Goal: Task Accomplishment & Management: Manage account settings

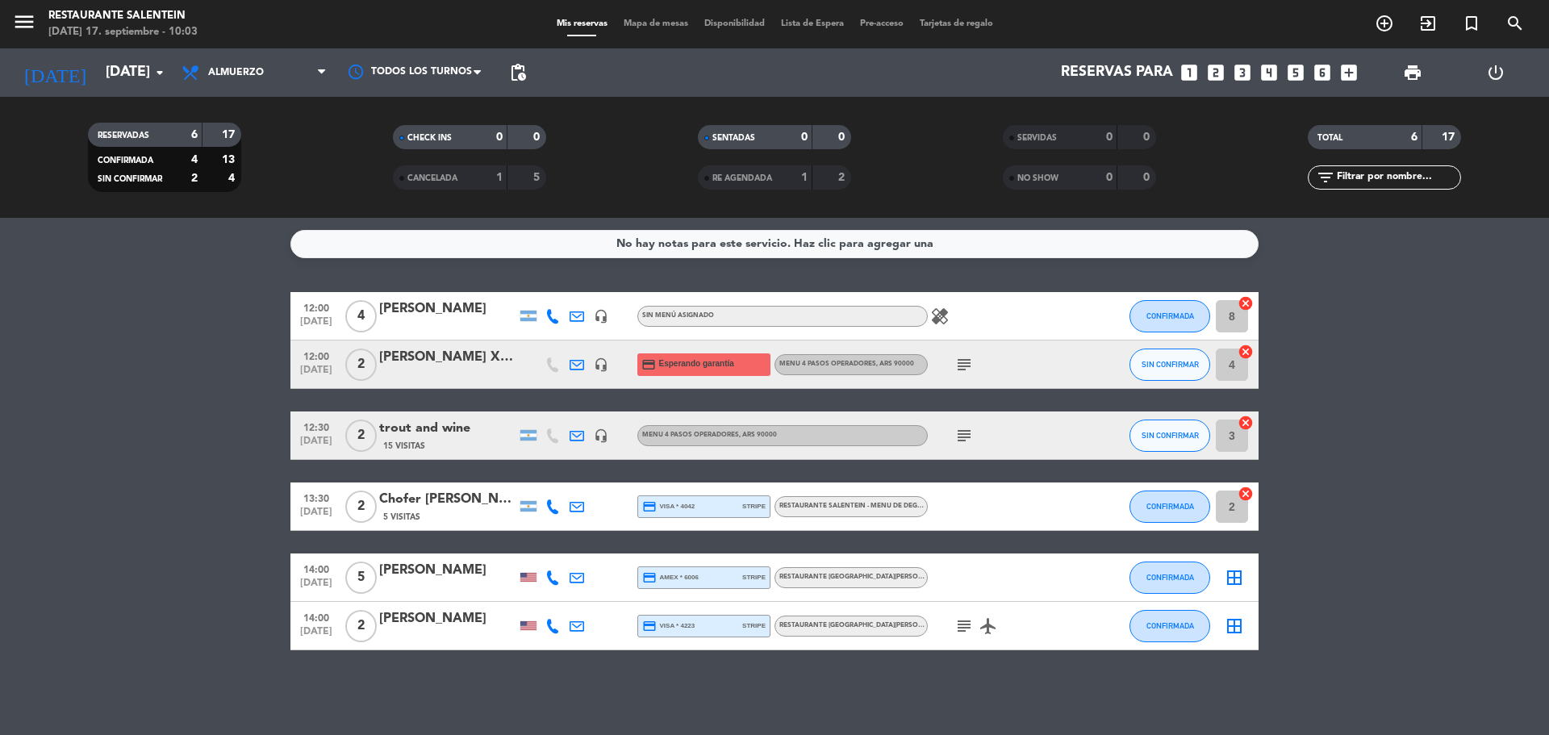
click at [421, 513] on div "5 Visitas" at bounding box center [447, 517] width 137 height 14
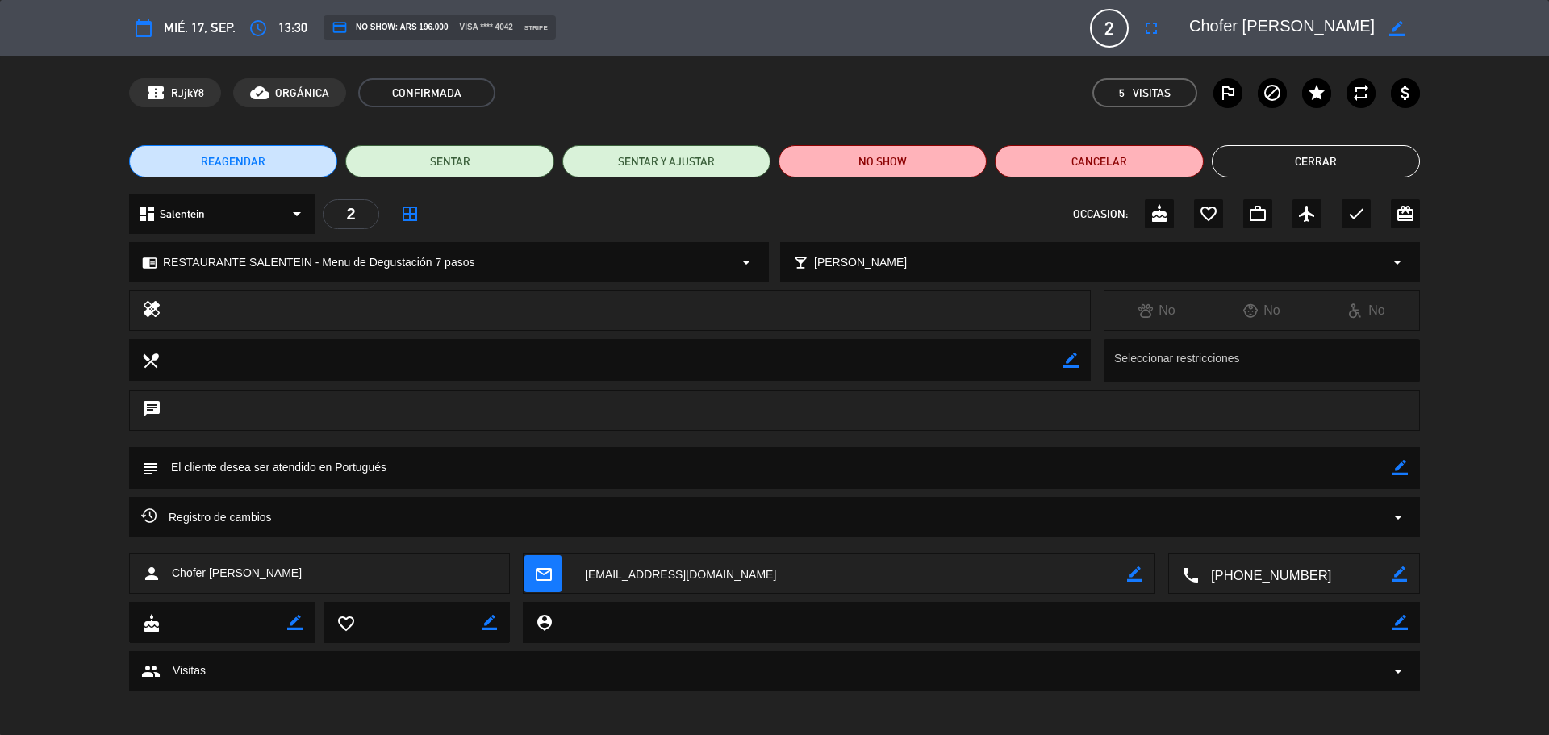
drag, startPoint x: 1186, startPoint y: 21, endPoint x: 1283, endPoint y: 16, distance: 96.9
click at [1283, 16] on div "border_color" at bounding box center [1299, 28] width 242 height 29
drag, startPoint x: 1304, startPoint y: 24, endPoint x: 1198, endPoint y: 38, distance: 106.6
click at [1198, 38] on textarea at bounding box center [1281, 28] width 185 height 29
click at [1330, 25] on textarea at bounding box center [1281, 28] width 185 height 29
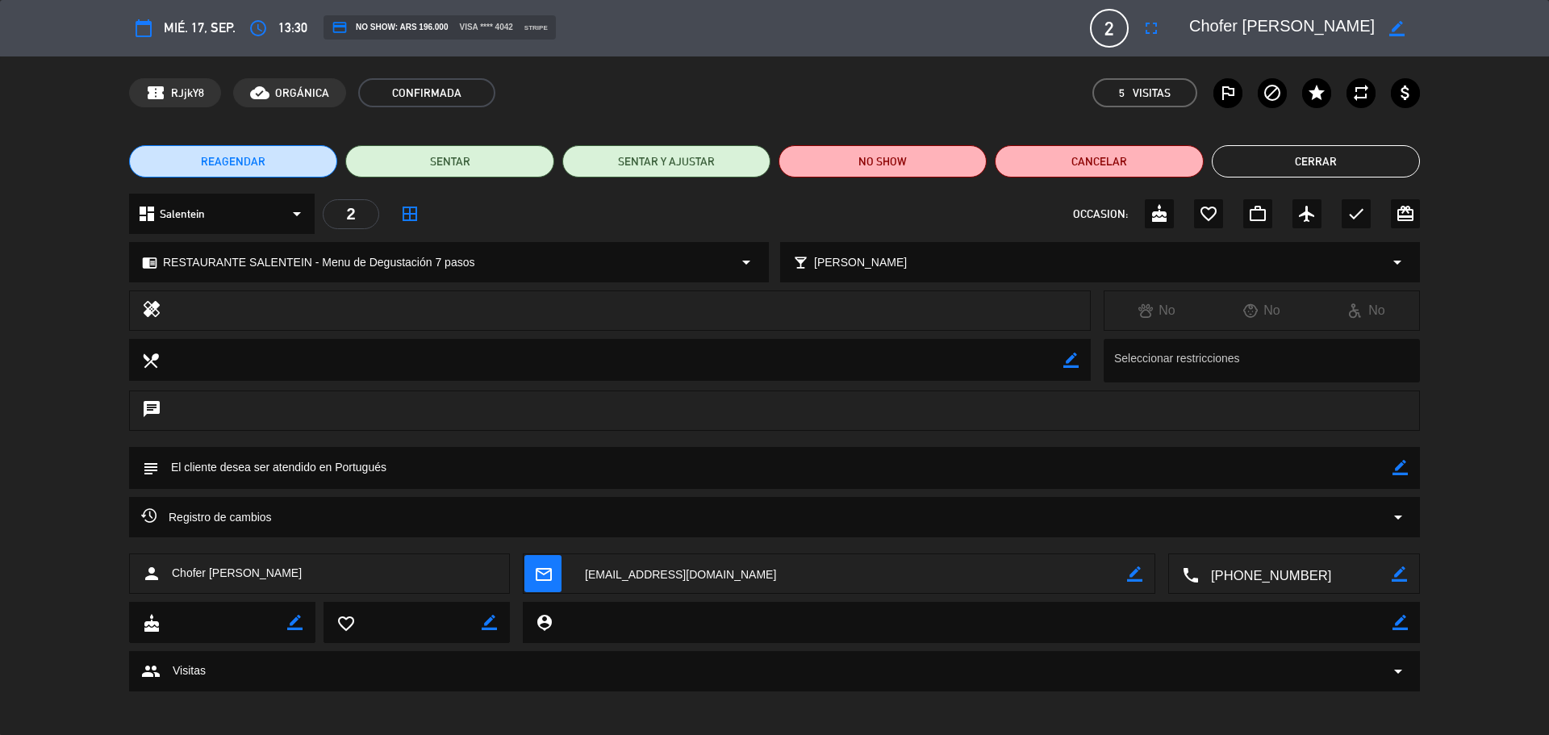
drag, startPoint x: 1321, startPoint y: 25, endPoint x: 1191, endPoint y: 40, distance: 130.8
click at [1191, 30] on textarea at bounding box center [1281, 28] width 185 height 29
click at [1317, 165] on button "Cerrar" at bounding box center [1316, 161] width 208 height 32
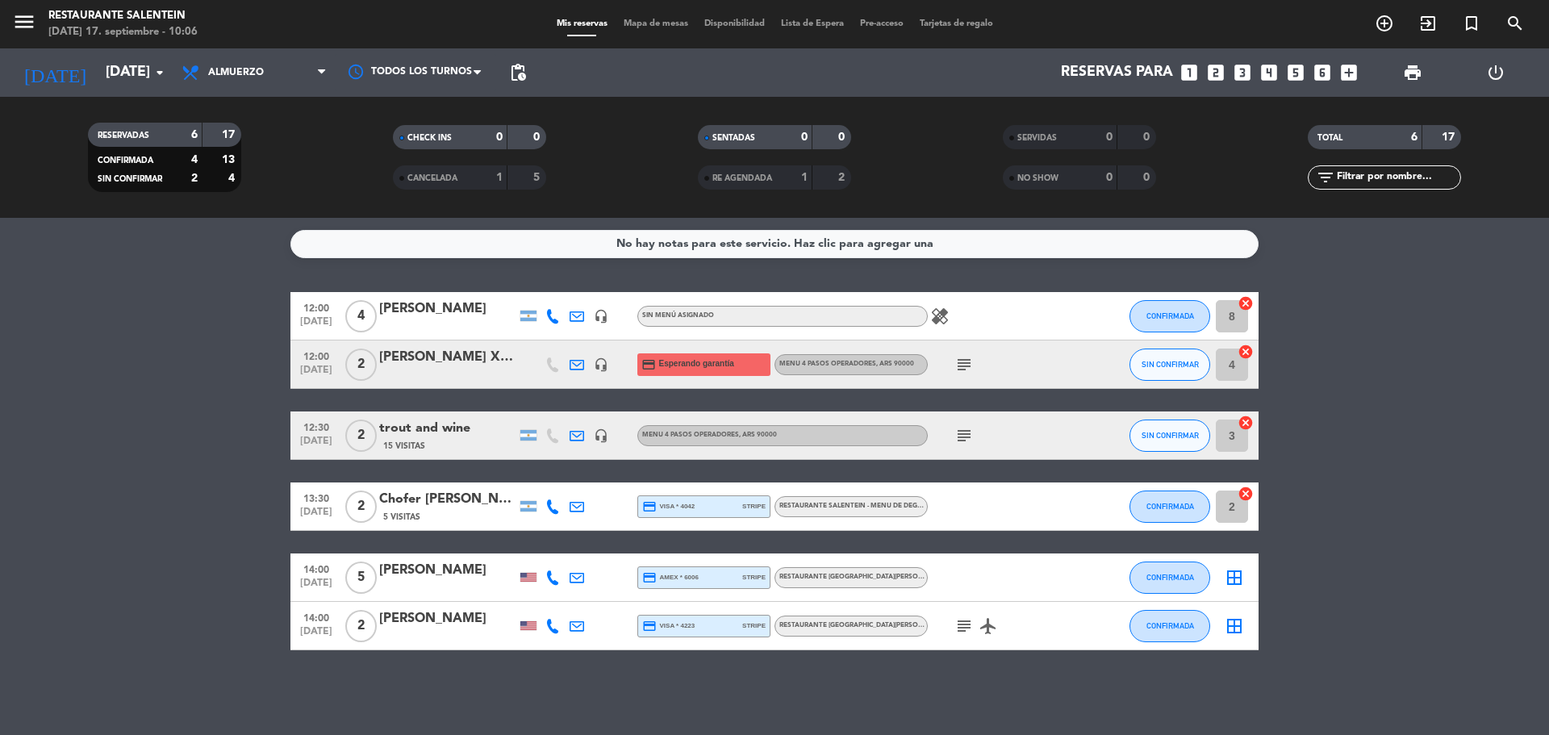
click at [434, 505] on div "Chofer [PERSON_NAME]" at bounding box center [447, 499] width 137 height 21
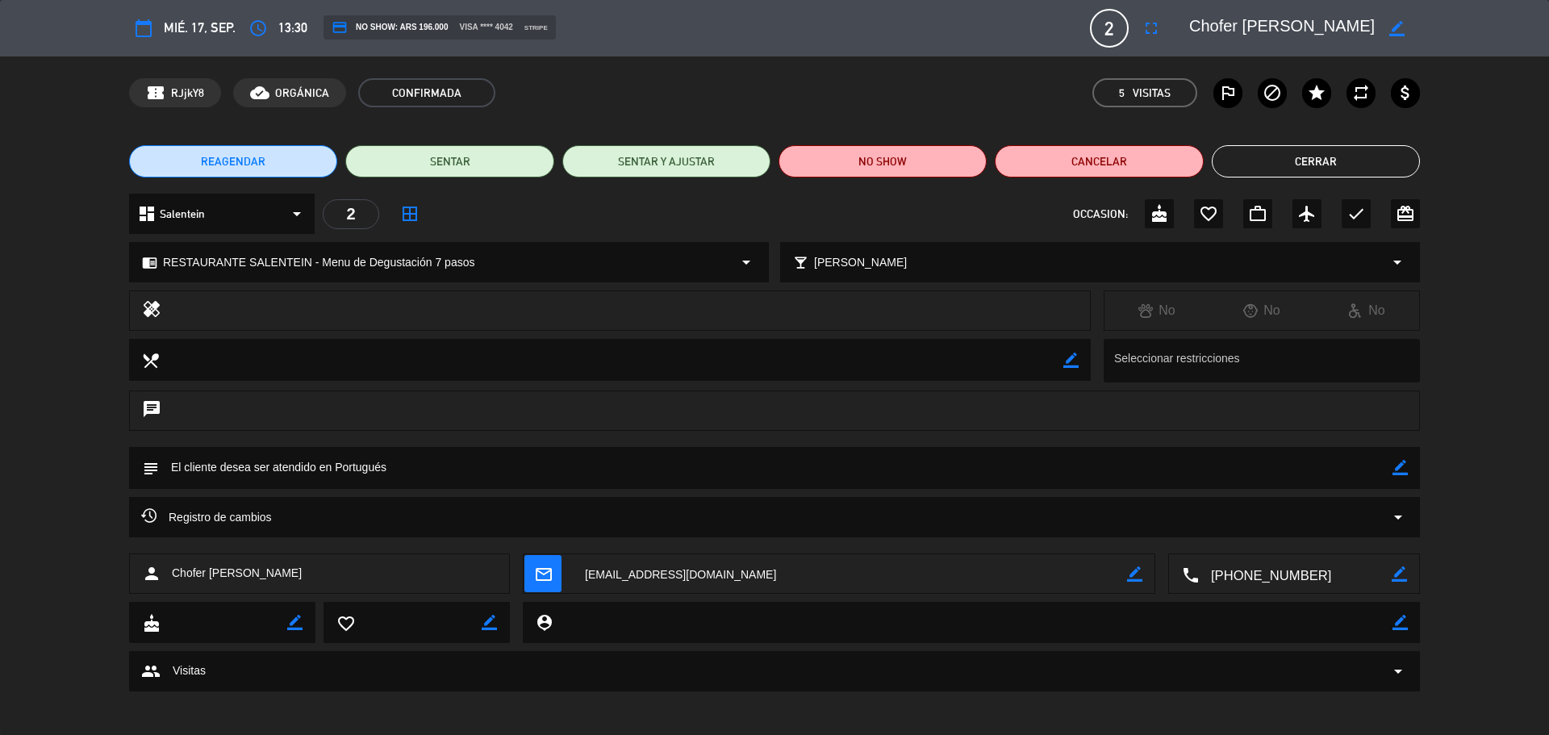
click at [1238, 147] on button "Cerrar" at bounding box center [1316, 161] width 208 height 32
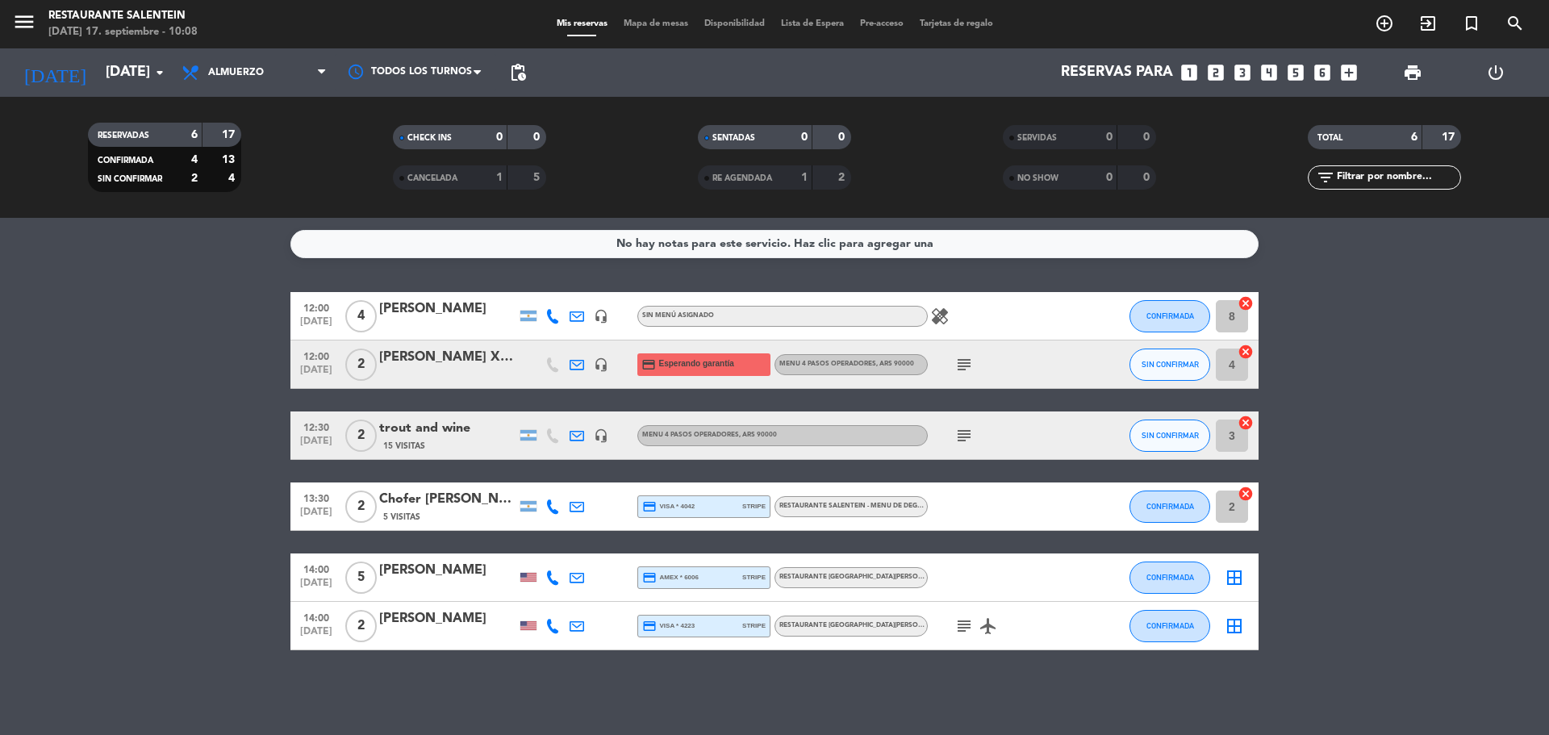
click at [421, 356] on div "[PERSON_NAME] X2 17/09" at bounding box center [447, 357] width 137 height 21
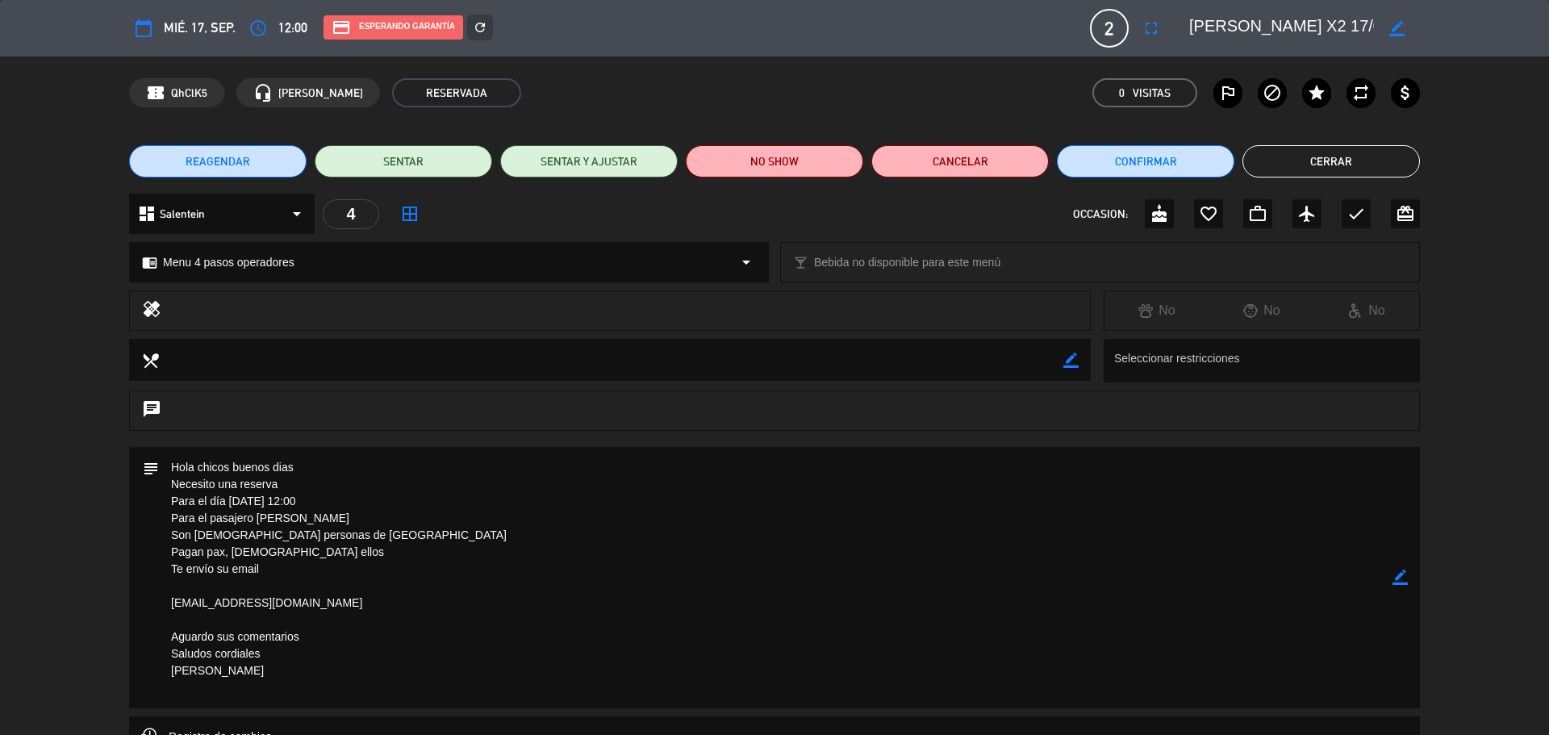
click at [1262, 155] on button "Cerrar" at bounding box center [1330, 161] width 177 height 32
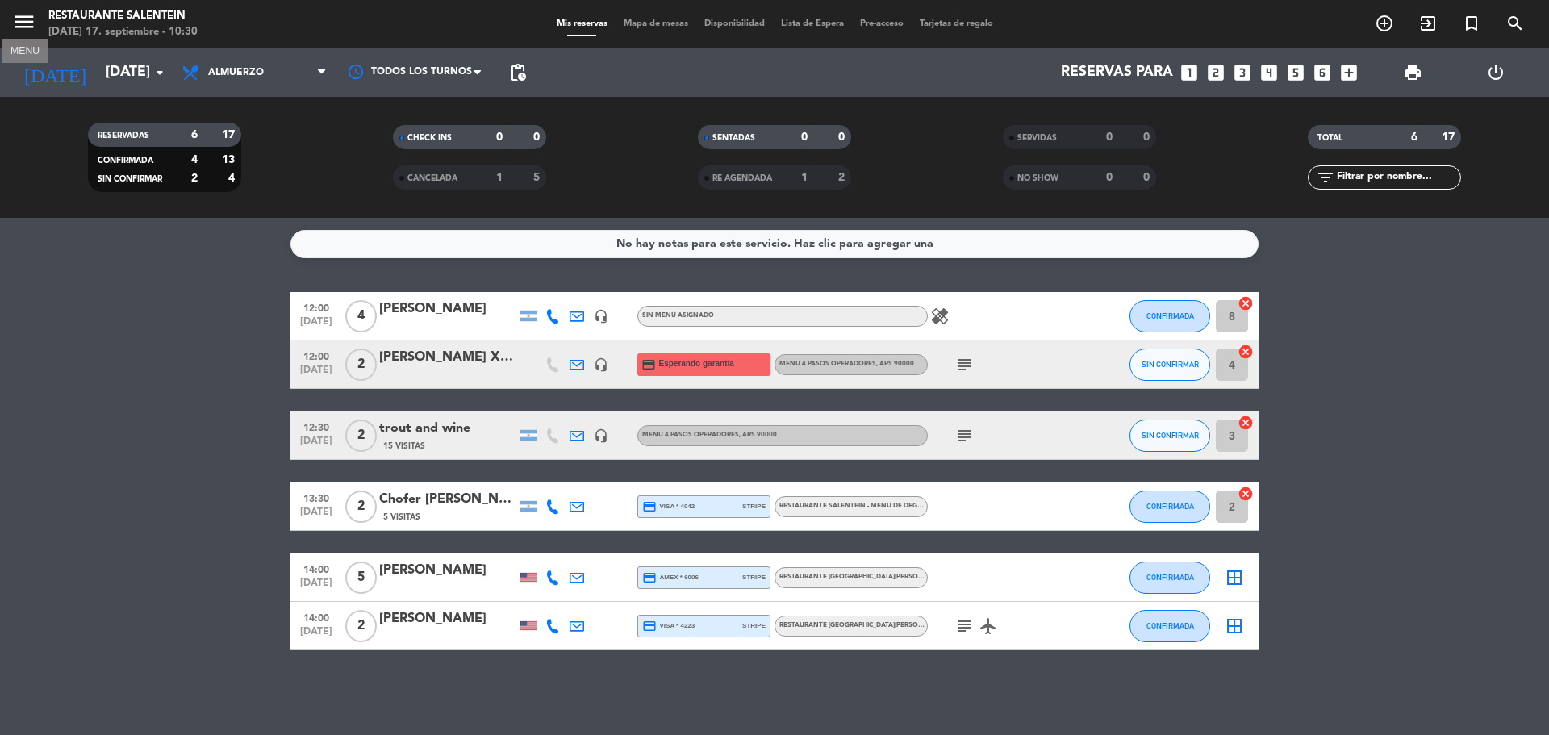
click at [15, 15] on icon "menu" at bounding box center [24, 22] width 24 height 24
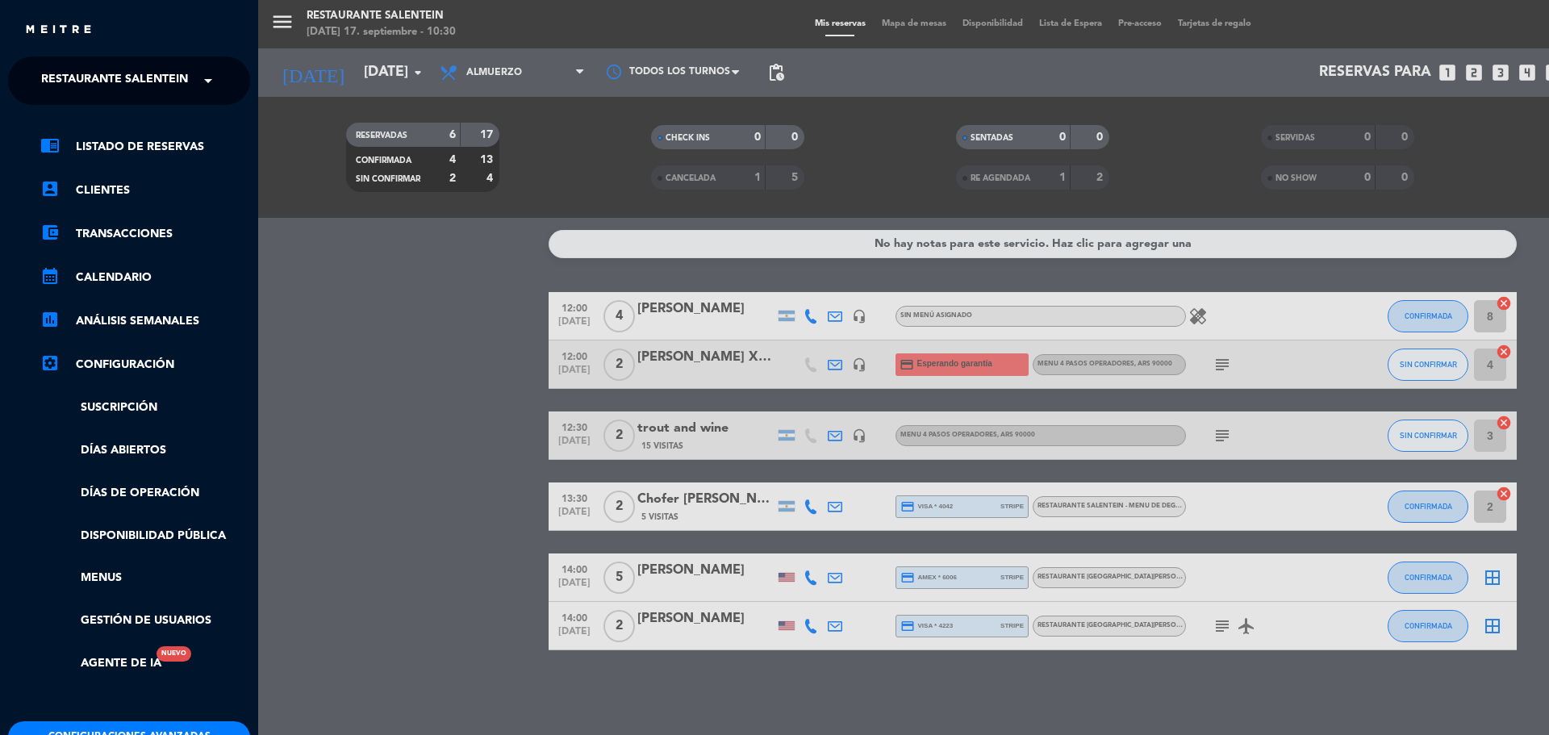
click at [369, 14] on div "menu Restaurante Salentein miércoles 17. septiembre - 10:30 Mis reservas Mapa d…" at bounding box center [1032, 367] width 1549 height 735
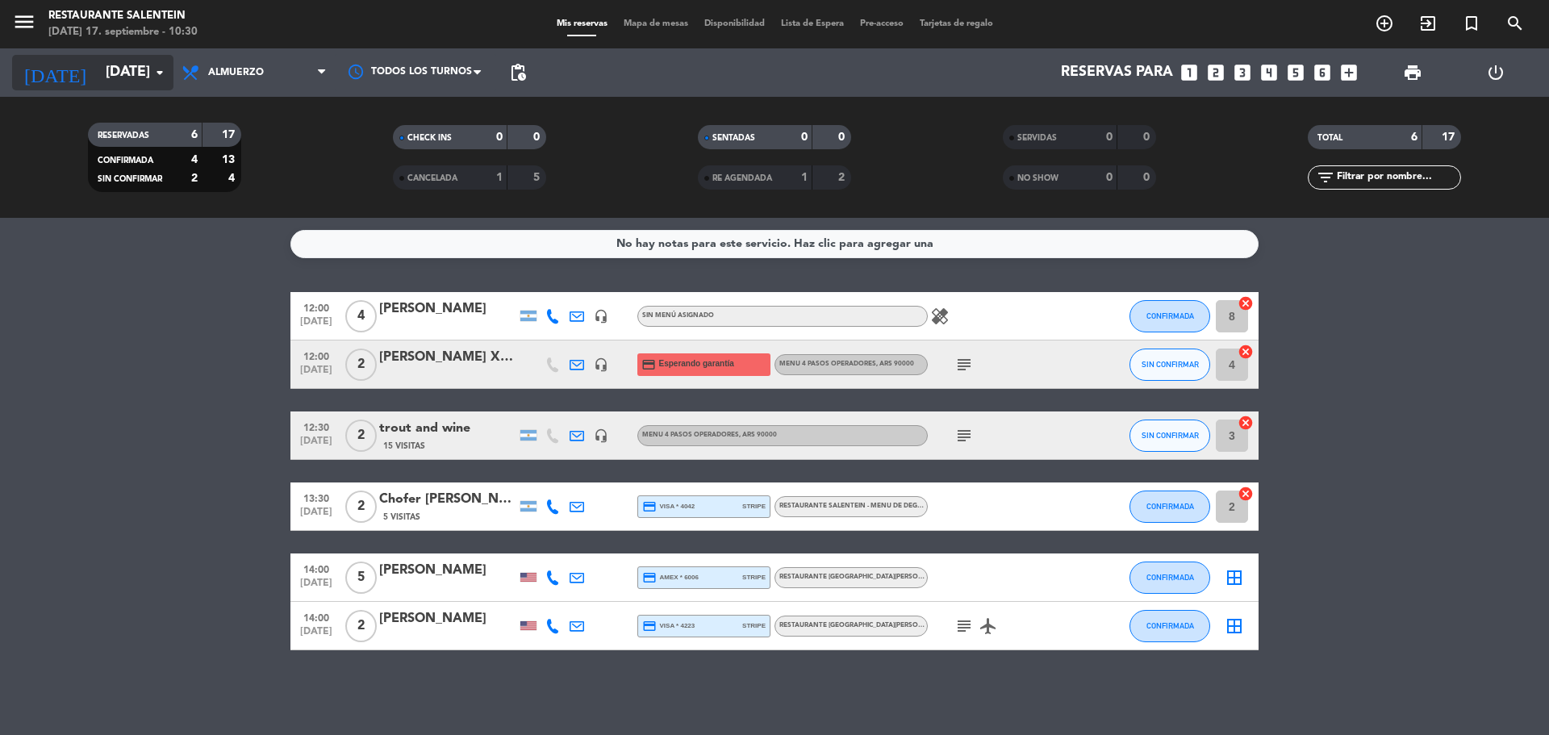
click at [146, 81] on input "[DATE]" at bounding box center [191, 72] width 187 height 32
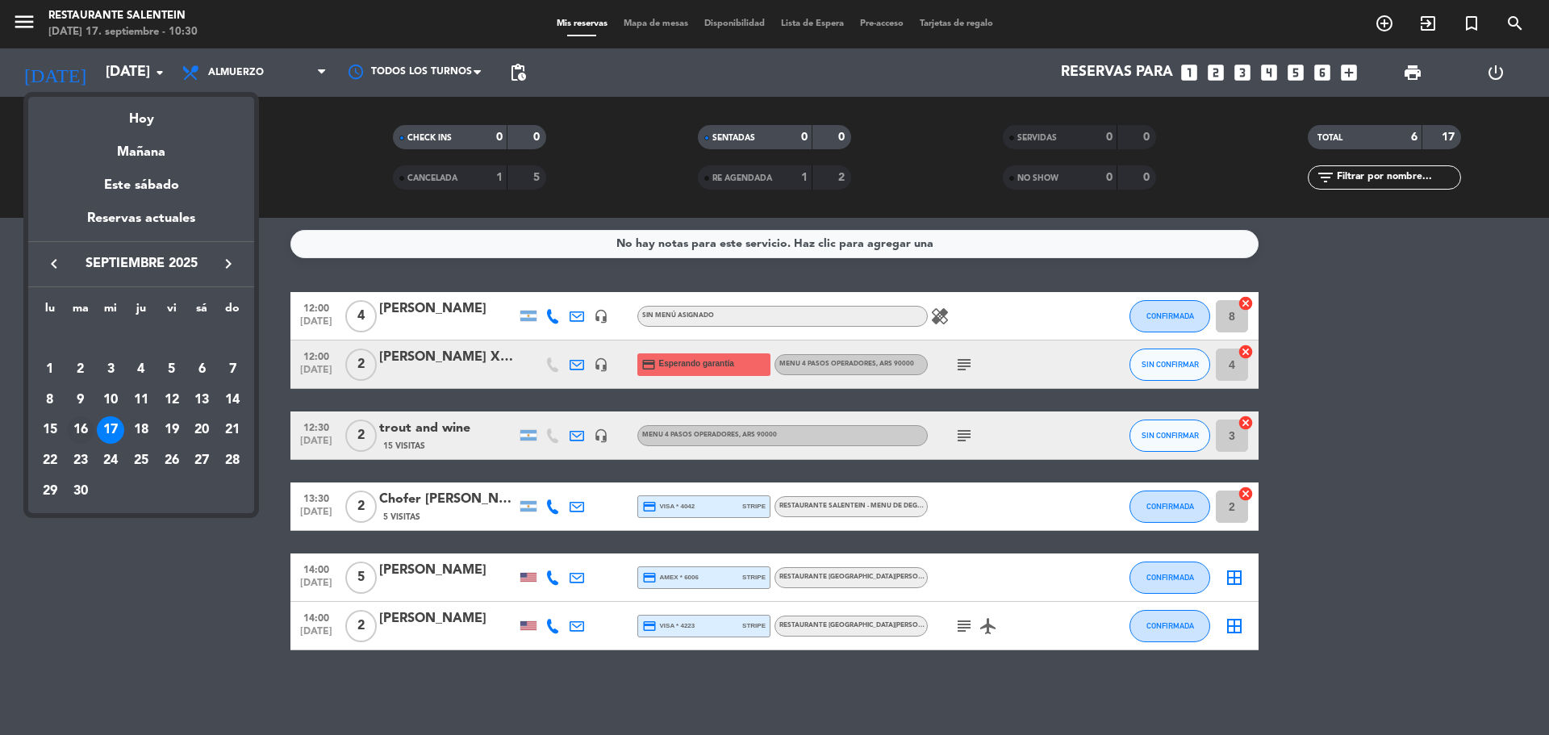
click at [86, 429] on div "16" at bounding box center [80, 429] width 27 height 27
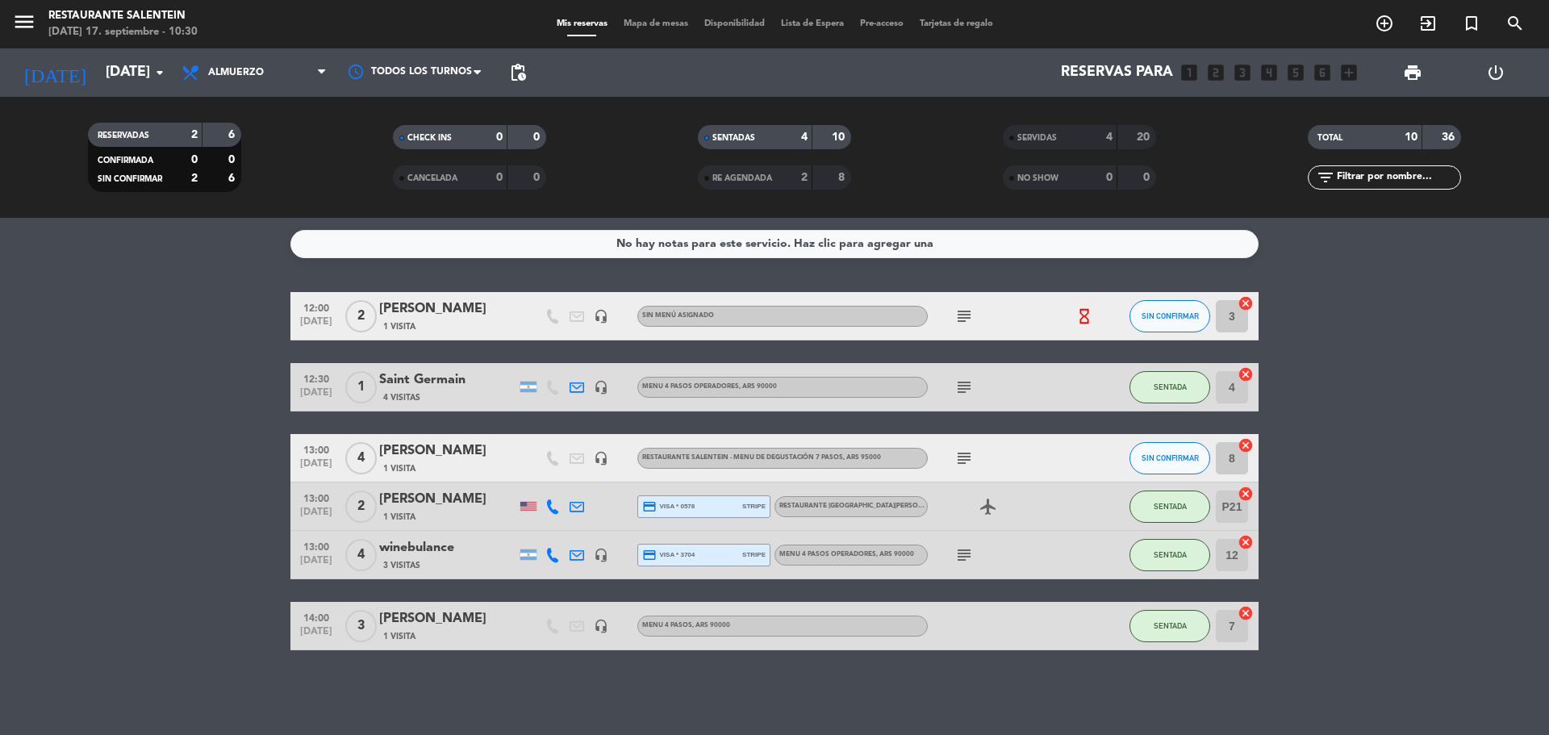
click at [408, 453] on div "Mike Milams" at bounding box center [447, 450] width 137 height 21
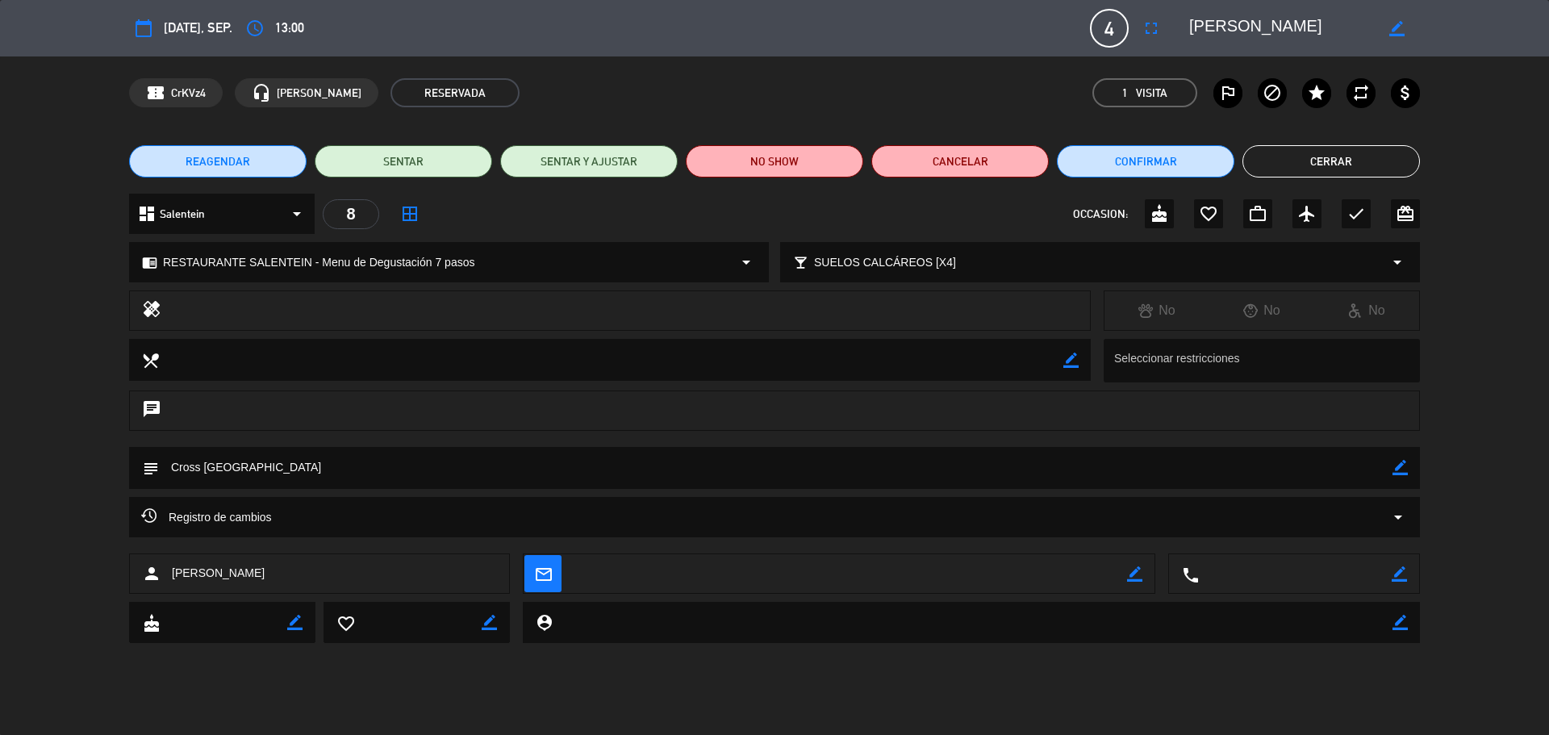
drag, startPoint x: 1280, startPoint y: 25, endPoint x: 1192, endPoint y: 26, distance: 88.7
click at [1192, 27] on textarea at bounding box center [1281, 28] width 185 height 29
click at [1513, 121] on div "confirmation_number CrKVz4 headset_mic Maria Jimena Juarez RESERVADA 1 Visita o…" at bounding box center [774, 92] width 1549 height 73
click at [1321, 161] on button "Cerrar" at bounding box center [1330, 161] width 177 height 32
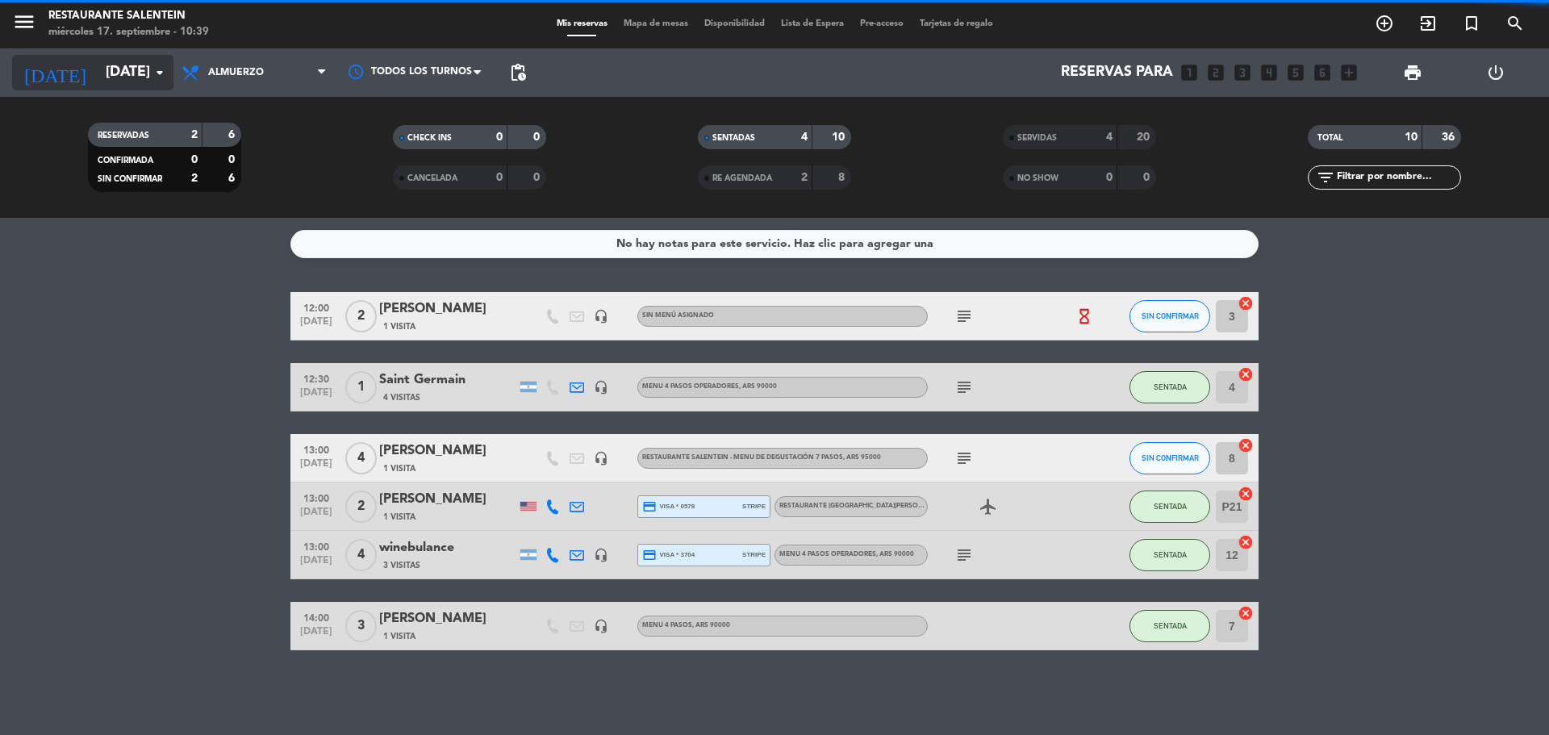
click at [148, 77] on input "mar. 16 sep." at bounding box center [191, 72] width 187 height 32
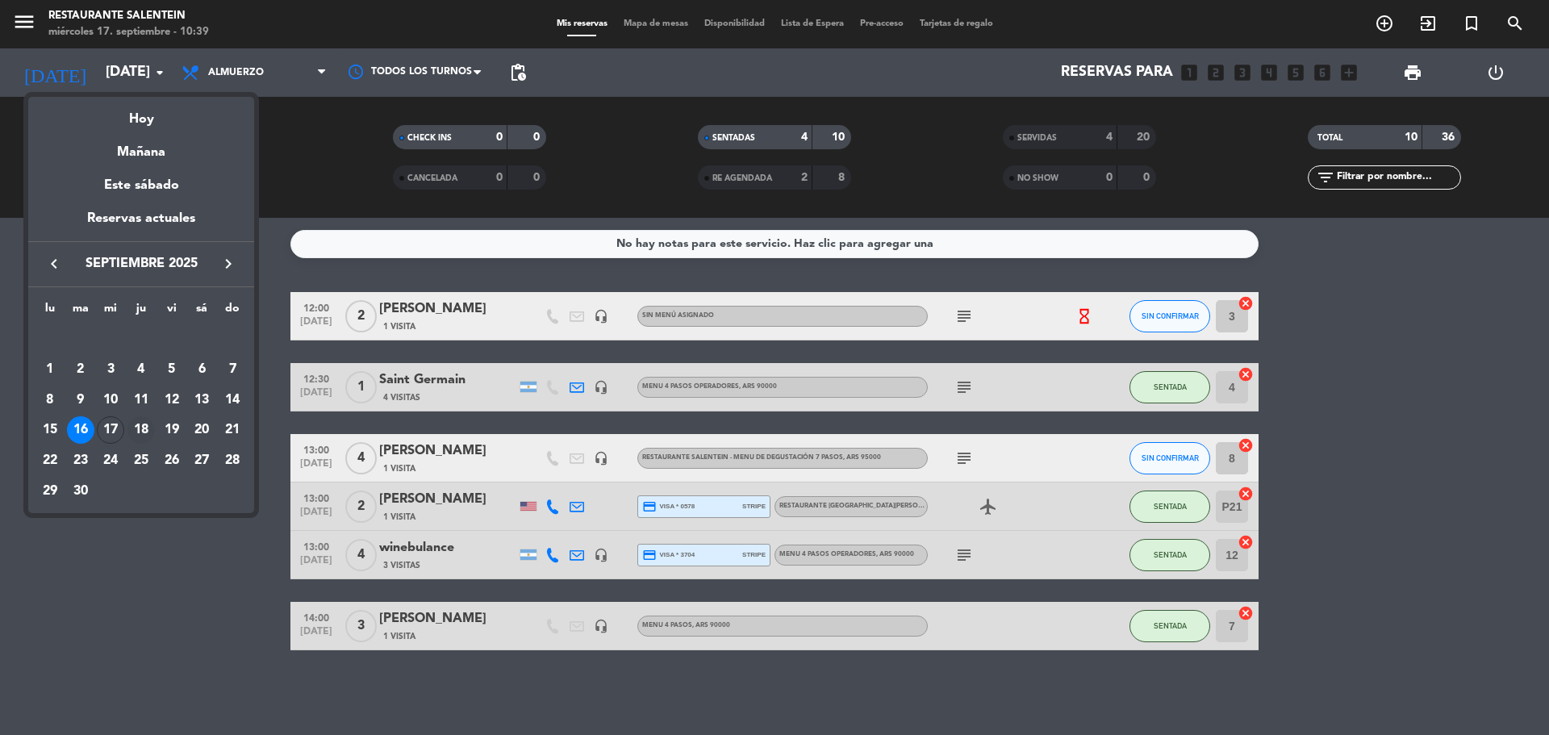
click at [138, 431] on div "18" at bounding box center [140, 429] width 27 height 27
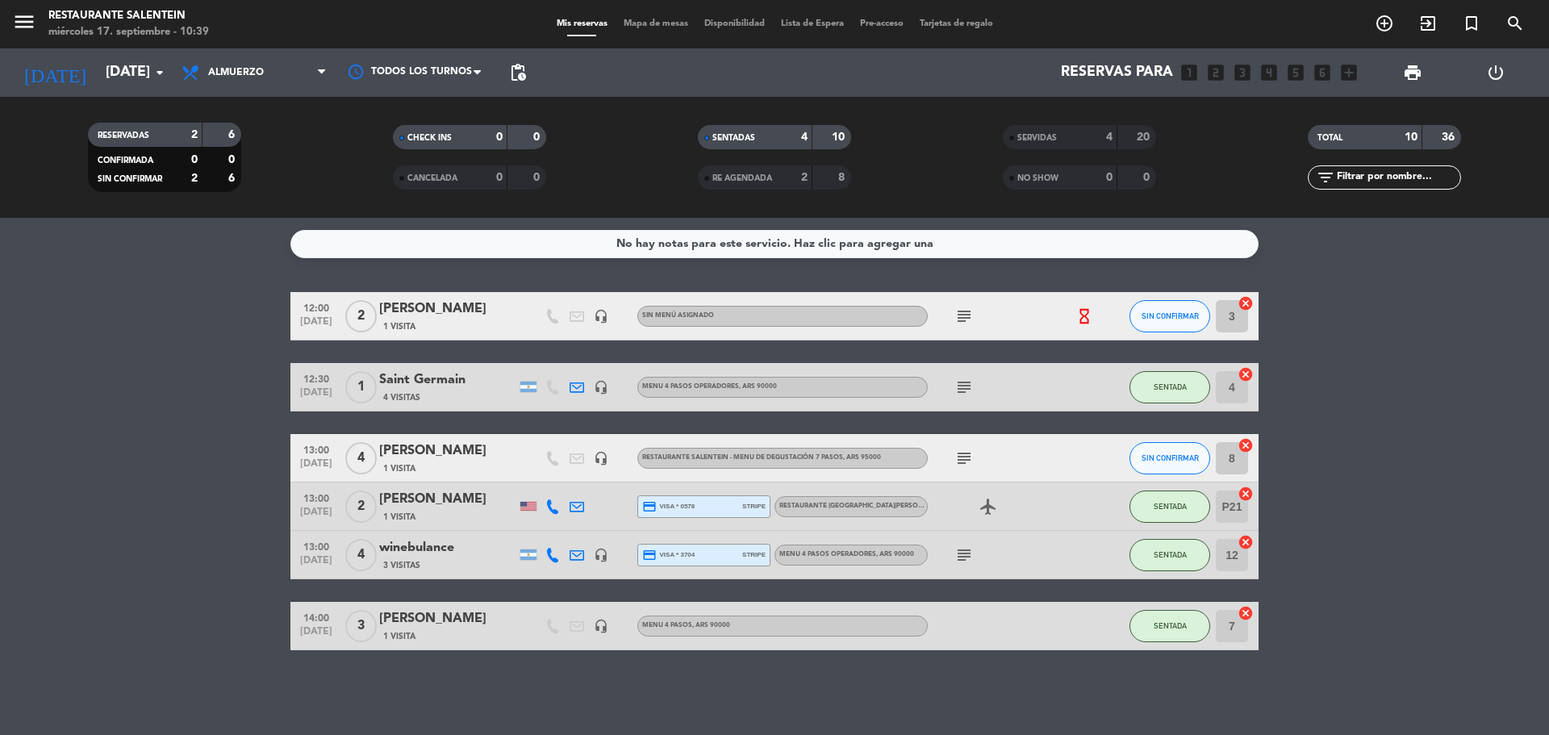
type input "[DEMOGRAPHIC_DATA][DATE]"
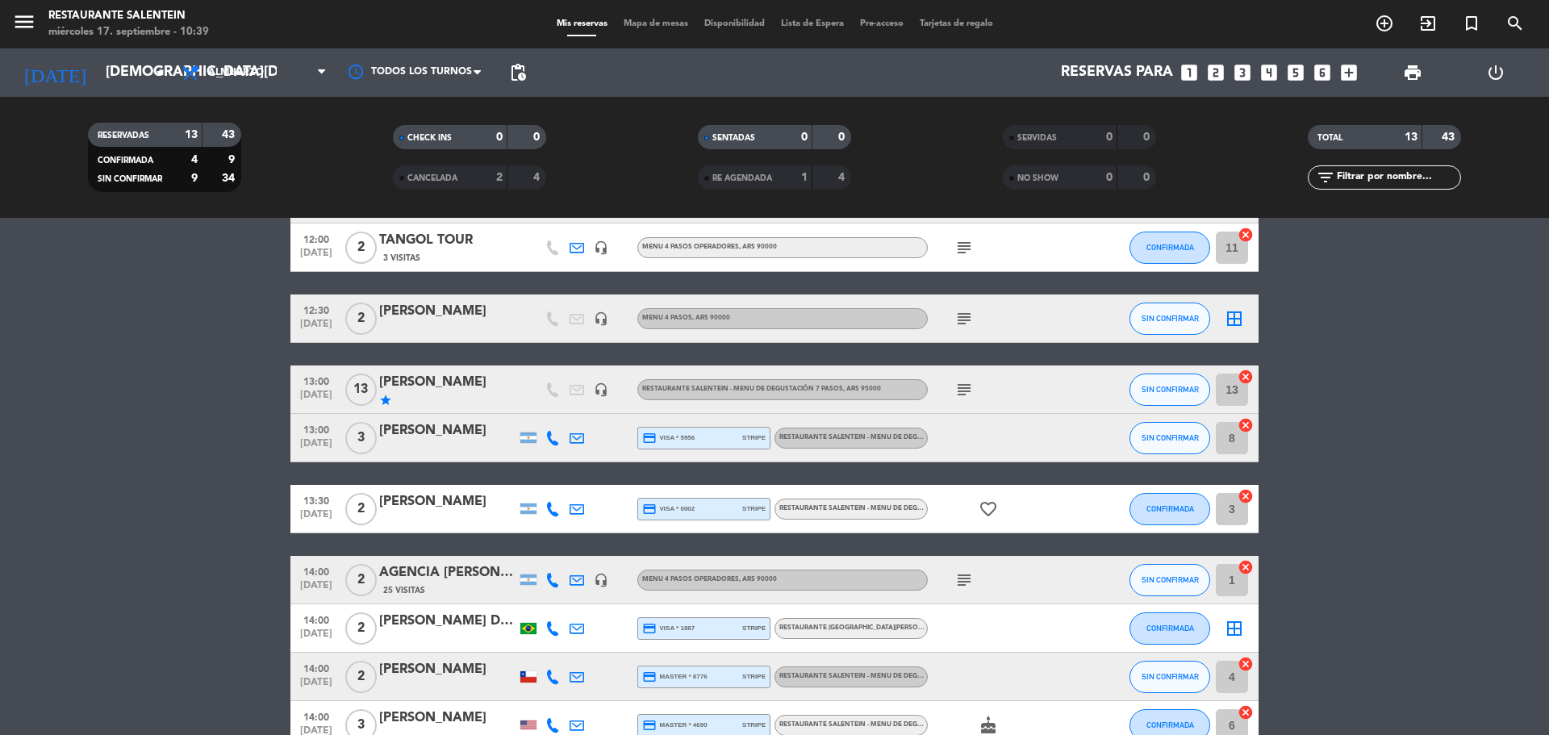
scroll to position [357, 0]
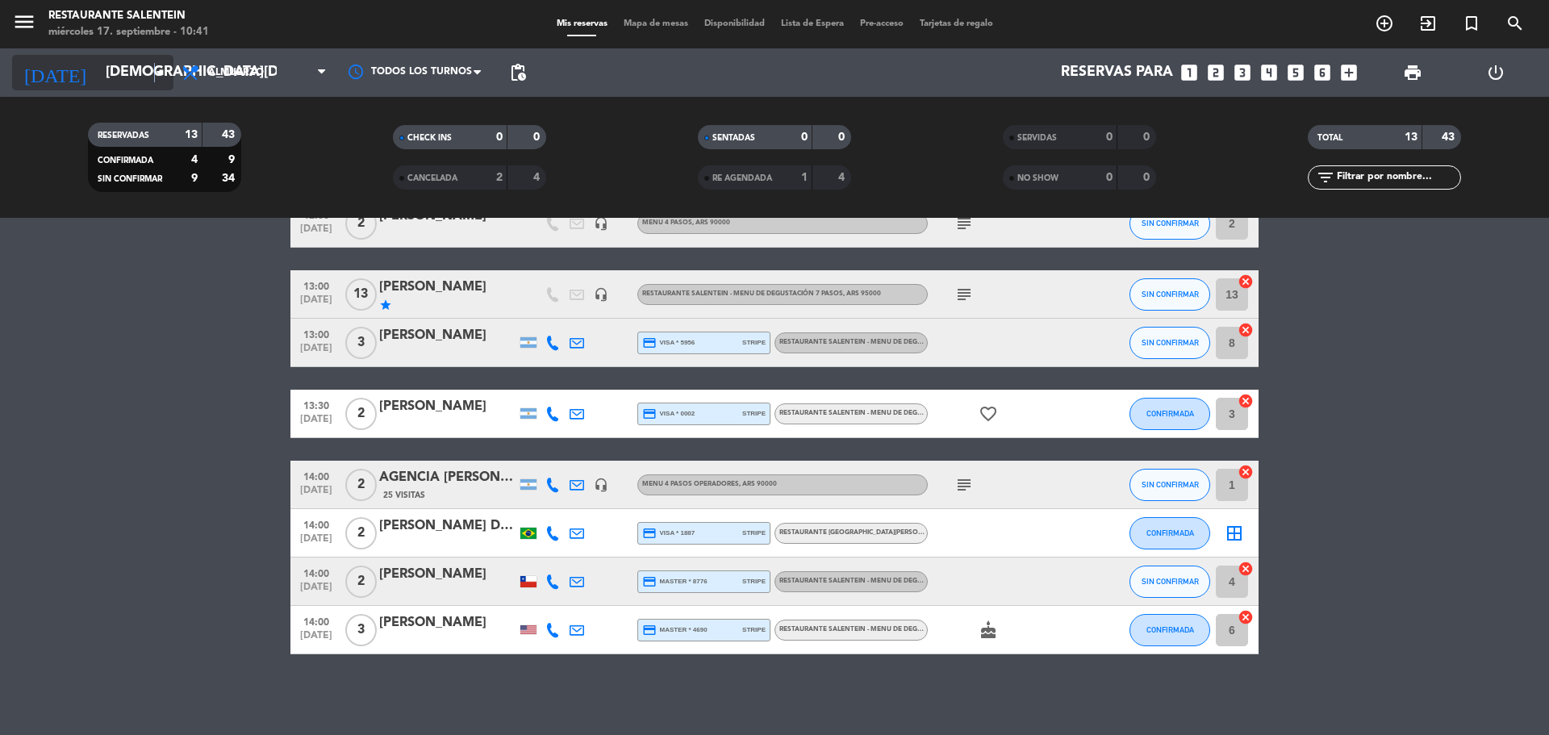
click at [155, 68] on icon "arrow_drop_down" at bounding box center [159, 72] width 19 height 19
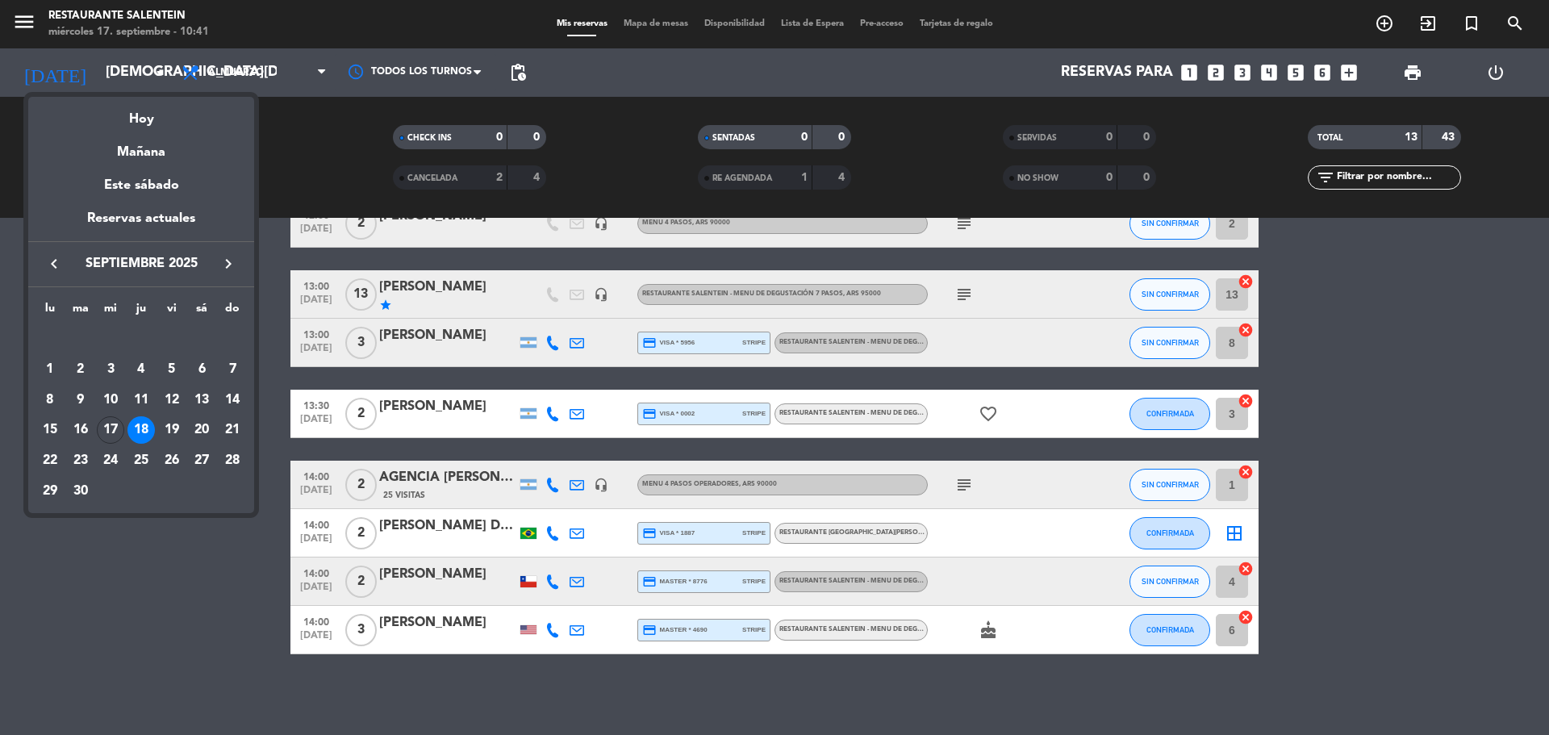
click at [144, 428] on div "18" at bounding box center [140, 429] width 27 height 27
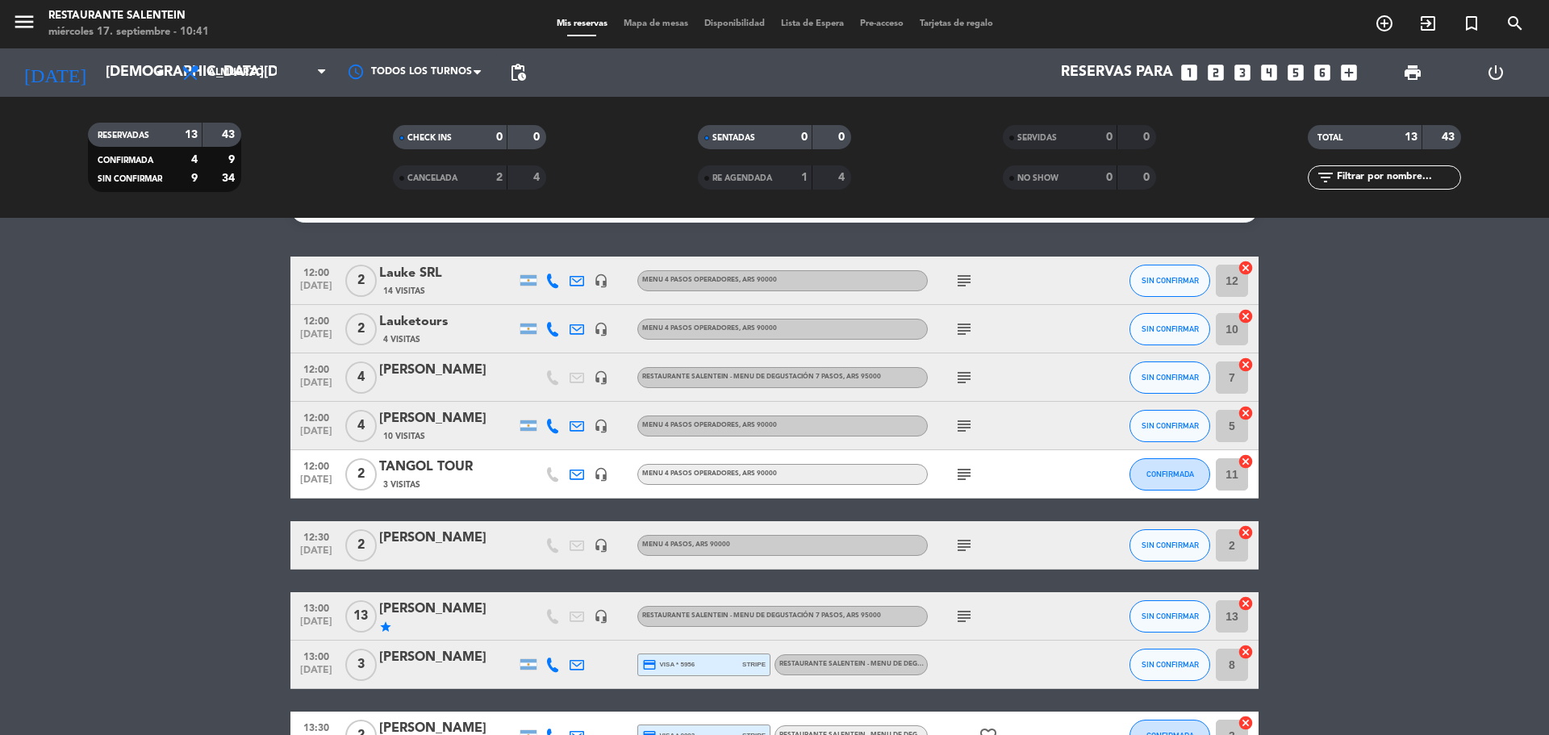
scroll to position [35, 0]
click at [382, 628] on icon "star" at bounding box center [385, 627] width 13 height 13
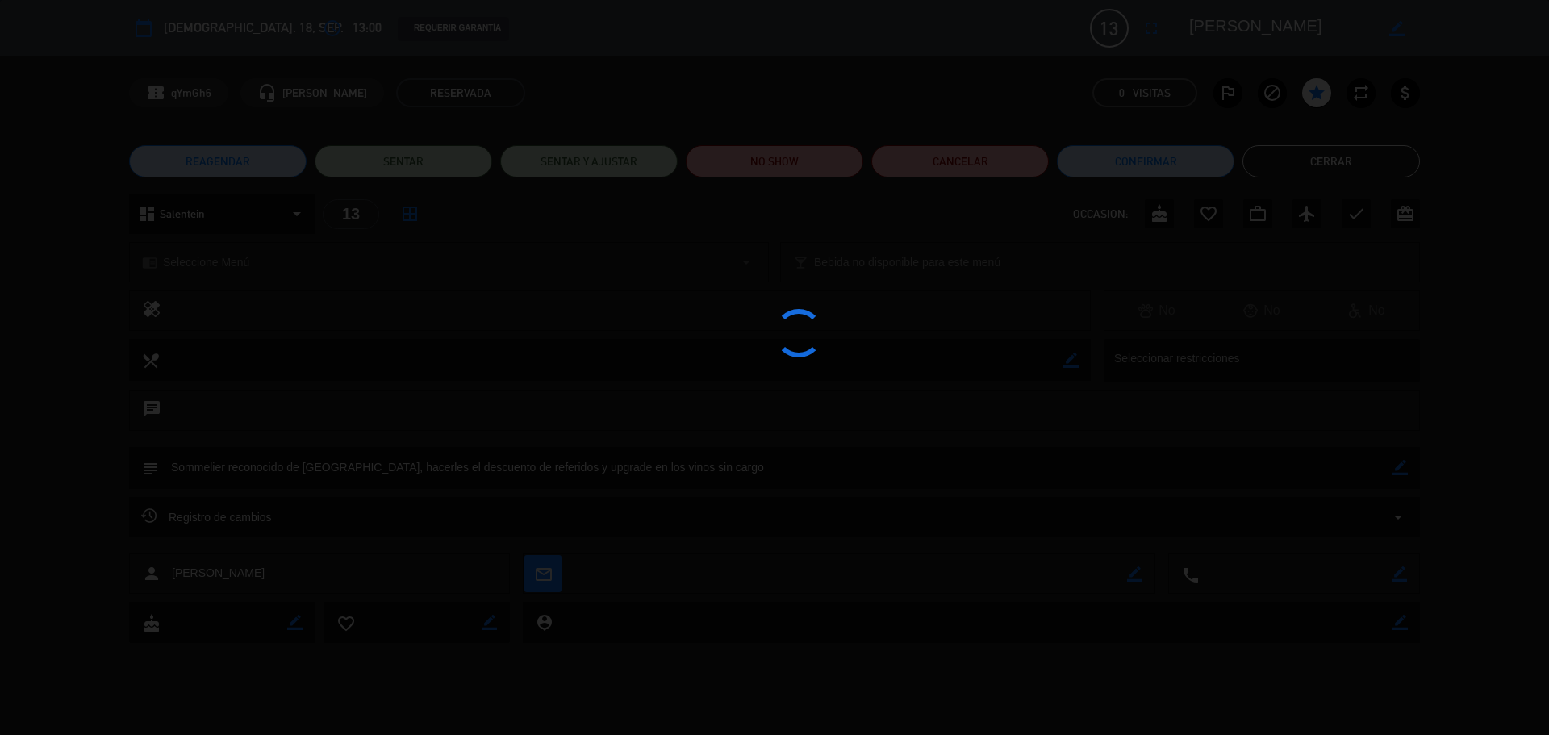
click at [824, 378] on div at bounding box center [774, 367] width 1549 height 735
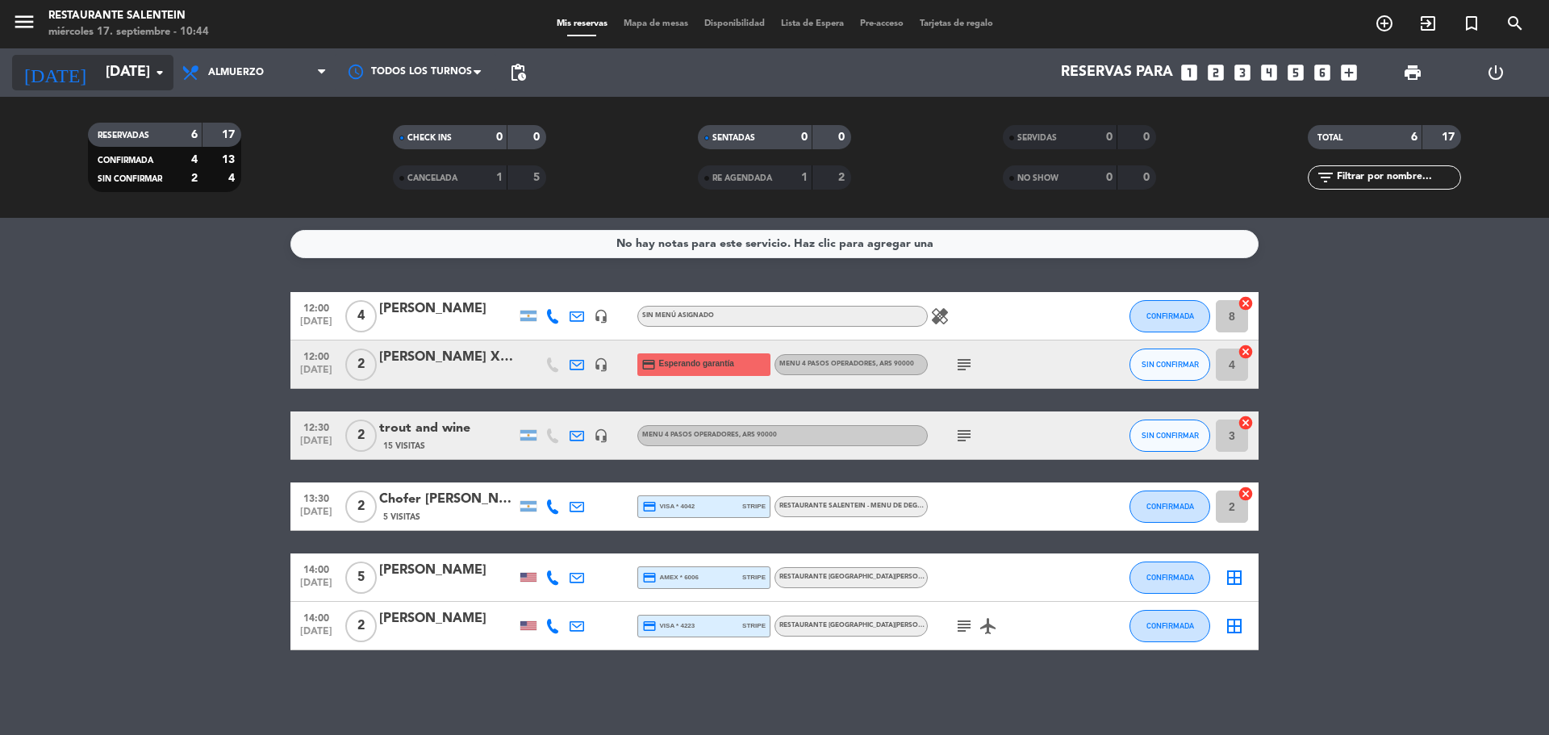
click at [98, 68] on input "[DATE]" at bounding box center [191, 72] width 187 height 32
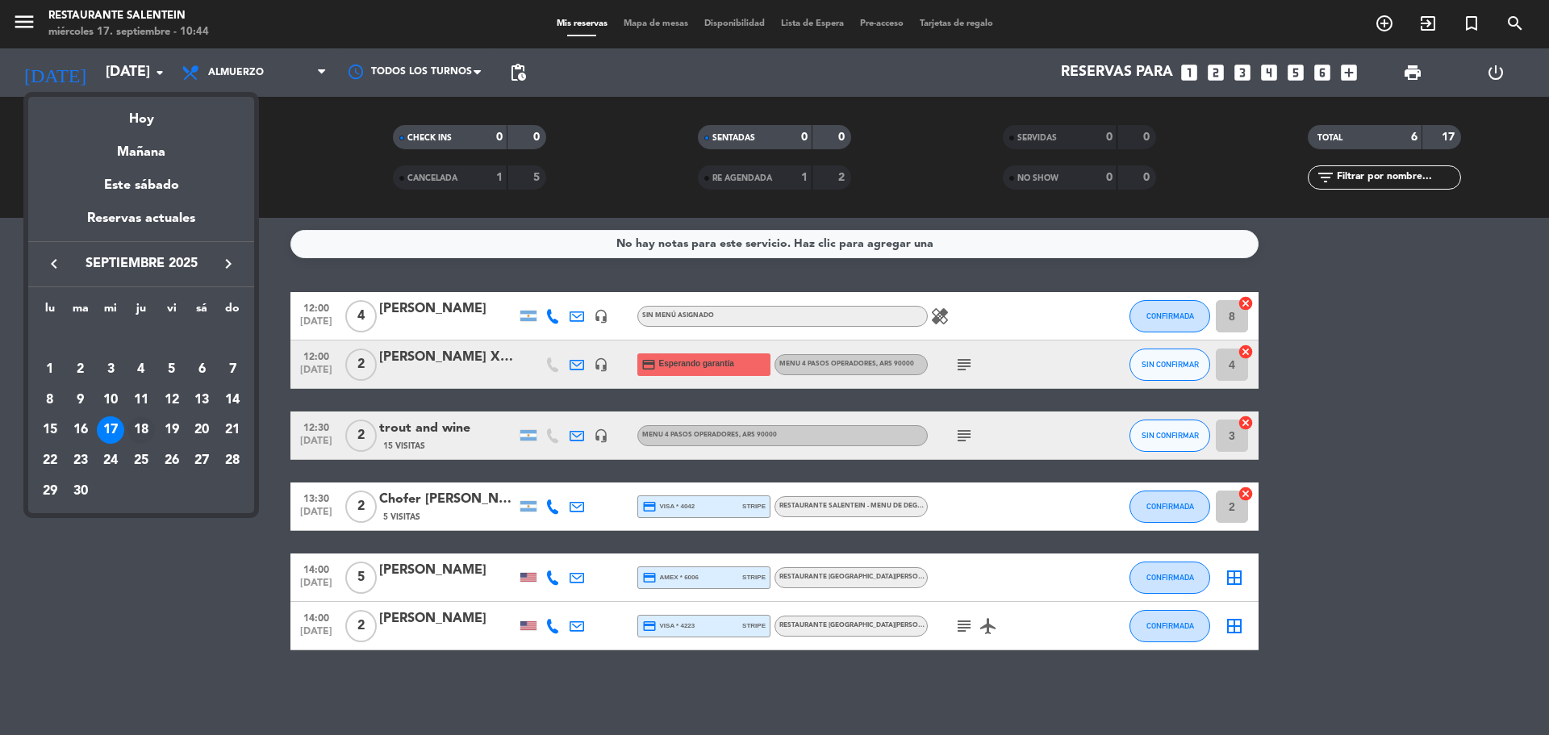
click at [140, 420] on div "18" at bounding box center [140, 429] width 27 height 27
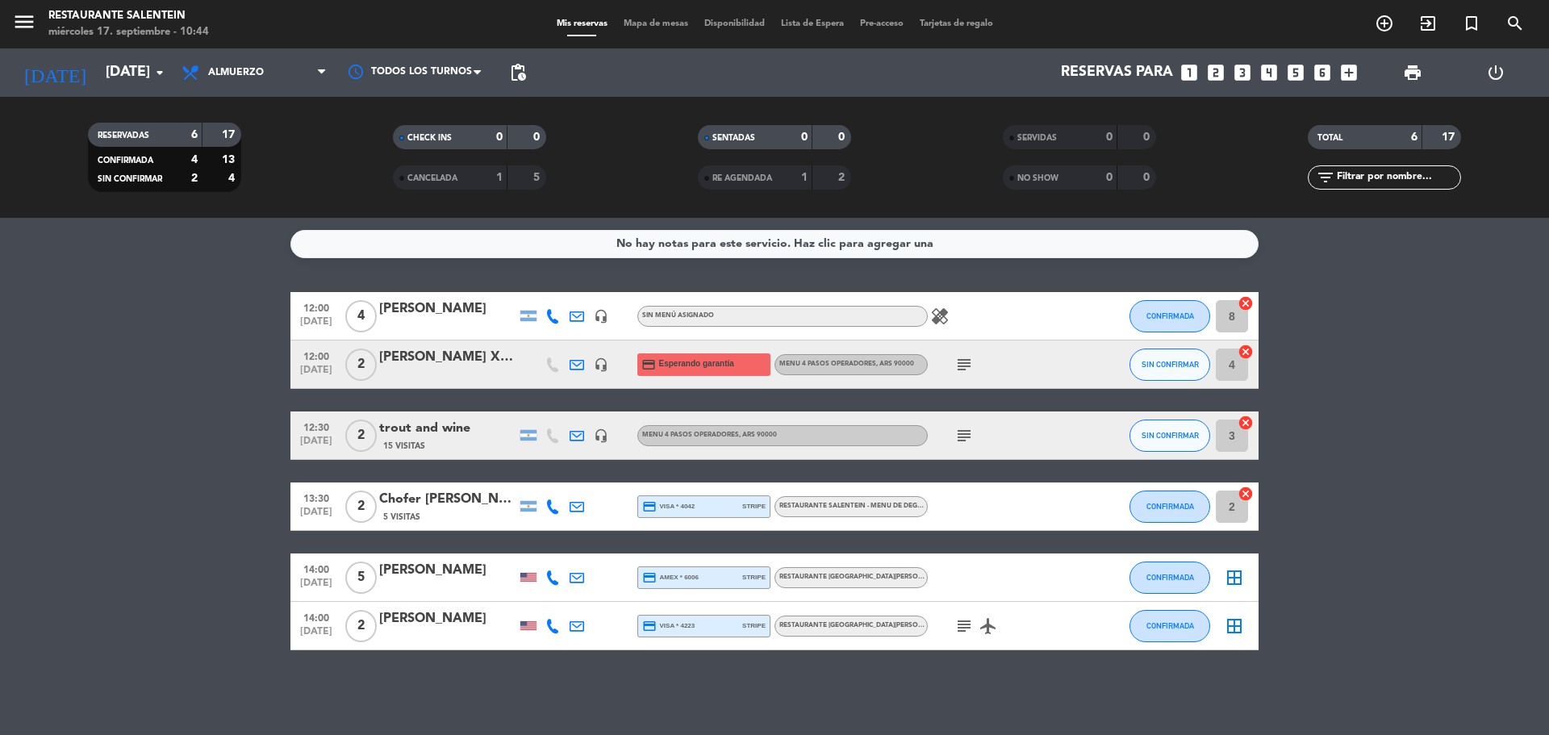
type input "[DEMOGRAPHIC_DATA][DATE]"
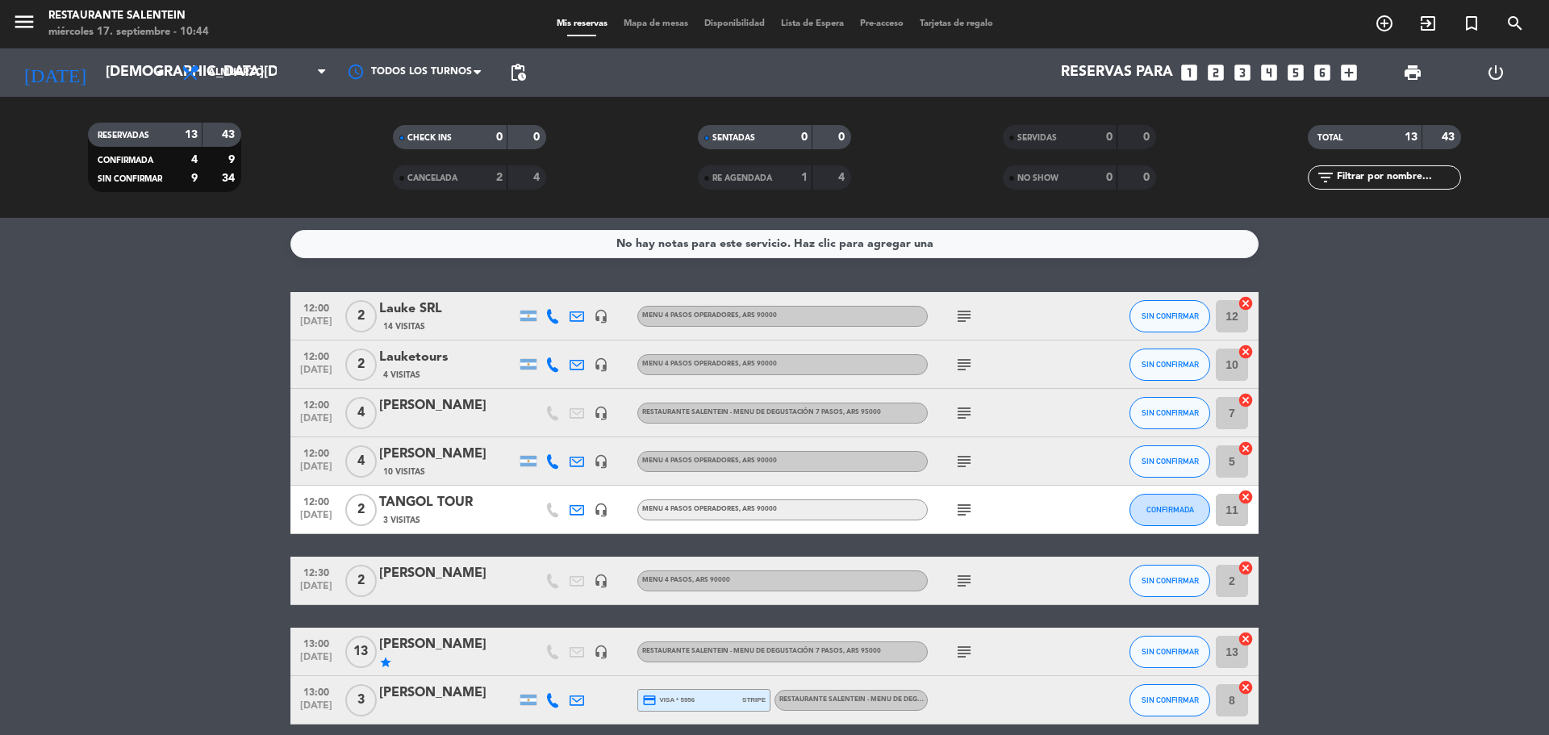
click at [961, 324] on icon "subject" at bounding box center [963, 316] width 19 height 19
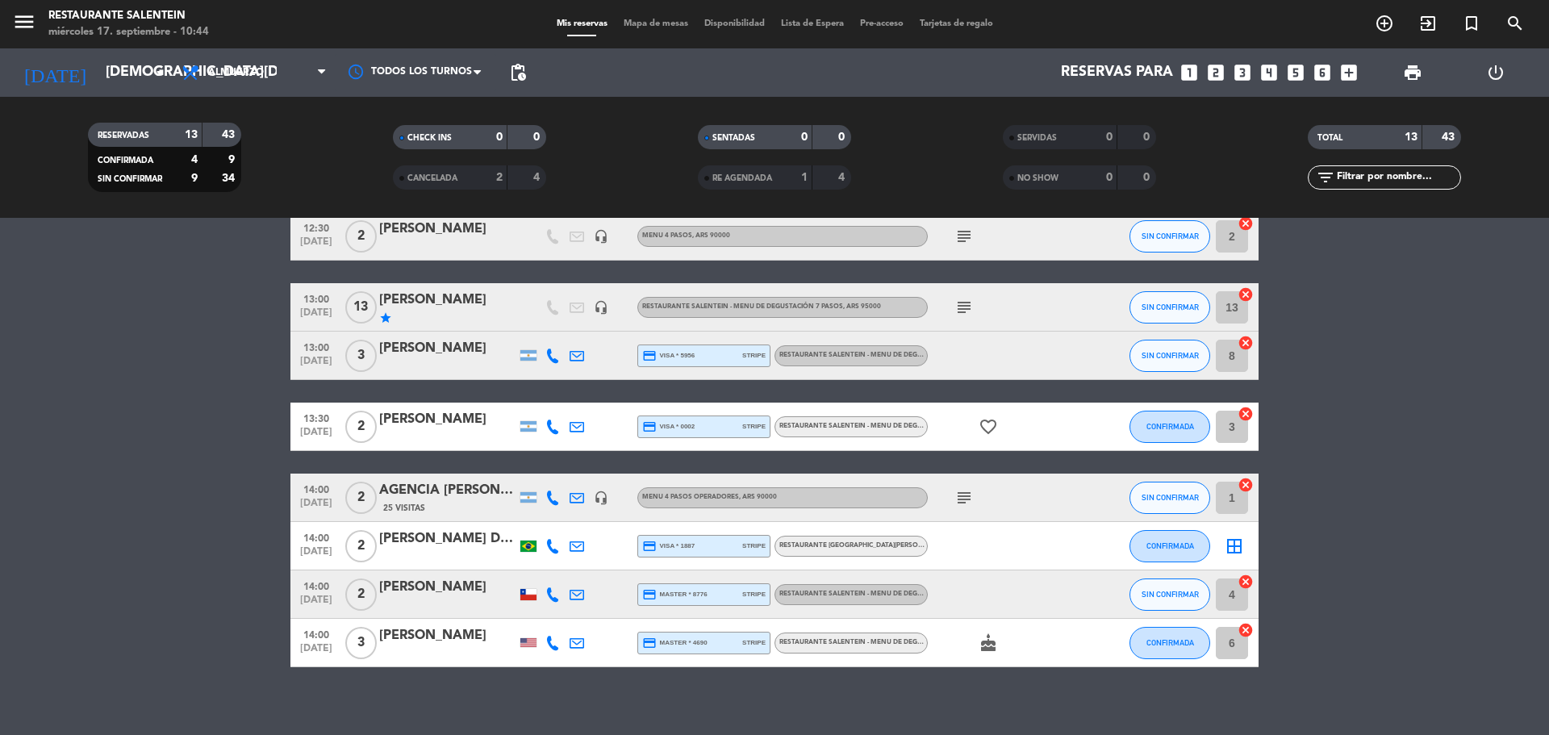
scroll to position [357, 0]
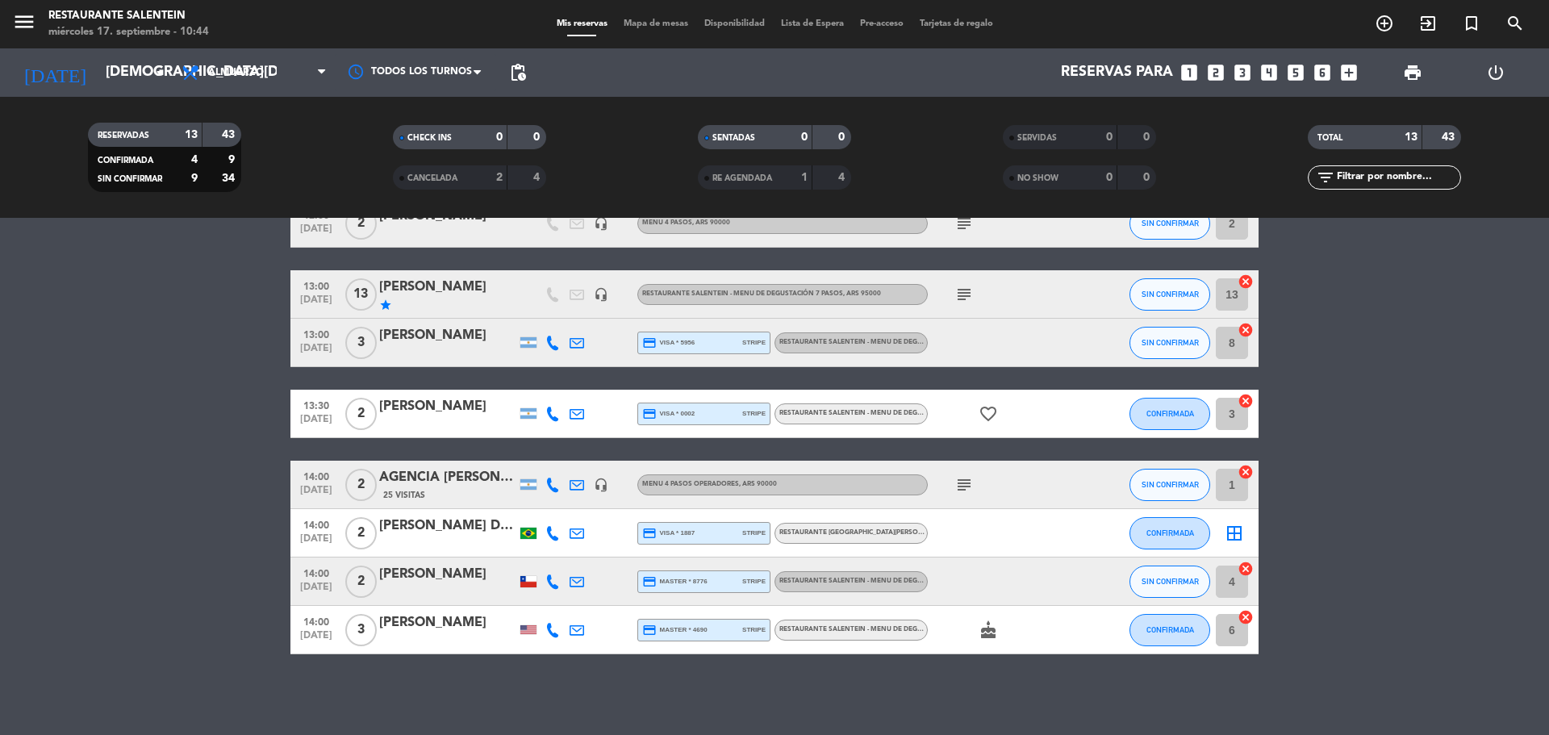
click at [985, 631] on icon "cake" at bounding box center [988, 629] width 19 height 19
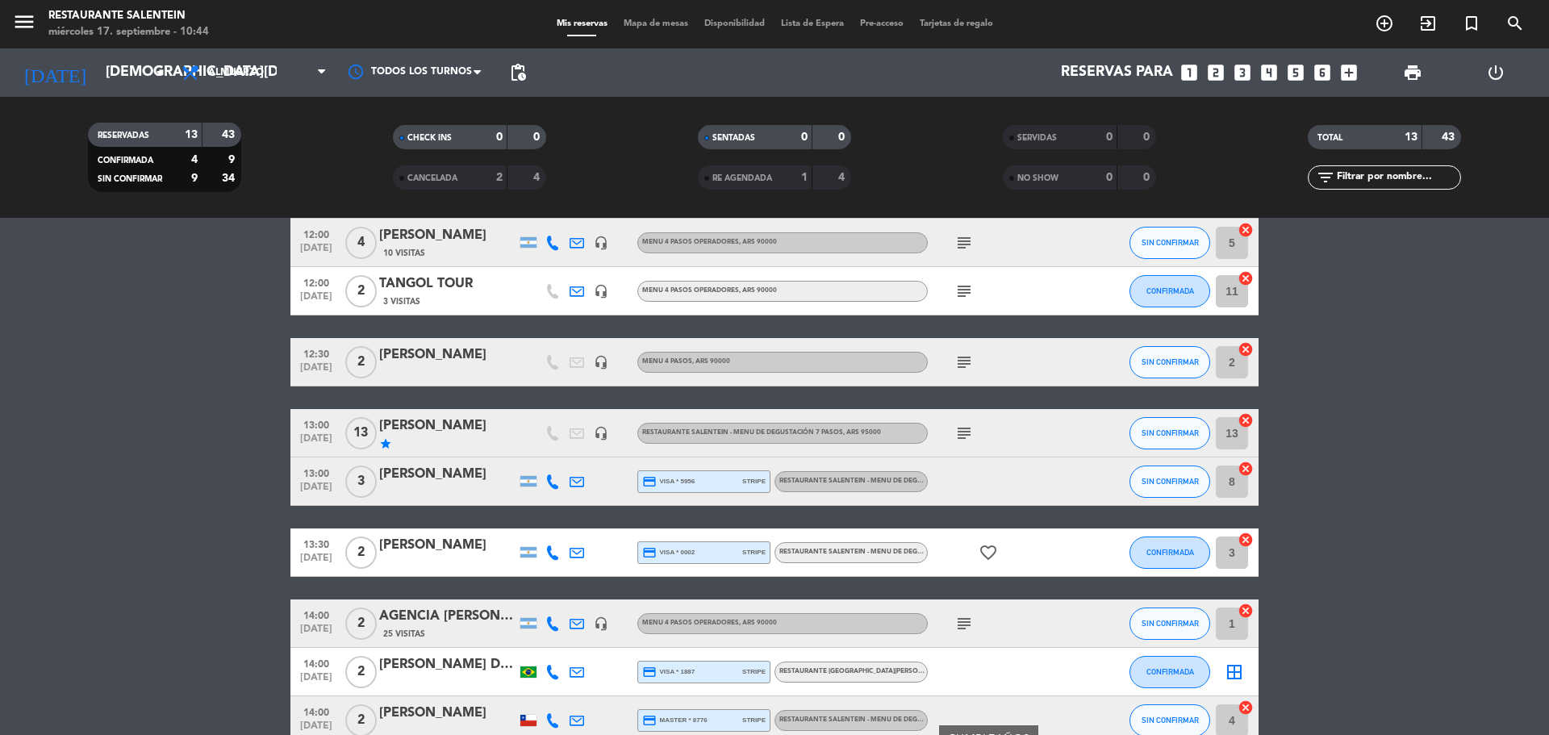
scroll to position [196, 0]
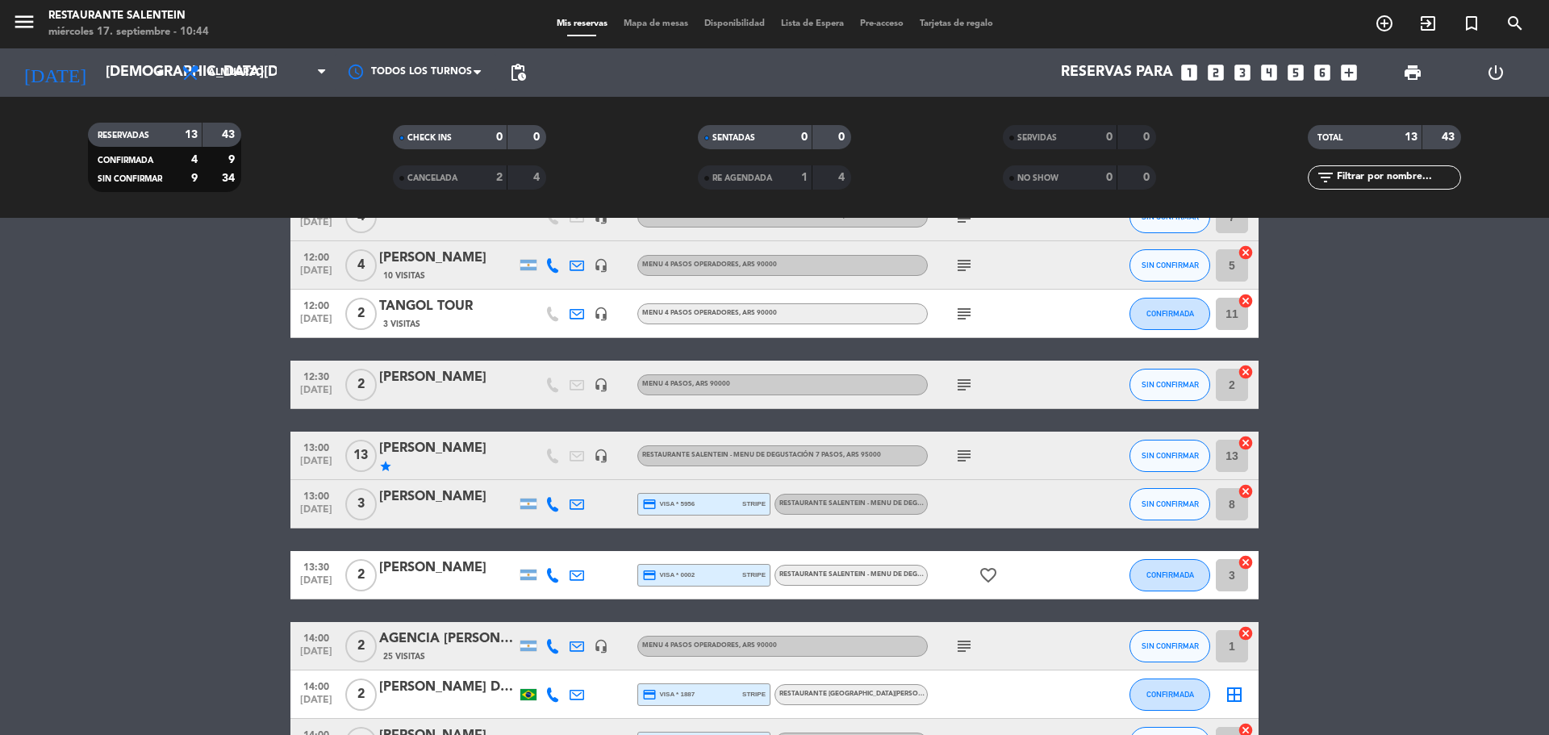
click at [959, 307] on icon "subject" at bounding box center [963, 313] width 19 height 19
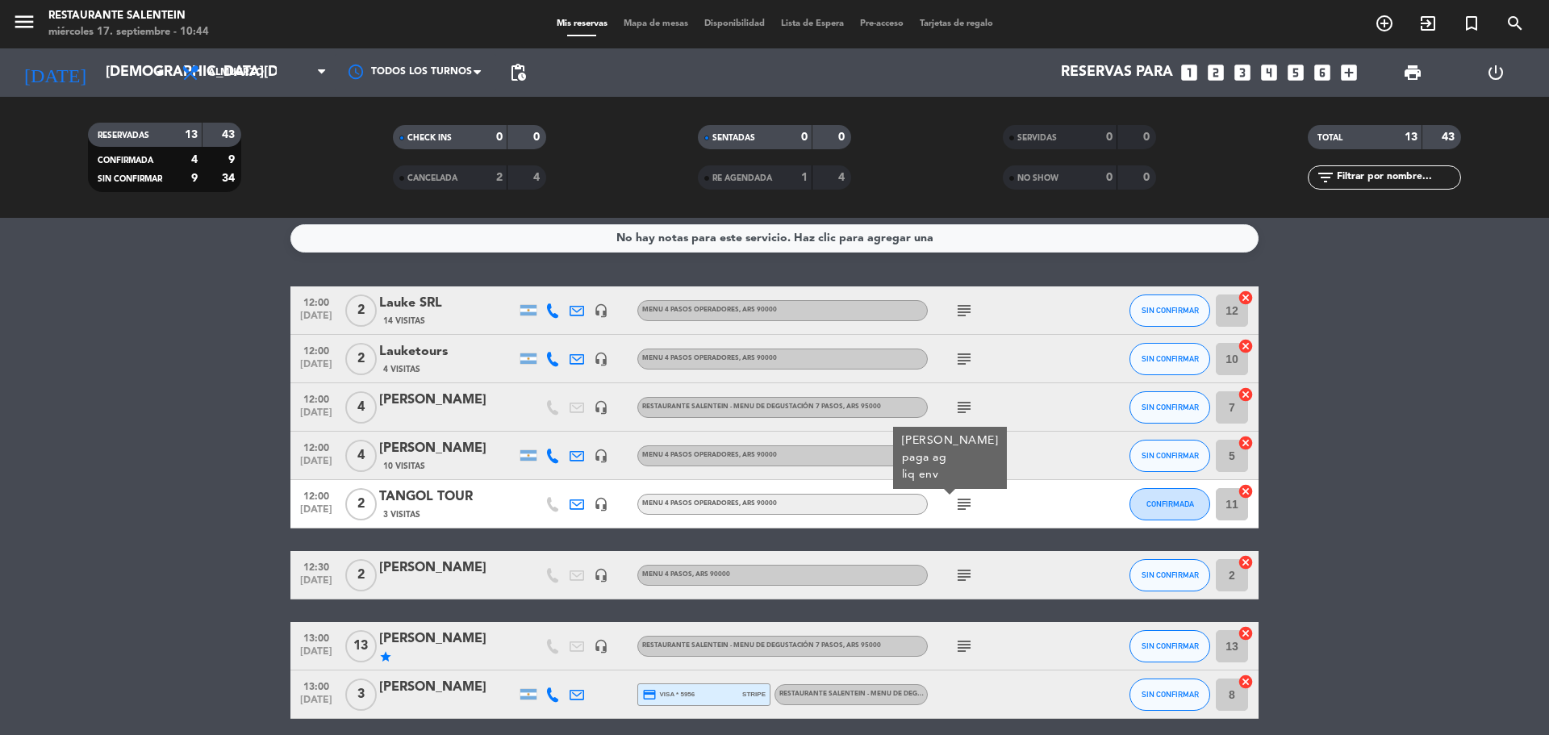
scroll to position [0, 0]
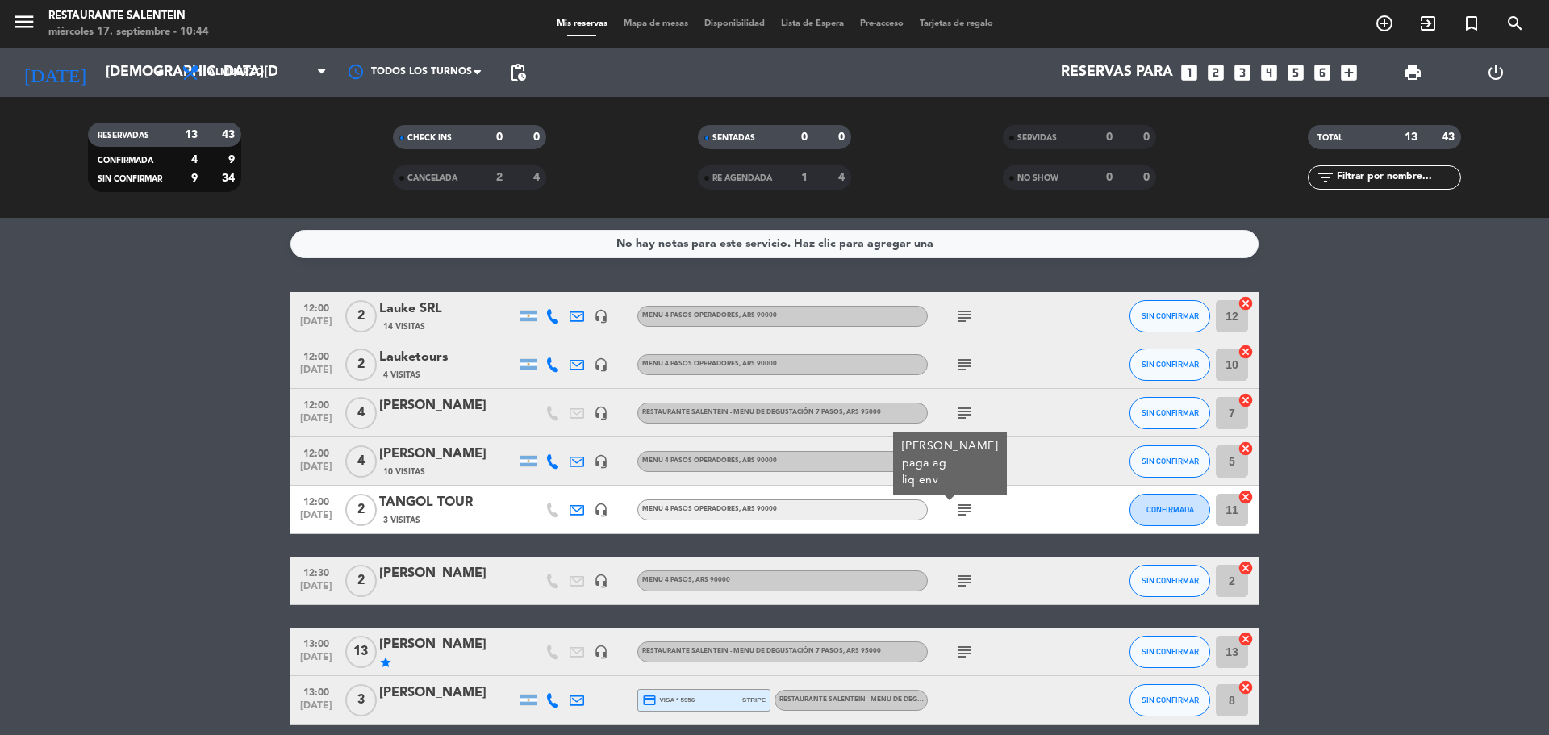
click at [973, 315] on span "subject" at bounding box center [964, 316] width 24 height 19
click at [961, 315] on icon "subject" at bounding box center [963, 316] width 19 height 19
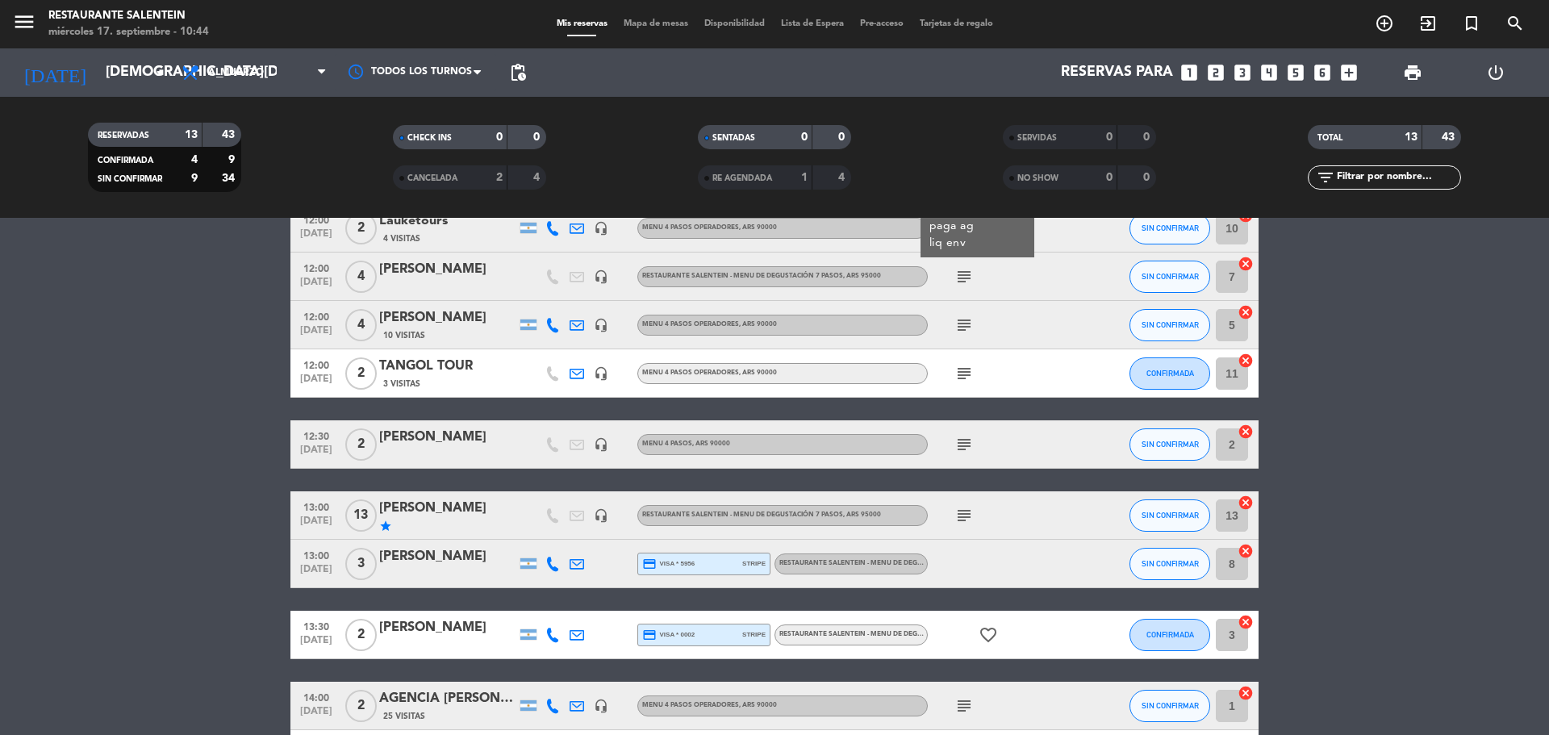
scroll to position [161, 0]
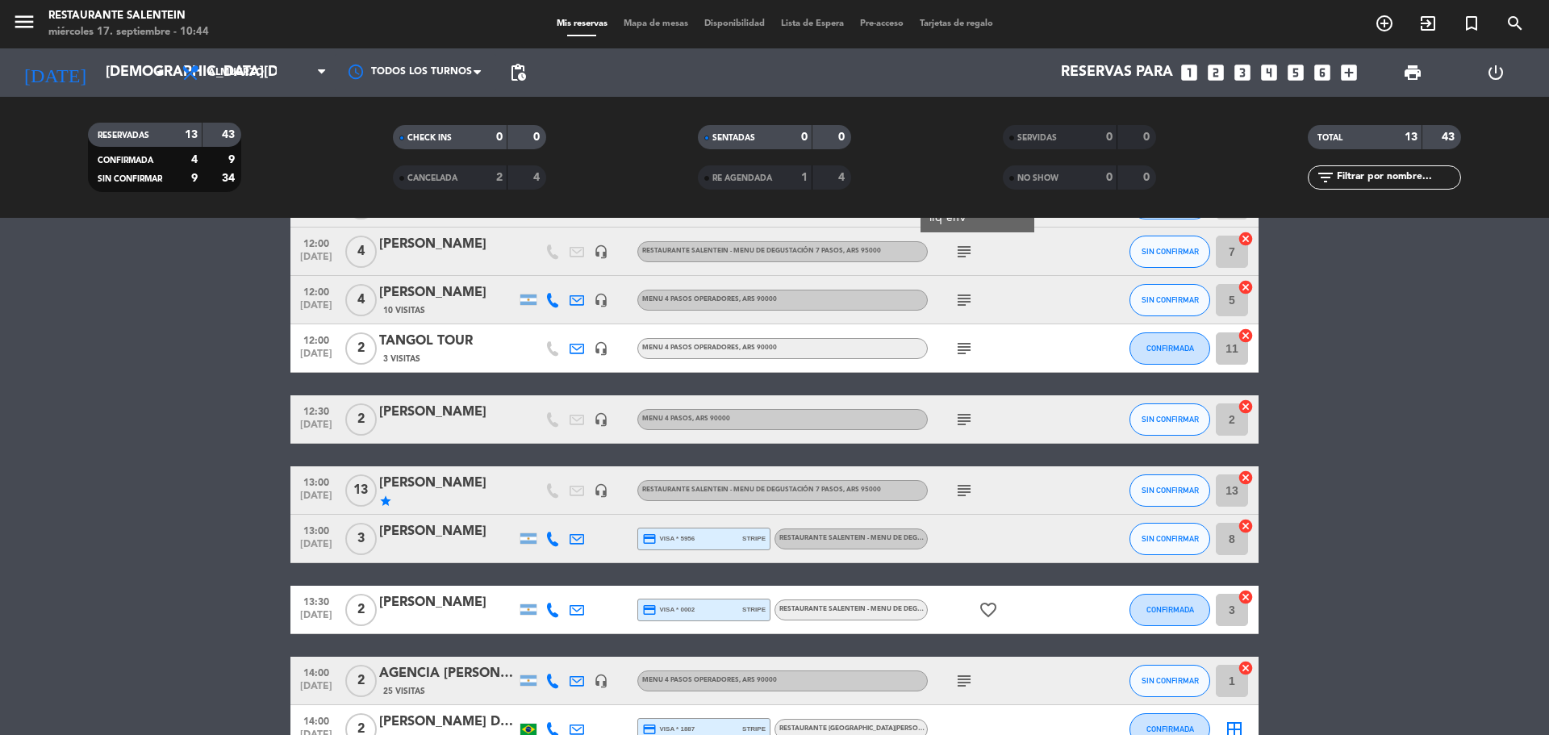
click at [846, 545] on div "RESTAURANTE SALENTEIN - Menu de Degustación 7 pasos" at bounding box center [850, 538] width 153 height 21
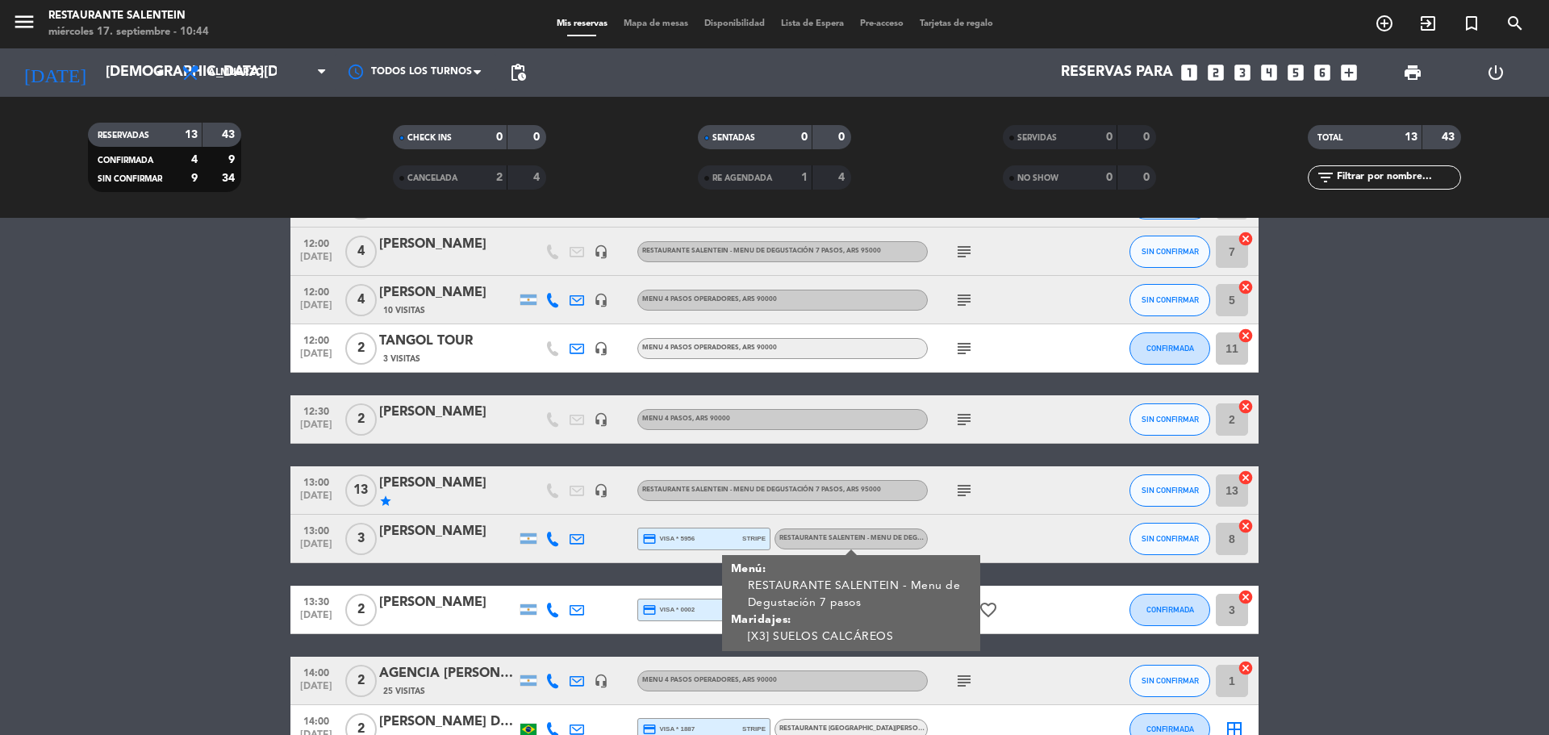
scroll to position [242, 0]
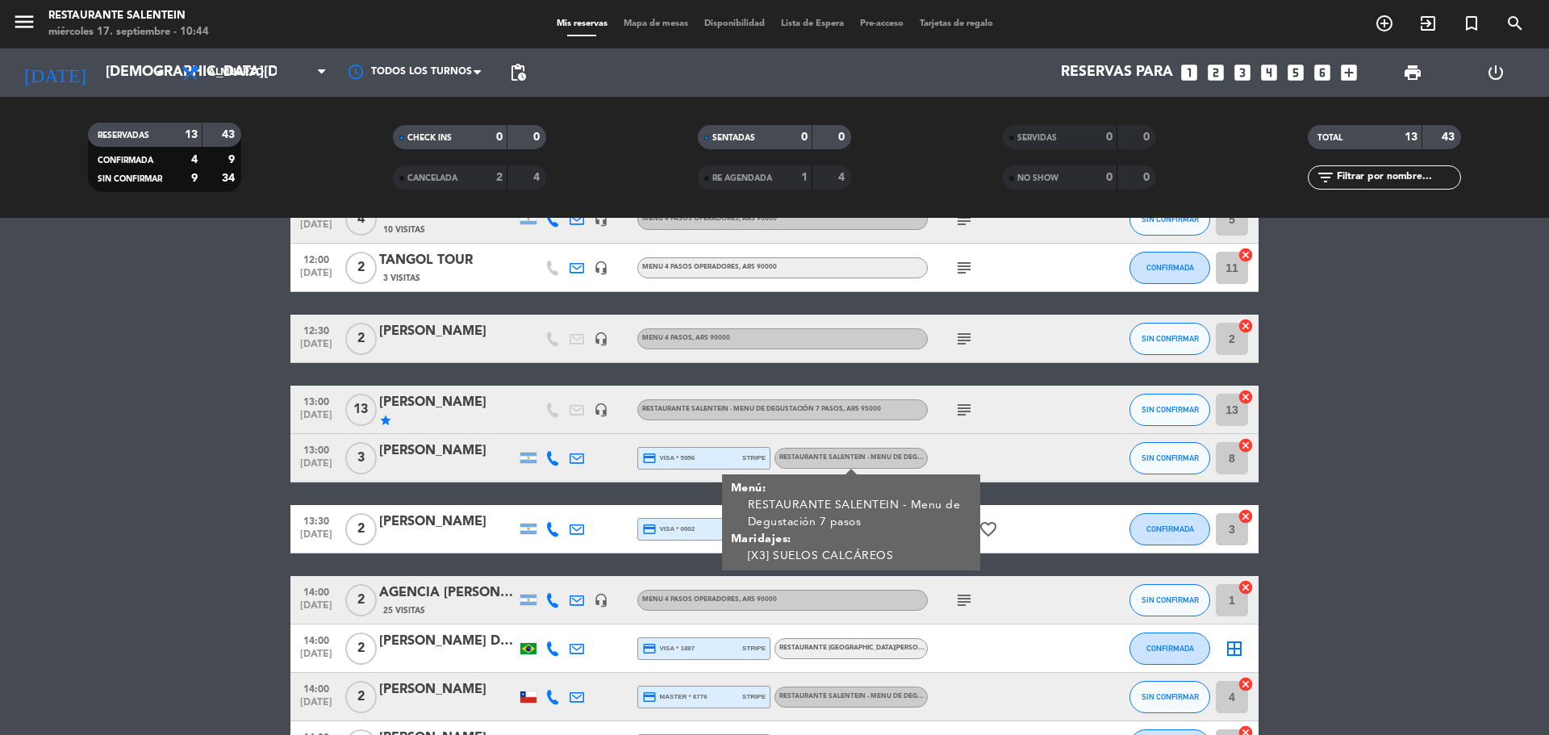
drag, startPoint x: 1516, startPoint y: 472, endPoint x: 1465, endPoint y: 473, distance: 50.8
click at [1504, 473] on bookings-row "12:00 [DATE] 2 Lauke SRL 14 Visitas headset_mic Menu 4 pasos operadores , ARS 9…" at bounding box center [774, 410] width 1549 height 720
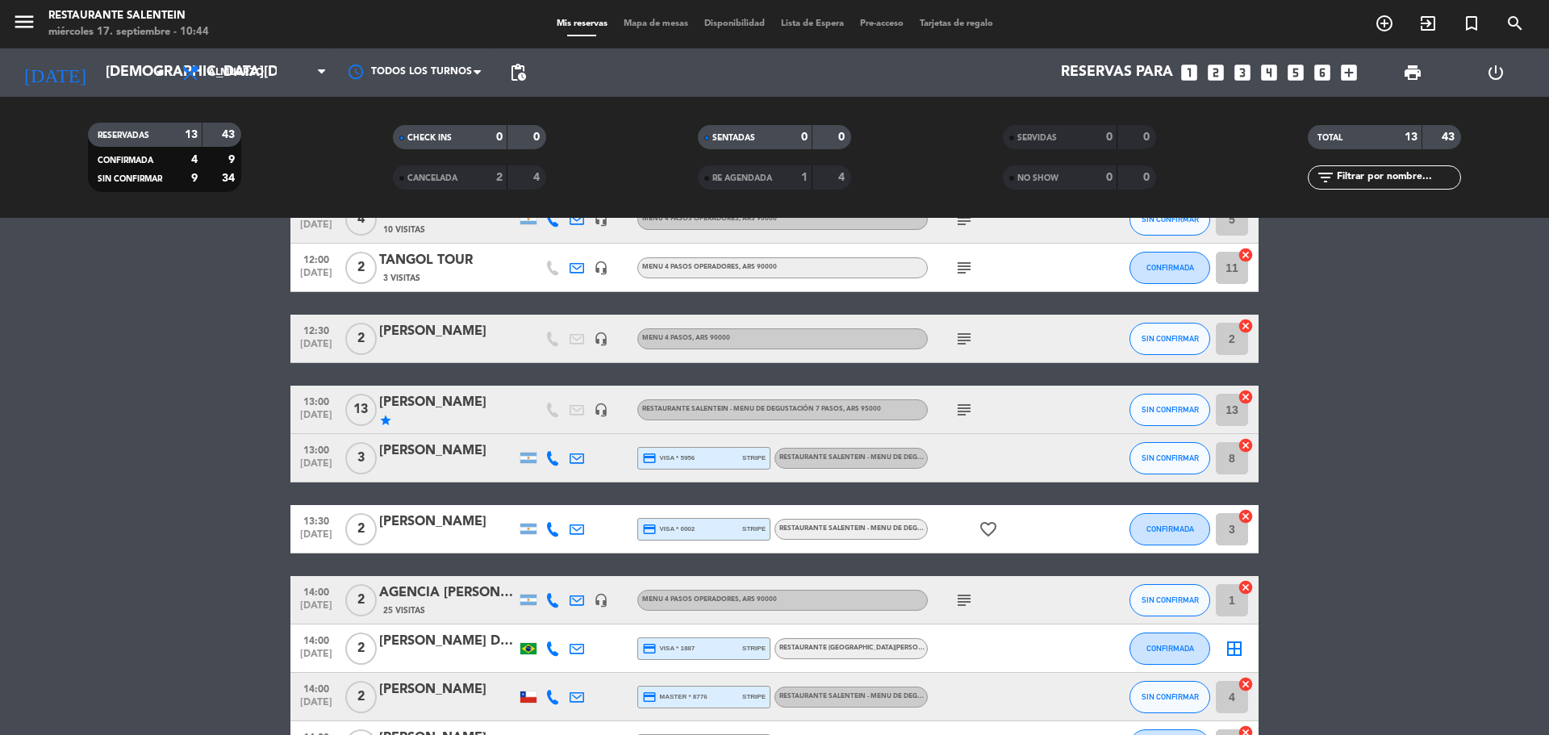
click at [858, 532] on div "RESTAURANTE SALENTEIN - Menu de Degustación 7 pasos" at bounding box center [853, 529] width 148 height 10
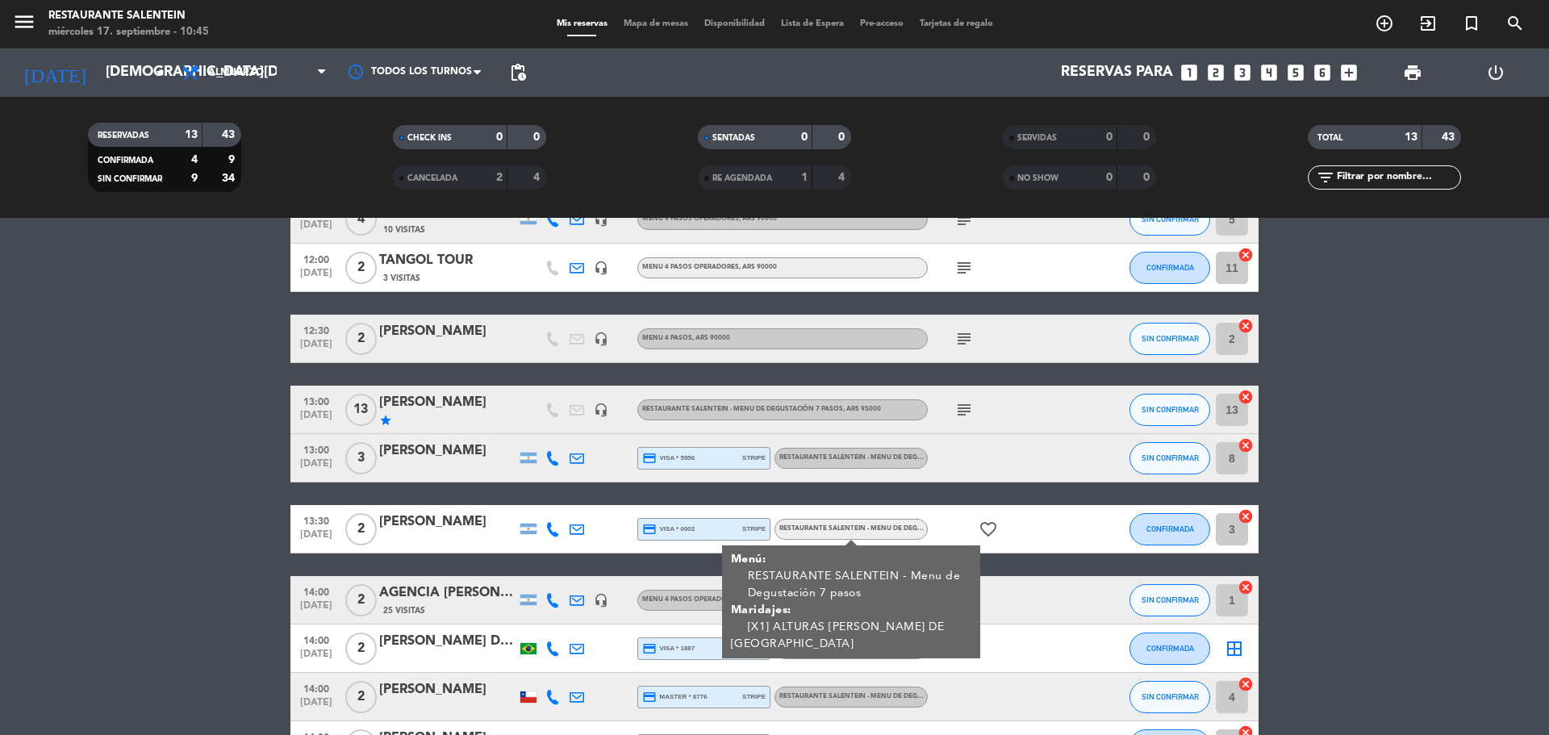
click at [1516, 486] on bookings-row "12:00 [DATE] 2 Lauke SRL 14 Visitas headset_mic Menu 4 pasos operadores , ARS 9…" at bounding box center [774, 410] width 1549 height 720
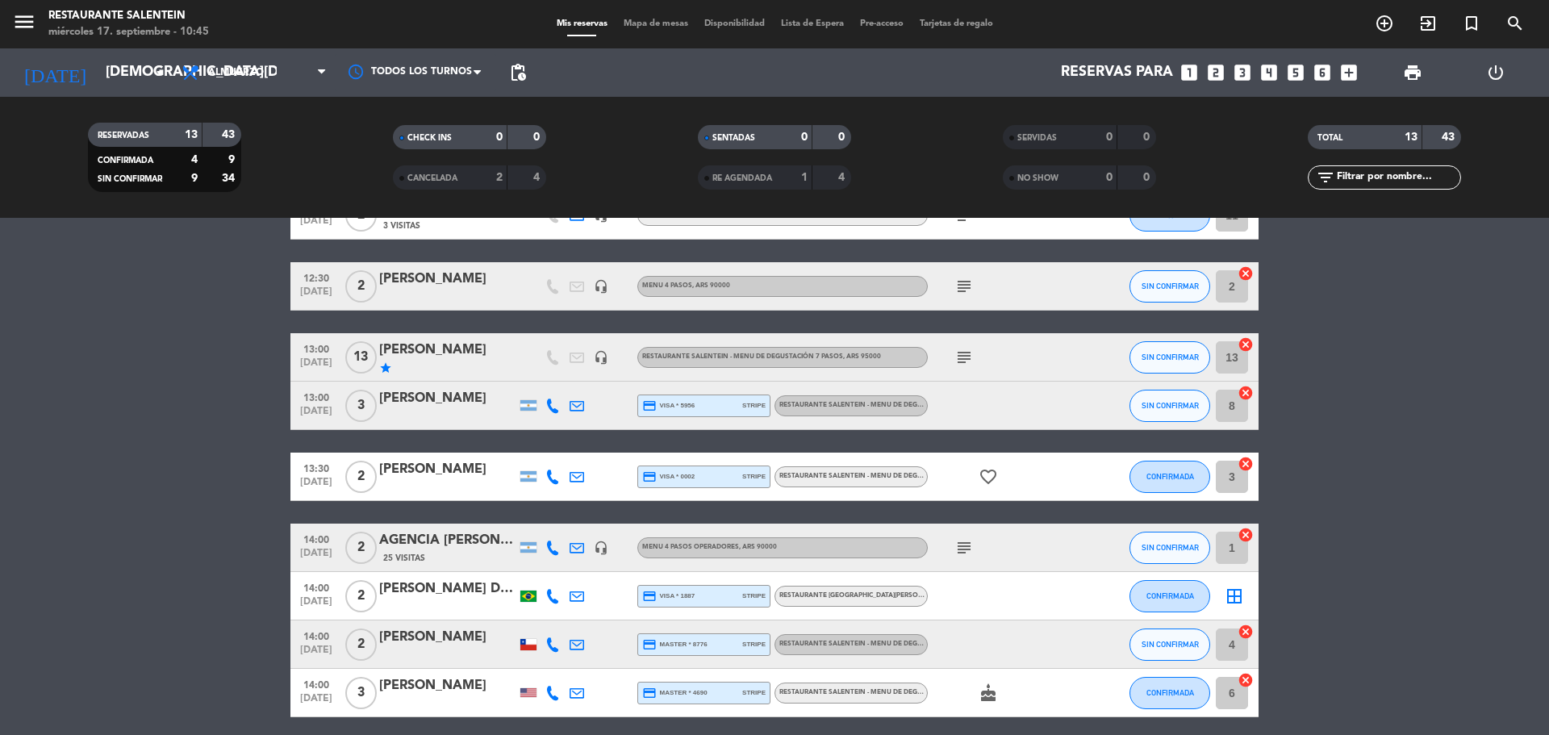
scroll to position [323, 0]
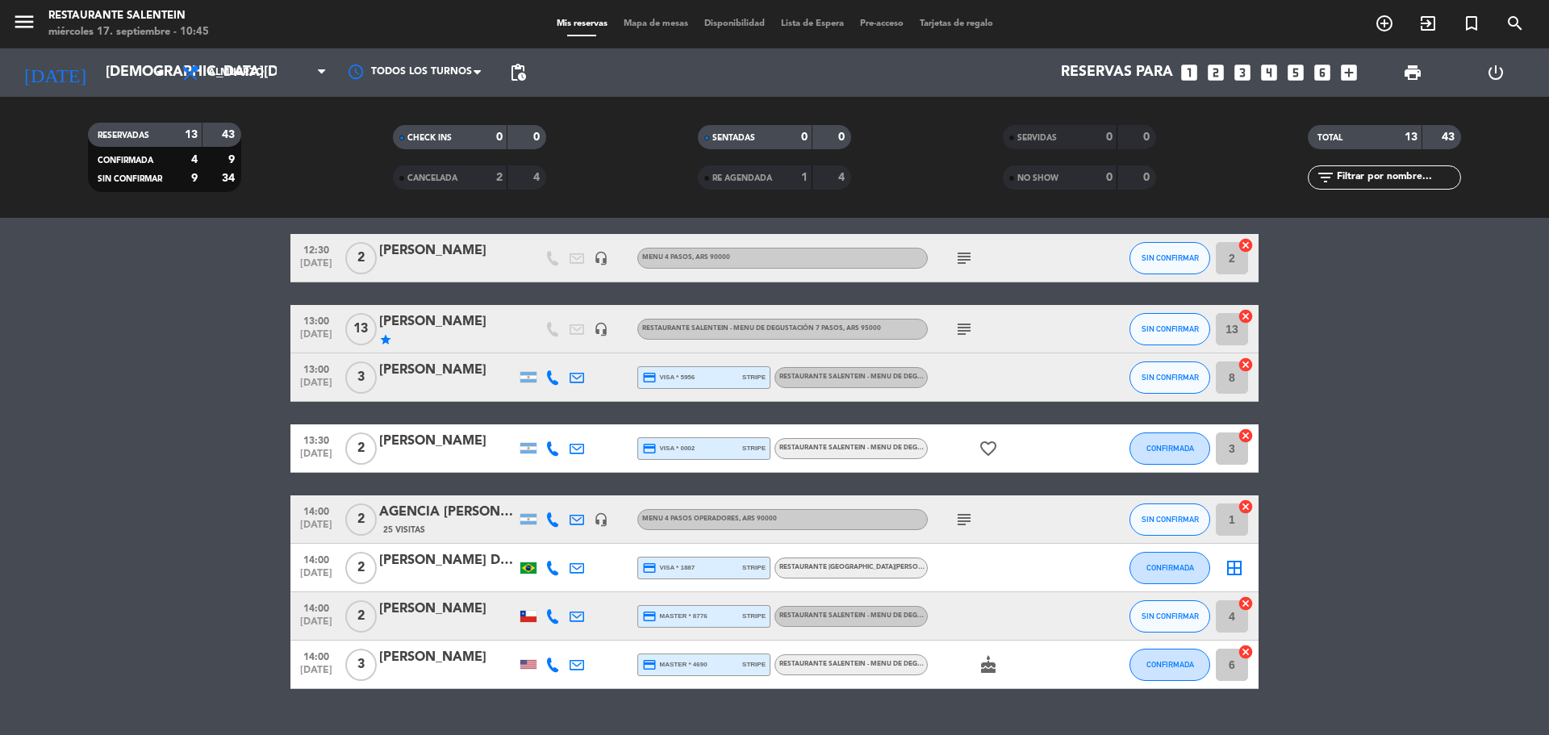
click at [847, 569] on span "RESTAURANTE [GEOGRAPHIC_DATA][PERSON_NAME] ([PERSON_NAME] Salentein) - Menú de …" at bounding box center [944, 567] width 330 height 6
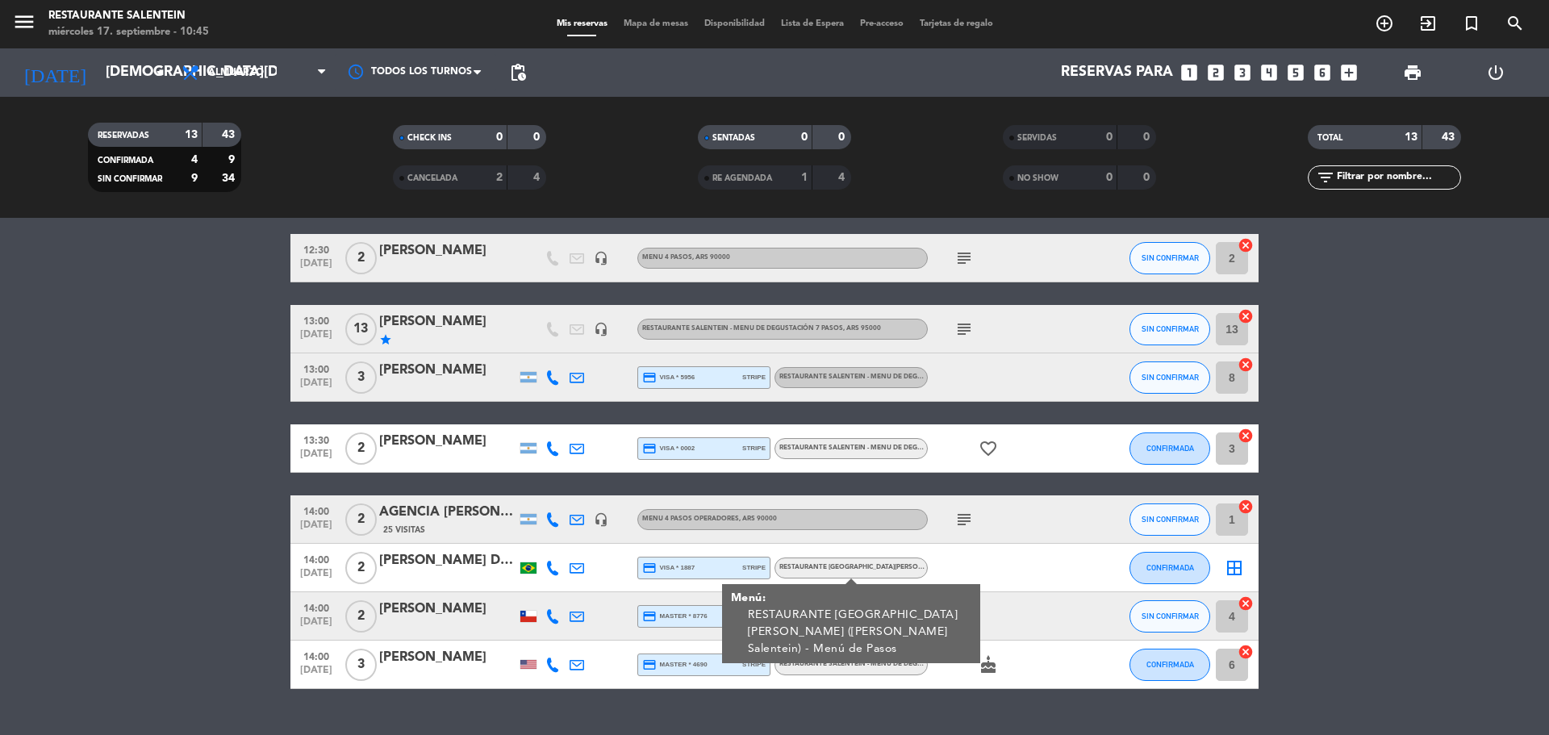
click at [791, 527] on div "Menu 4 pasos operadores , ARS 90000" at bounding box center [782, 519] width 290 height 21
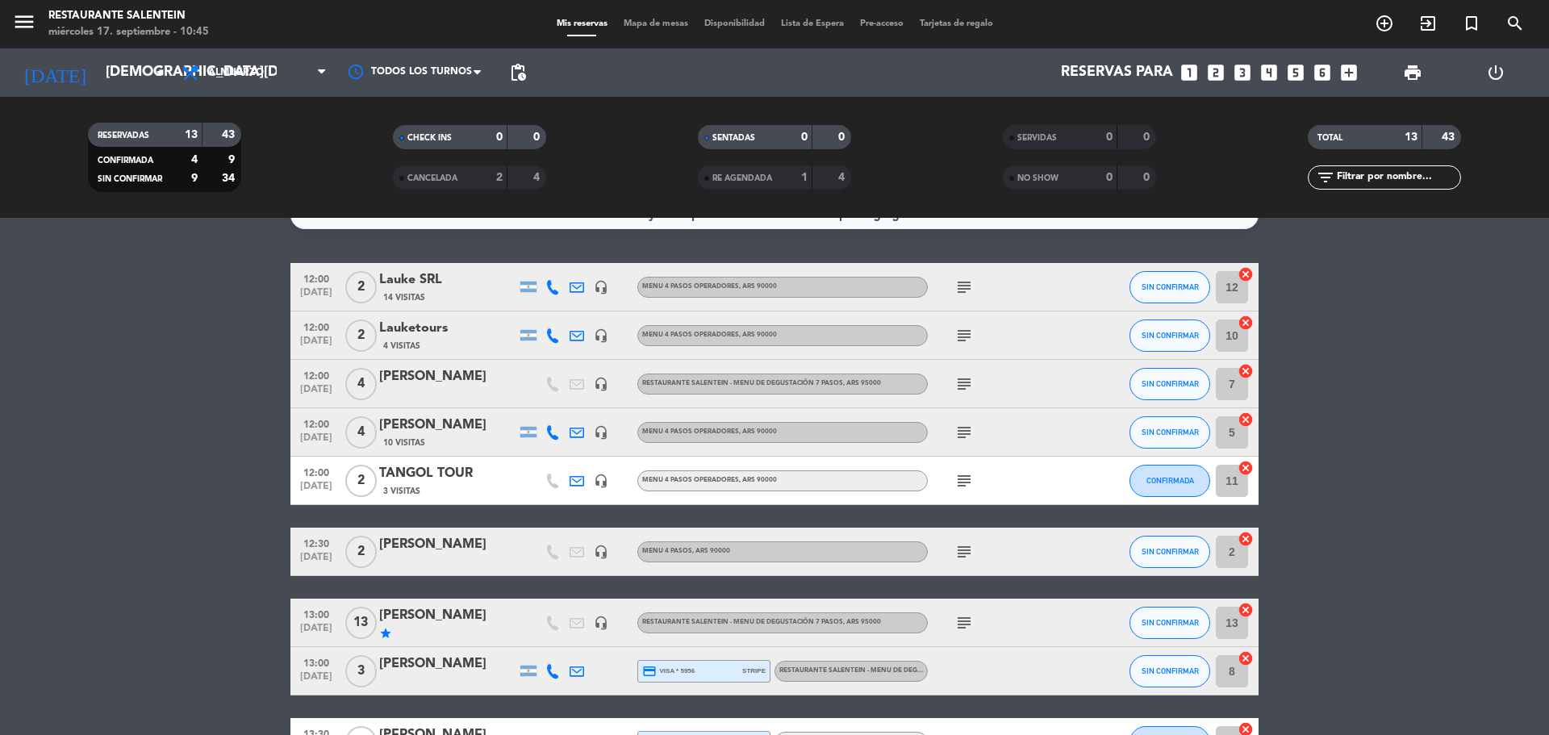
scroll to position [0, 0]
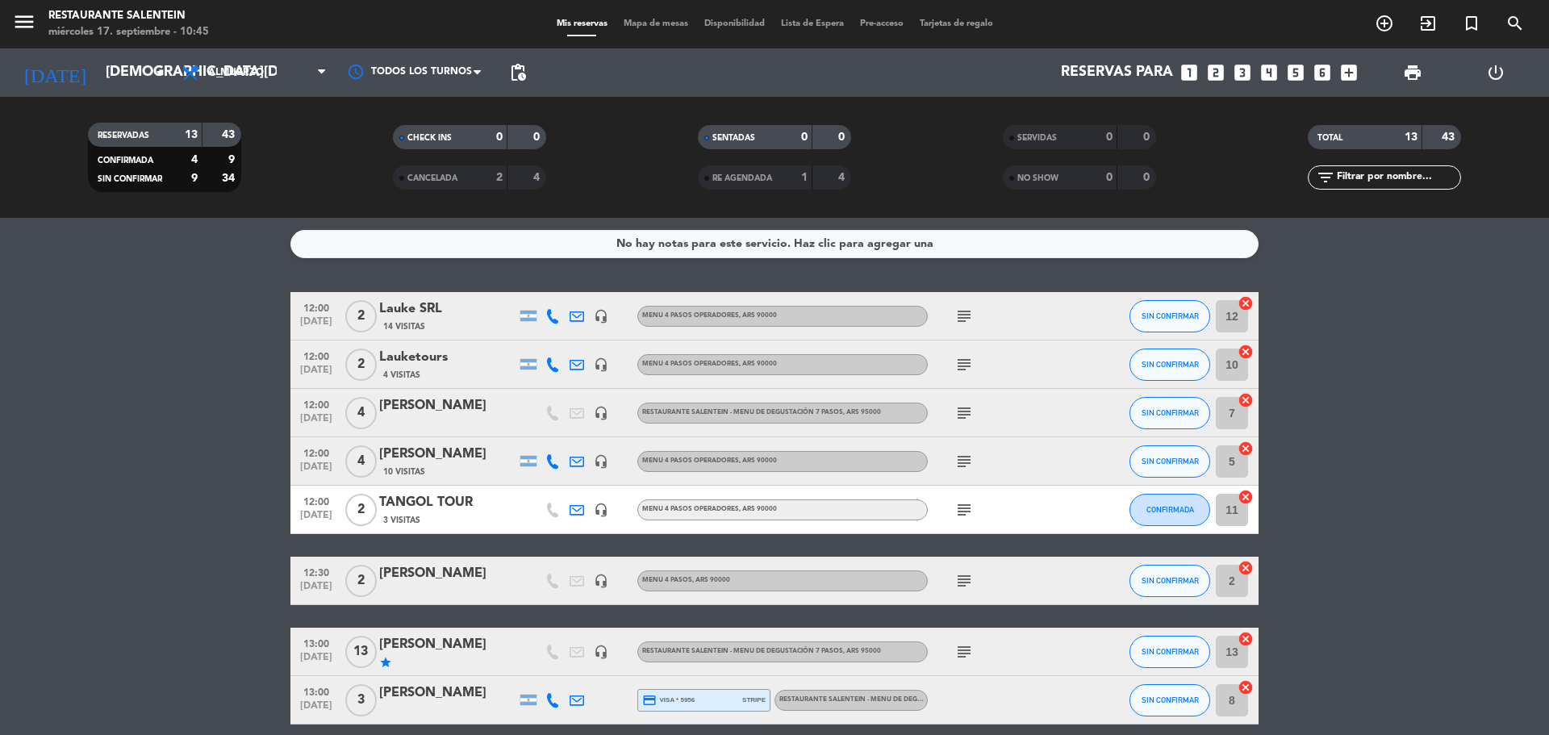
click at [408, 323] on span "14 Visitas" at bounding box center [404, 326] width 42 height 13
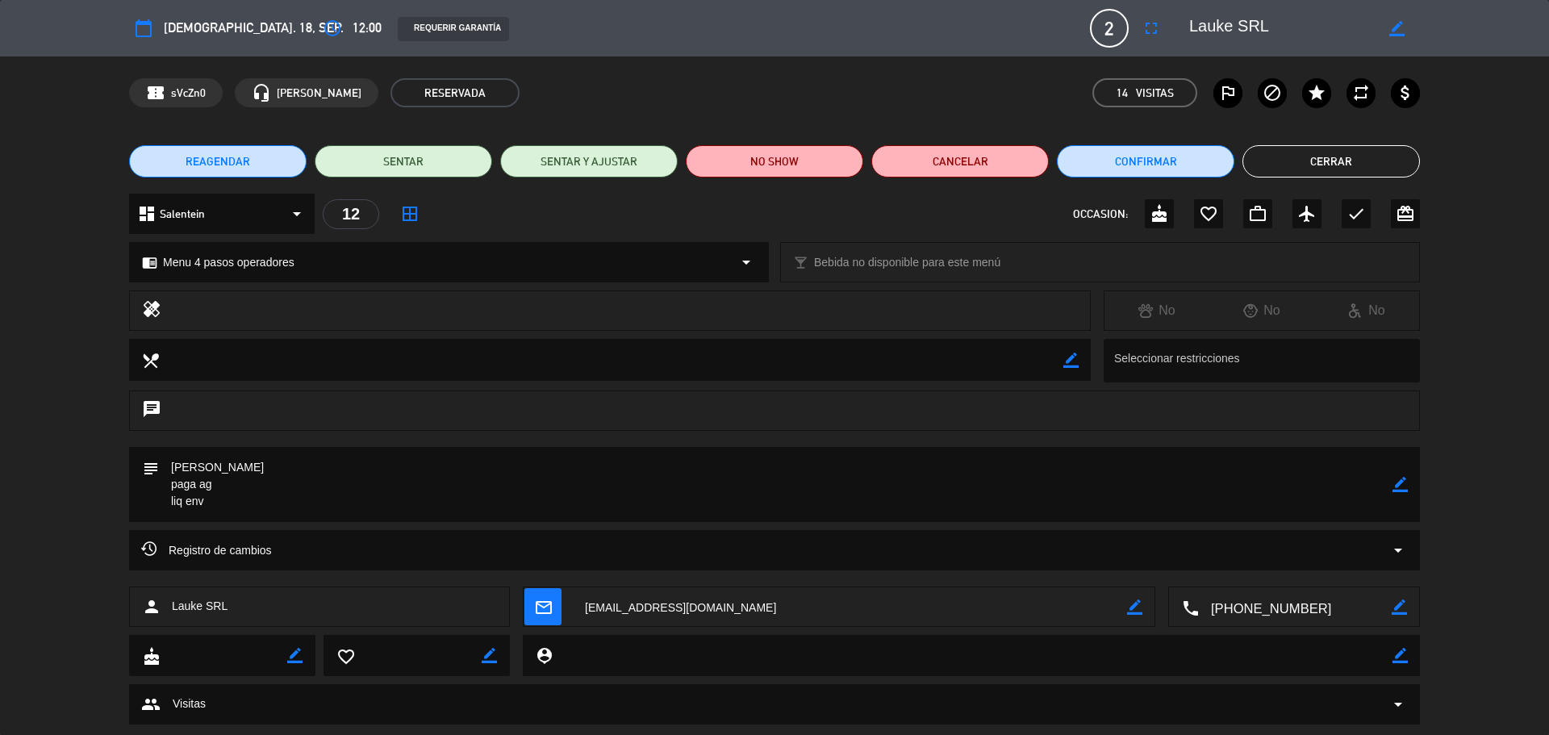
click at [1296, 148] on button "Cerrar" at bounding box center [1330, 161] width 177 height 32
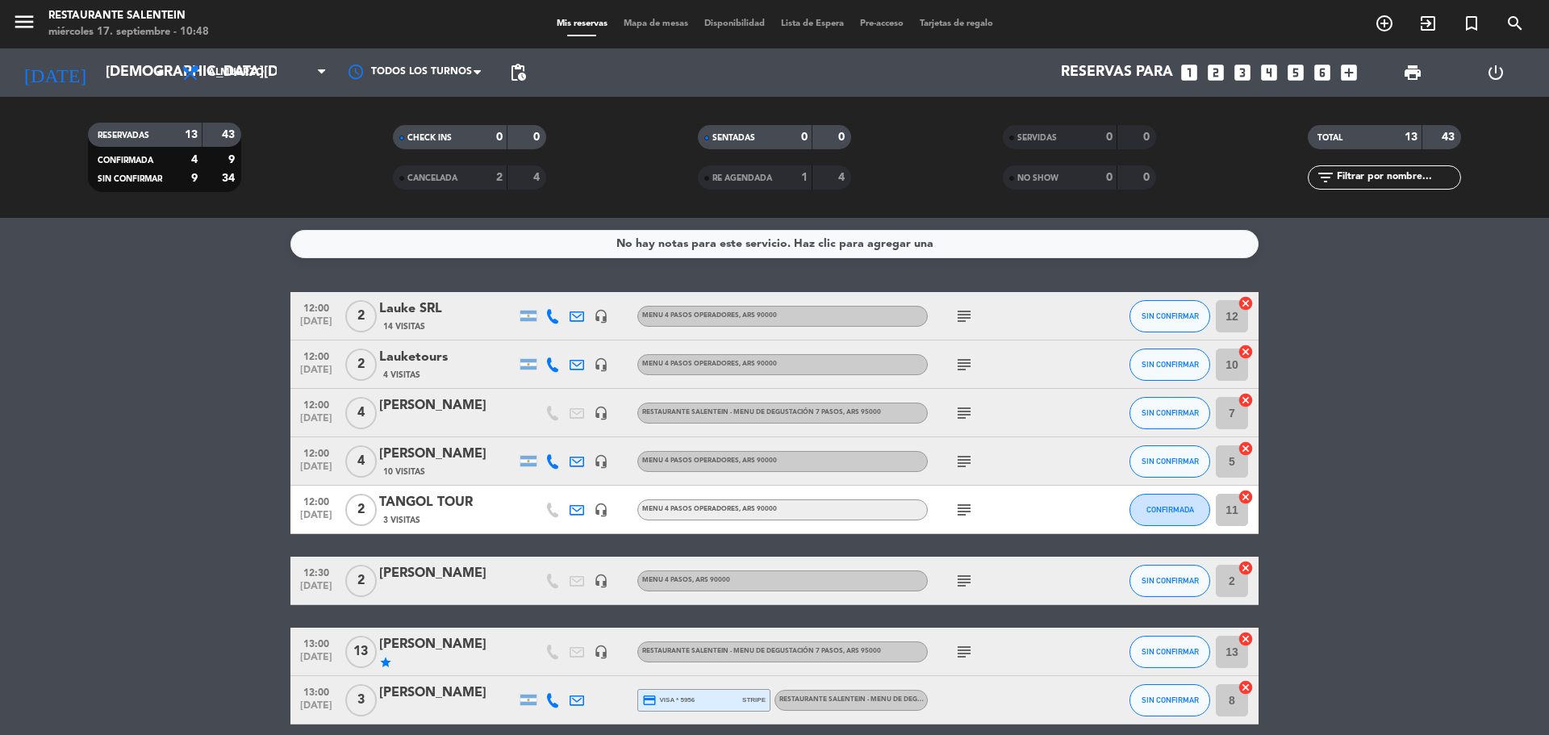
click at [415, 317] on div "Lauke SRL" at bounding box center [447, 309] width 137 height 21
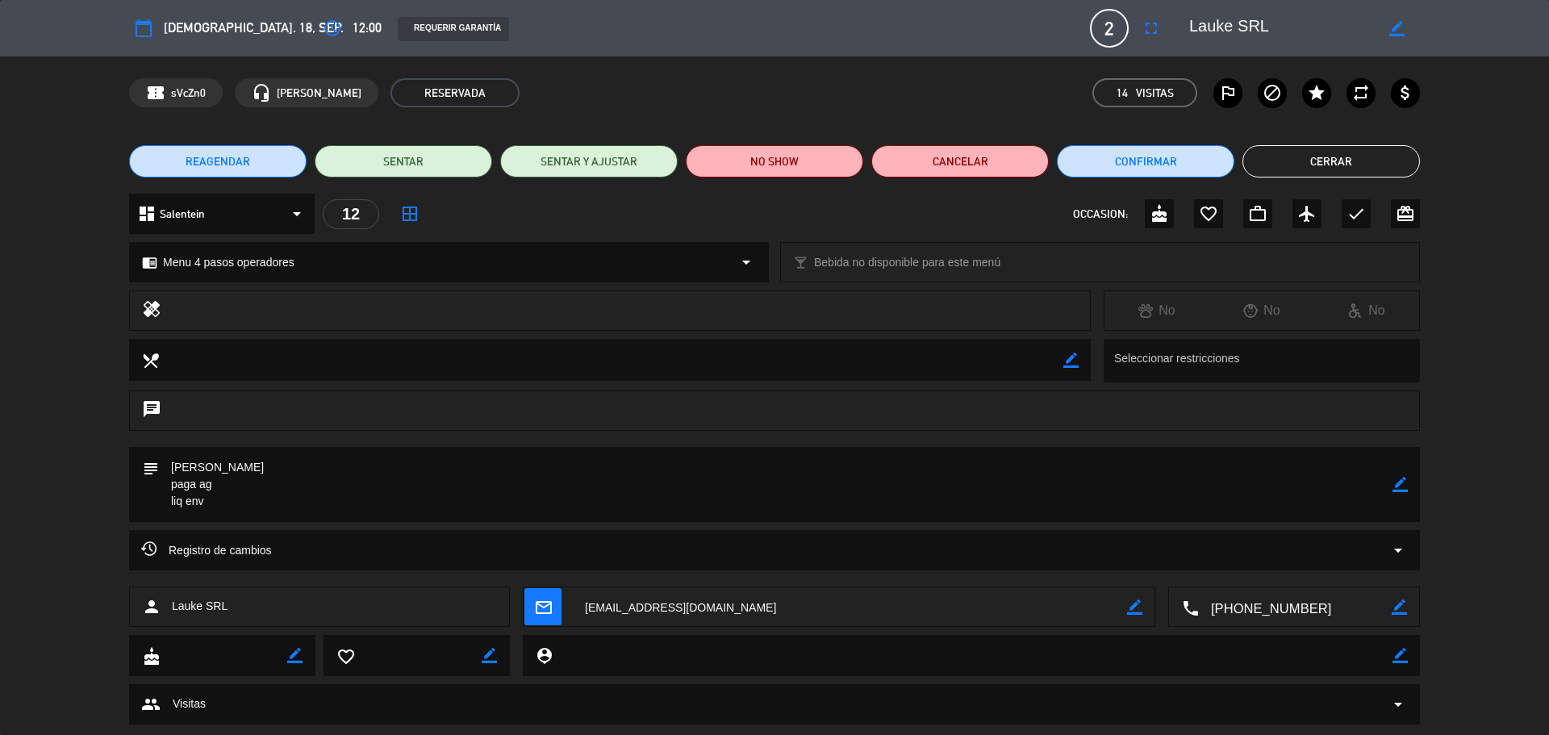
drag, startPoint x: 278, startPoint y: 467, endPoint x: 172, endPoint y: 470, distance: 106.5
click at [172, 470] on textarea at bounding box center [776, 484] width 1234 height 75
click at [1296, 164] on button "Cerrar" at bounding box center [1330, 161] width 177 height 32
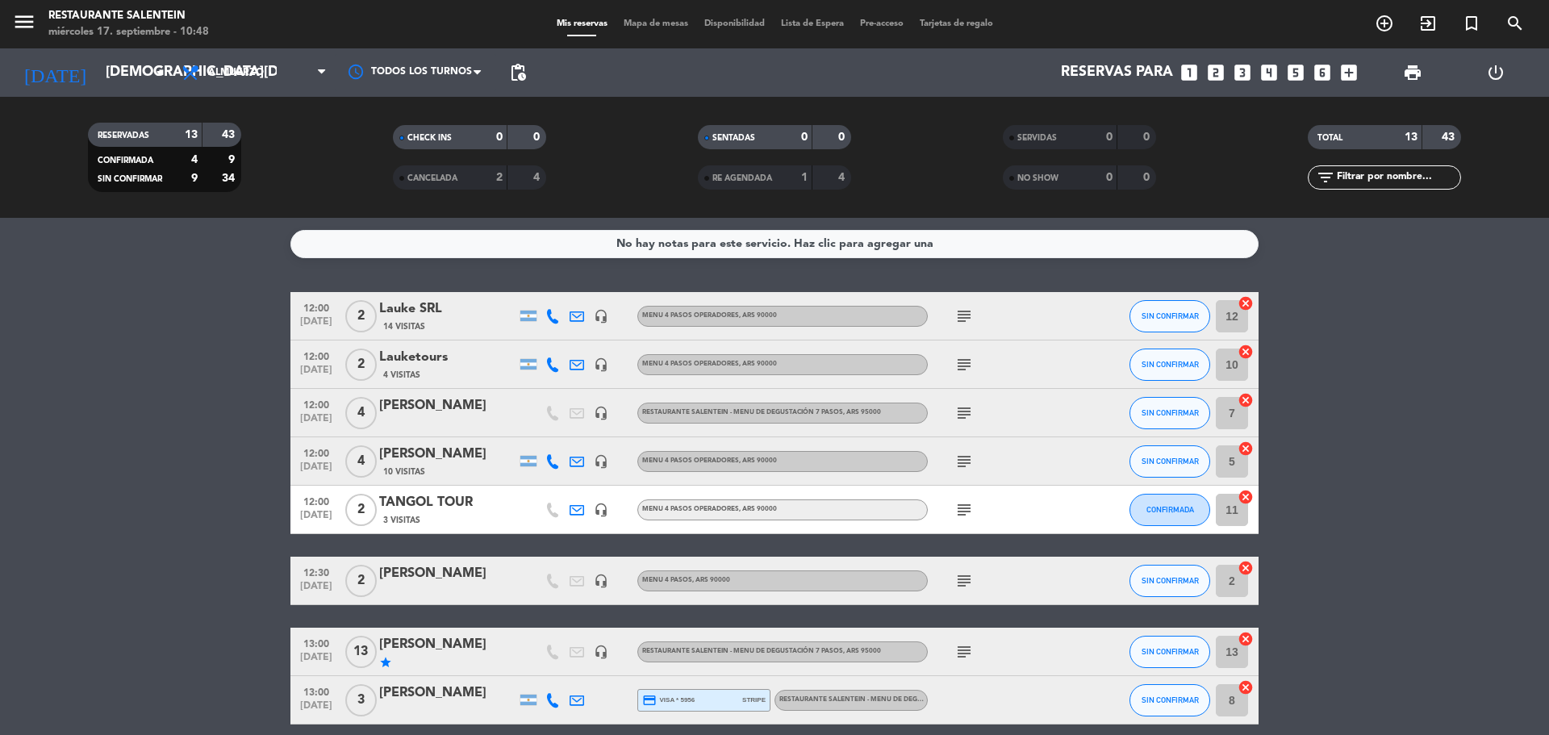
click at [967, 362] on icon "subject" at bounding box center [963, 364] width 19 height 19
copy div "[PERSON_NAME]"
drag, startPoint x: 902, startPoint y: 388, endPoint x: 1029, endPoint y: 395, distance: 127.7
click at [1006, 395] on div "[PERSON_NAME] paga ag liq env" at bounding box center [949, 411] width 114 height 62
click at [971, 369] on icon "subject" at bounding box center [963, 364] width 19 height 19
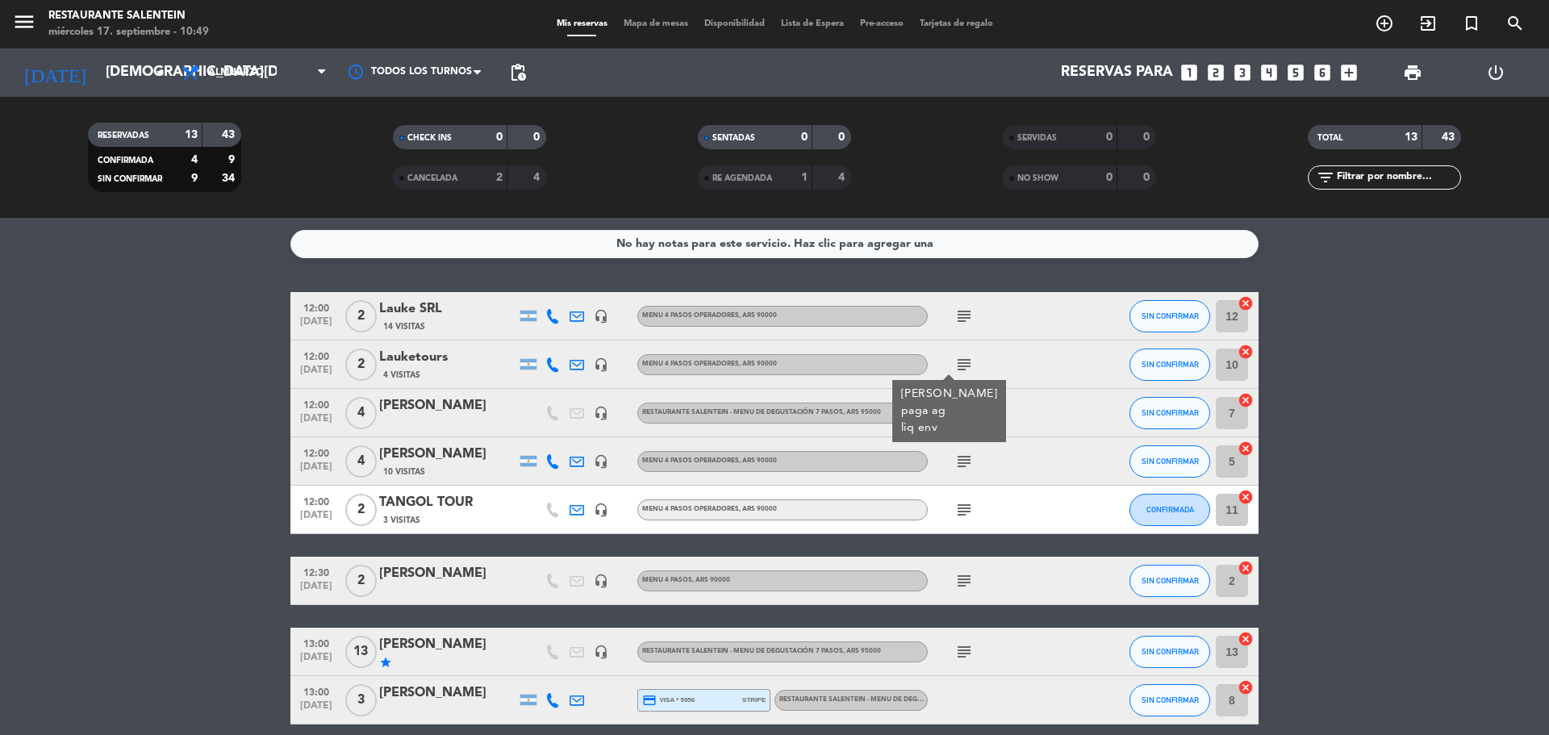
copy div "[PERSON_NAME]"
drag, startPoint x: 1027, startPoint y: 390, endPoint x: 896, endPoint y: 395, distance: 130.8
click at [896, 395] on div "[PERSON_NAME] paga ag liq env" at bounding box center [949, 411] width 114 height 62
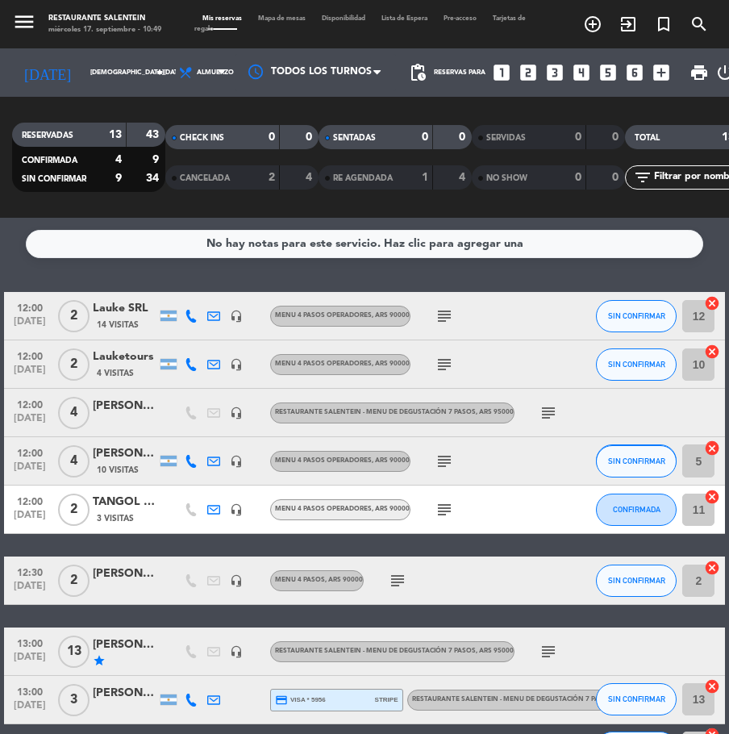
click at [465, 367] on div "subject" at bounding box center [479, 364] width 136 height 48
click at [437, 365] on icon "subject" at bounding box center [444, 364] width 19 height 19
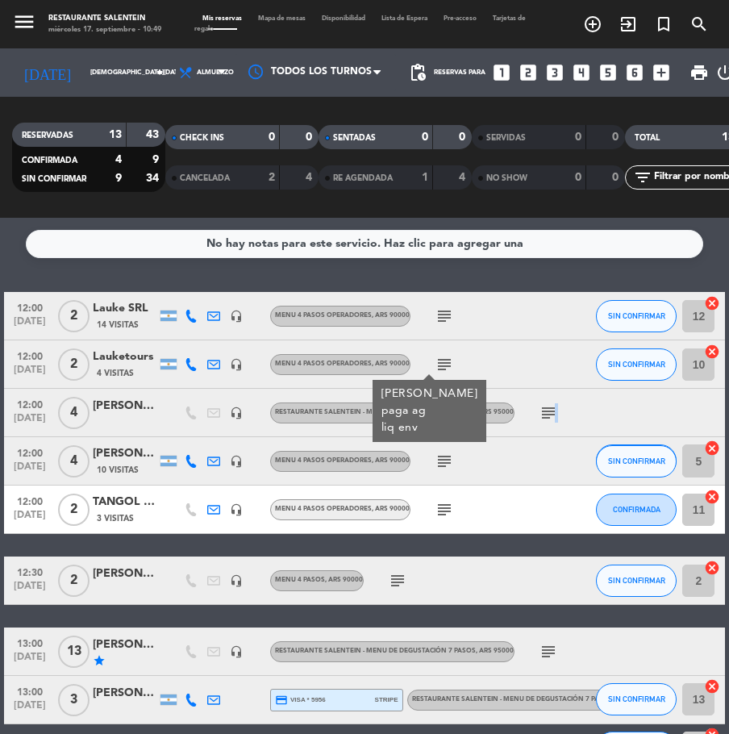
click at [552, 417] on icon "subject" at bounding box center [548, 412] width 19 height 19
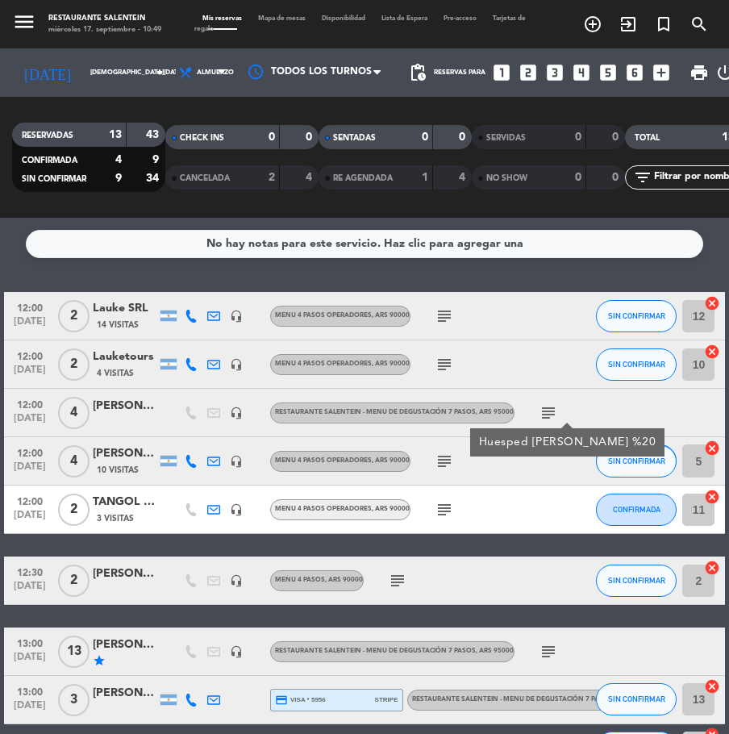
click at [94, 406] on div "[PERSON_NAME]" at bounding box center [125, 406] width 65 height 19
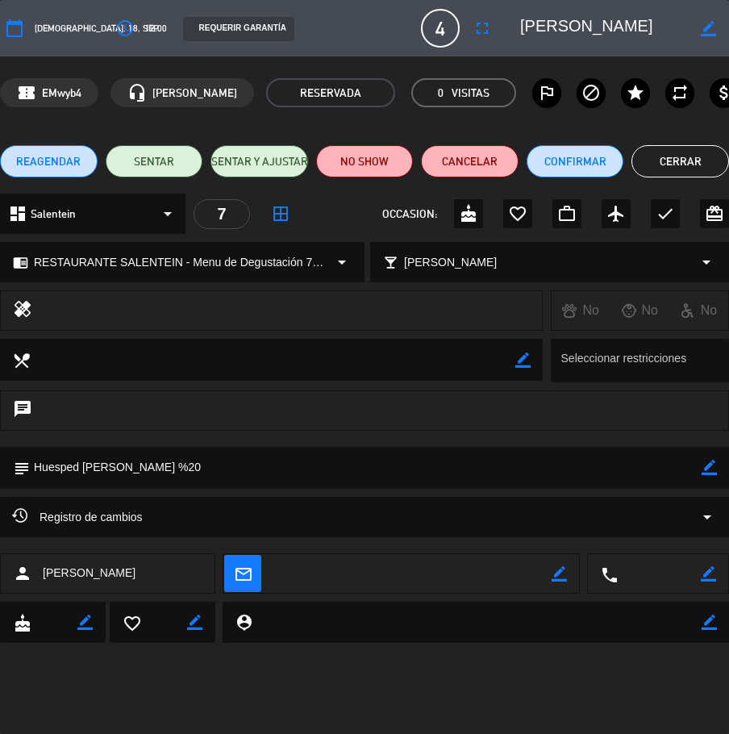
drag, startPoint x: 551, startPoint y: 23, endPoint x: 679, endPoint y: 18, distance: 128.4
click at [674, 19] on div "border_color" at bounding box center [619, 28] width 220 height 29
drag, startPoint x: 681, startPoint y: 15, endPoint x: 554, endPoint y: 24, distance: 127.0
click at [554, 24] on textarea at bounding box center [603, 28] width 167 height 29
click at [695, 155] on button "Cerrar" at bounding box center [681, 161] width 98 height 32
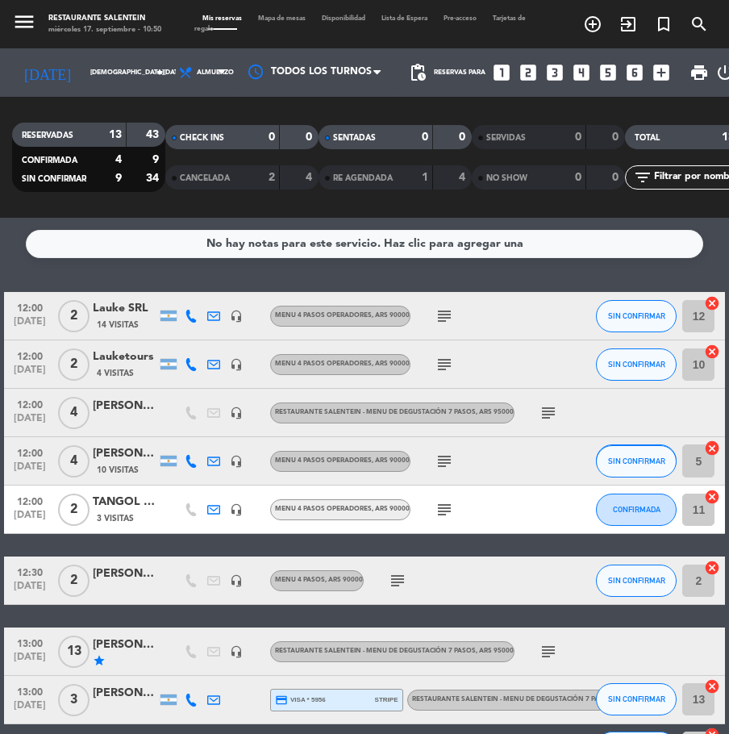
click at [428, 462] on div "subject" at bounding box center [479, 461] width 136 height 48
click at [447, 466] on icon "subject" at bounding box center [444, 461] width 19 height 19
copy div "[PERSON_NAME]"
drag, startPoint x: 404, startPoint y: 490, endPoint x: 459, endPoint y: 478, distance: 56.2
click at [482, 493] on div "[PERSON_NAME] paga ag liq env" at bounding box center [425, 508] width 114 height 62
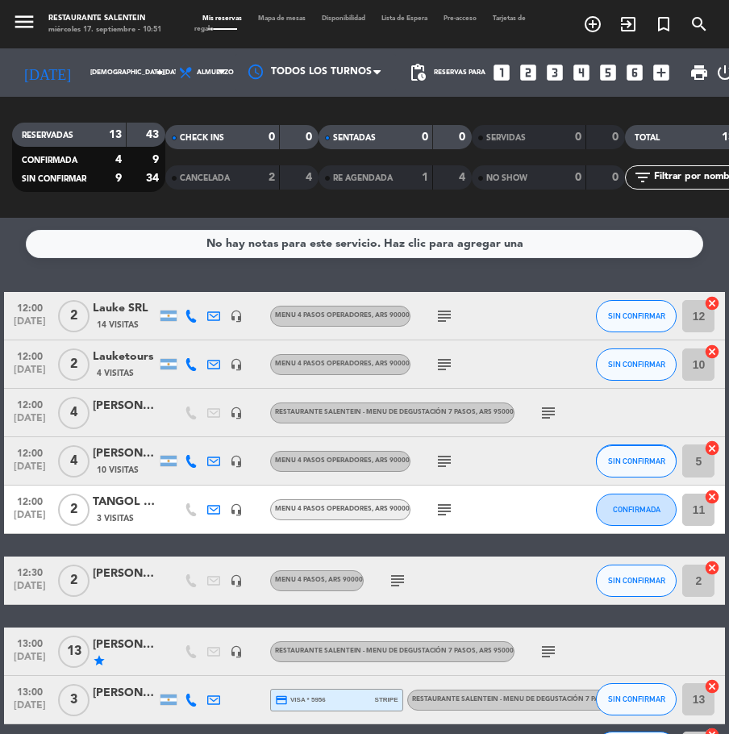
click at [541, 415] on icon "subject" at bounding box center [548, 412] width 19 height 19
click at [440, 461] on icon "subject" at bounding box center [444, 461] width 19 height 19
copy div "[PERSON_NAME]"
drag, startPoint x: 370, startPoint y: 493, endPoint x: 511, endPoint y: 489, distance: 140.4
click at [482, 489] on div "[PERSON_NAME] paga ag liq env" at bounding box center [425, 508] width 114 height 62
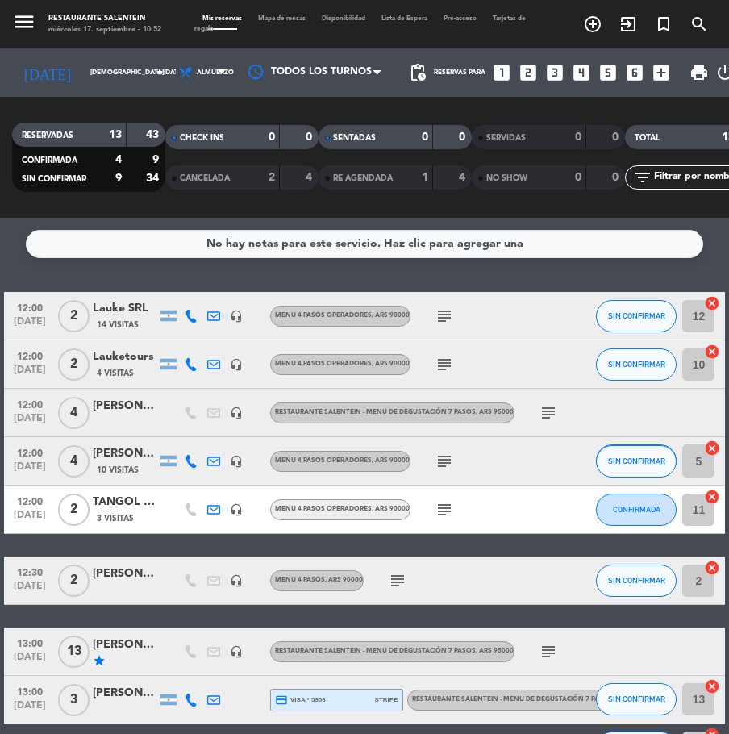
click at [555, 416] on icon "subject" at bounding box center [548, 412] width 19 height 19
click at [455, 473] on div "subject" at bounding box center [479, 461] width 136 height 48
click at [442, 507] on icon "subject" at bounding box center [444, 509] width 19 height 19
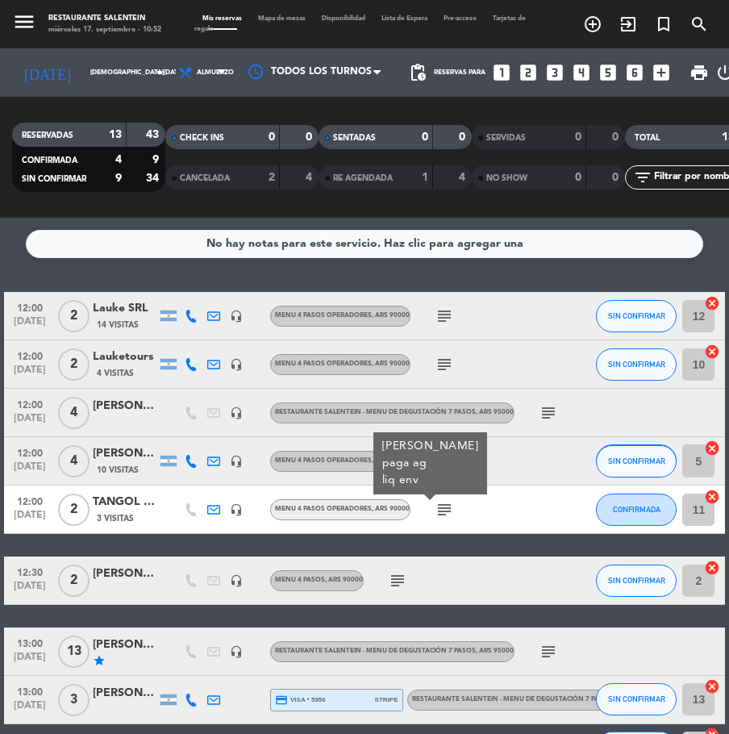
drag, startPoint x: 378, startPoint y: 443, endPoint x: 501, endPoint y: 449, distance: 123.6
click at [487, 449] on div "[PERSON_NAME] paga ag liq env" at bounding box center [431, 463] width 114 height 62
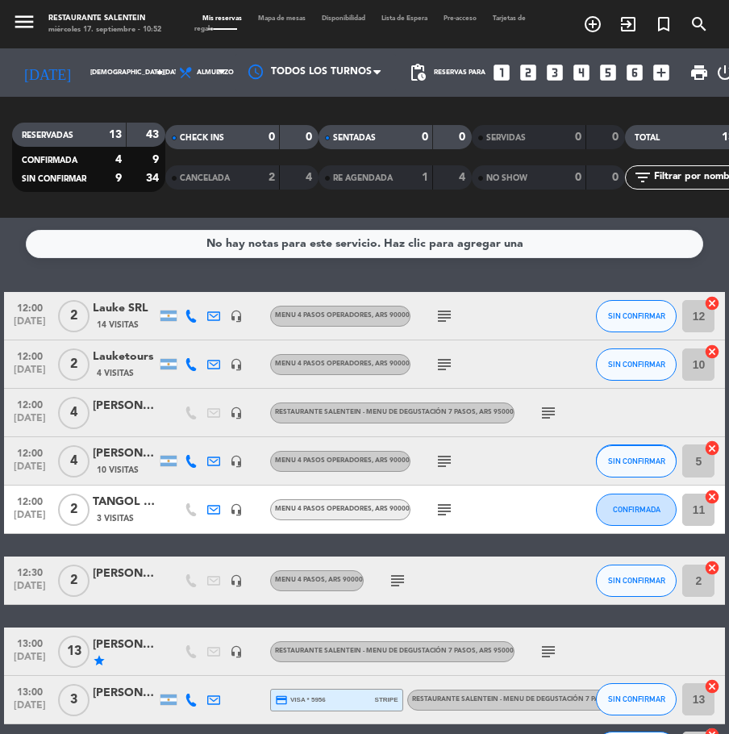
click at [445, 516] on icon "subject" at bounding box center [444, 509] width 19 height 19
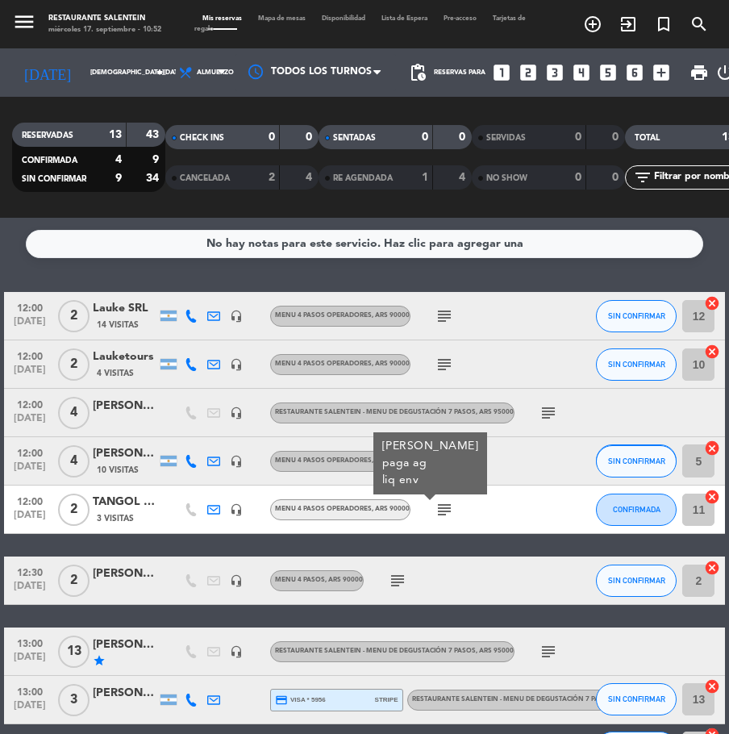
click at [384, 450] on div "[PERSON_NAME] paga ag liq env" at bounding box center [430, 463] width 97 height 51
drag, startPoint x: 384, startPoint y: 450, endPoint x: 531, endPoint y: 692, distance: 283.1
click at [531, 692] on div "RESTAURANTE SALENTEIN - Menu de Degustación 7 pasos" at bounding box center [510, 700] width 207 height 21
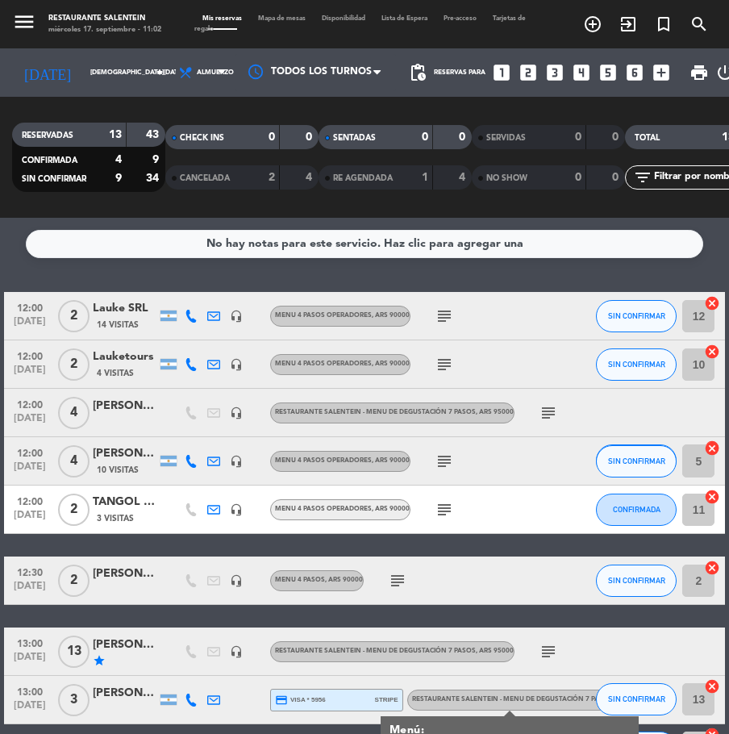
click at [534, 418] on div "subject" at bounding box center [583, 413] width 136 height 48
click at [547, 416] on icon "subject" at bounding box center [548, 412] width 19 height 19
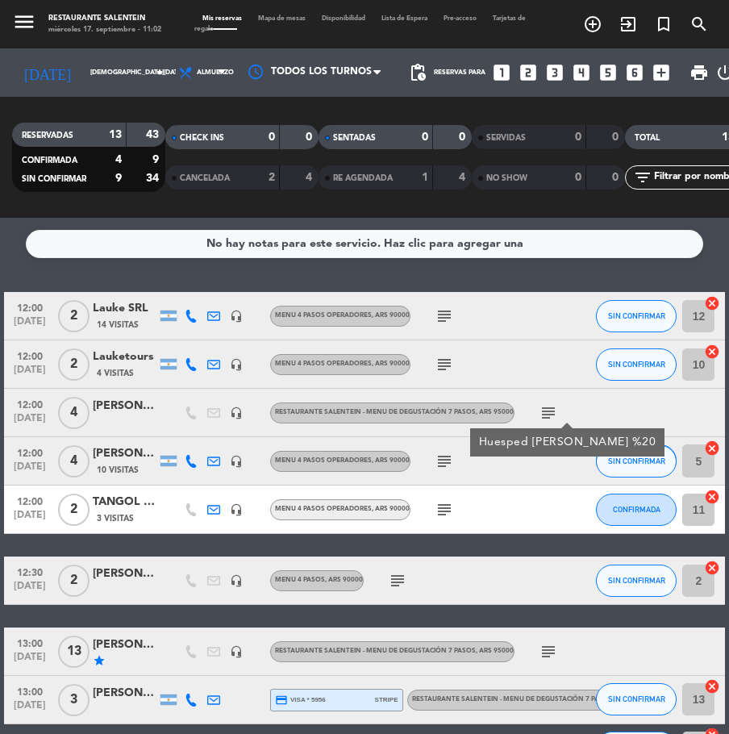
click at [436, 466] on icon "subject" at bounding box center [444, 461] width 19 height 19
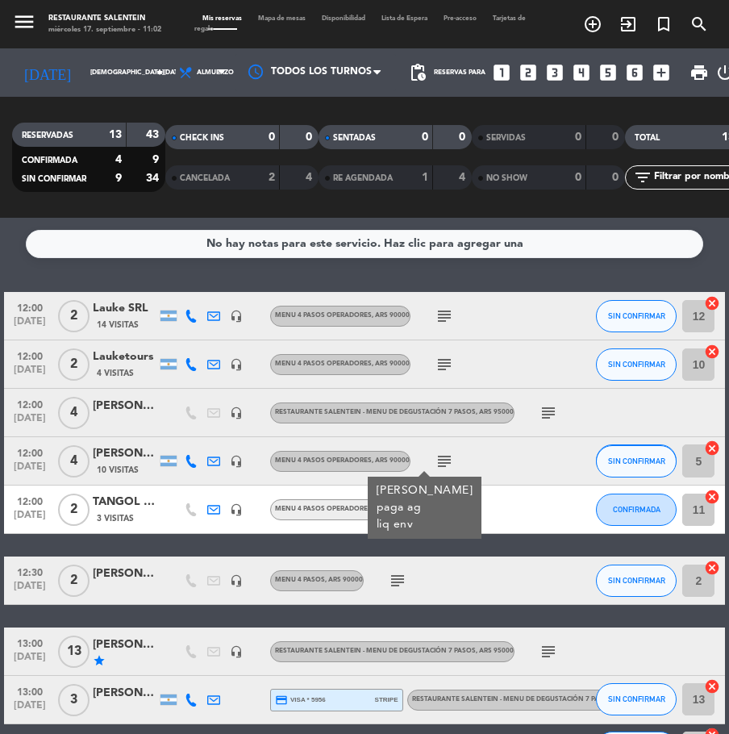
click at [106, 513] on span "3 Visitas" at bounding box center [115, 518] width 37 height 13
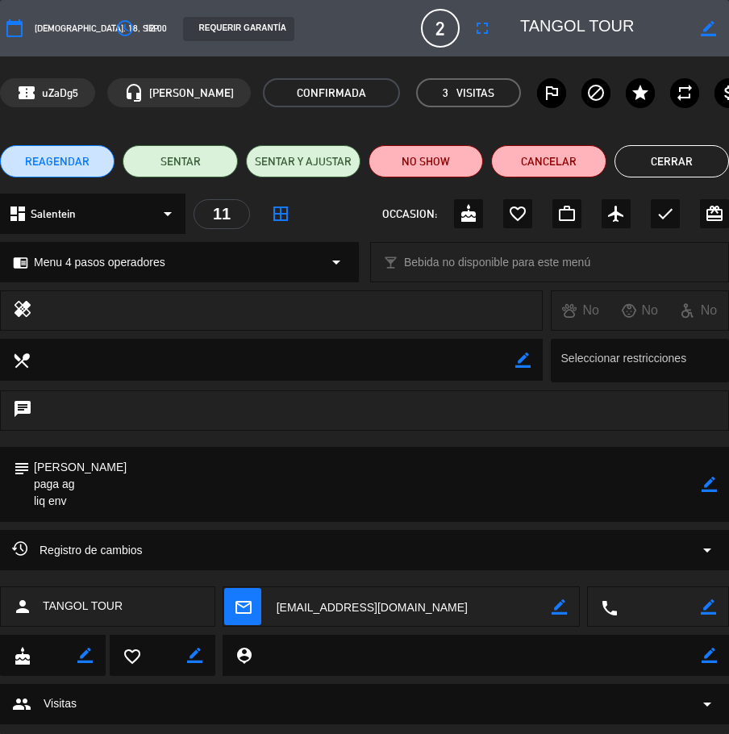
drag, startPoint x: 29, startPoint y: 469, endPoint x: 121, endPoint y: 471, distance: 92.0
click at [121, 471] on div "subject border_color" at bounding box center [364, 484] width 729 height 75
click at [167, 462] on textarea at bounding box center [366, 484] width 672 height 75
drag, startPoint x: 158, startPoint y: 462, endPoint x: 35, endPoint y: 466, distance: 123.5
click at [35, 466] on textarea at bounding box center [366, 484] width 672 height 75
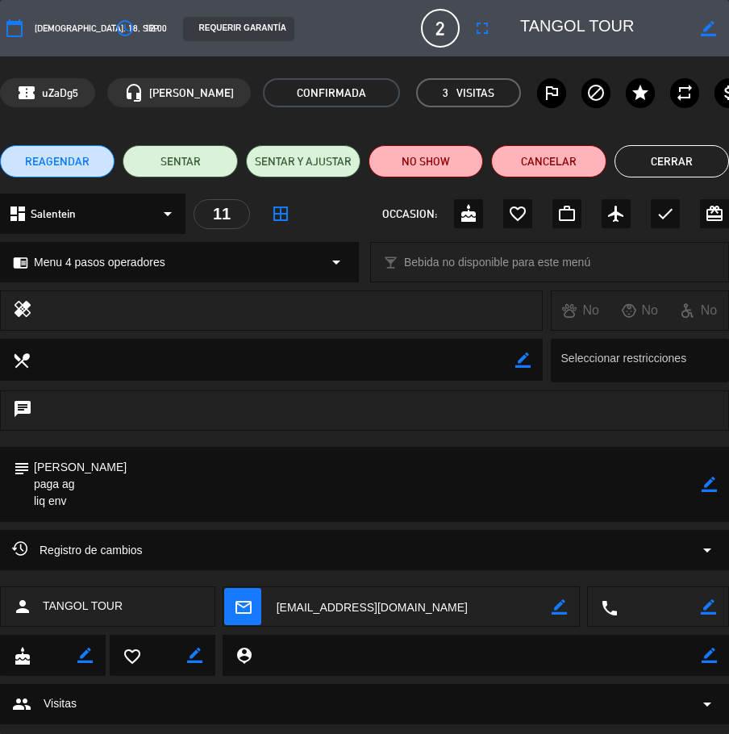
click at [695, 170] on button "Cerrar" at bounding box center [672, 161] width 115 height 32
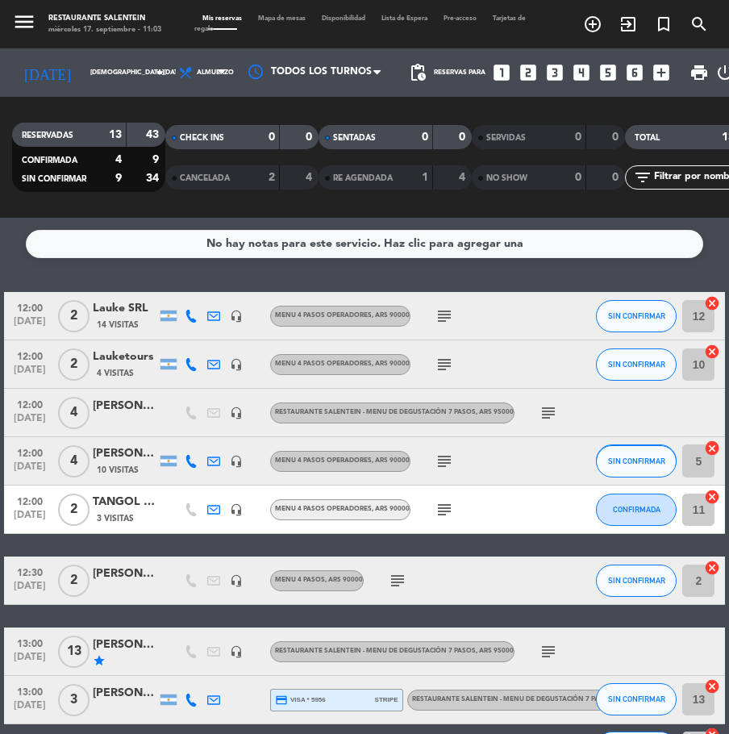
click at [406, 578] on span "subject" at bounding box center [397, 580] width 23 height 19
click at [399, 584] on icon "subject" at bounding box center [397, 580] width 19 height 19
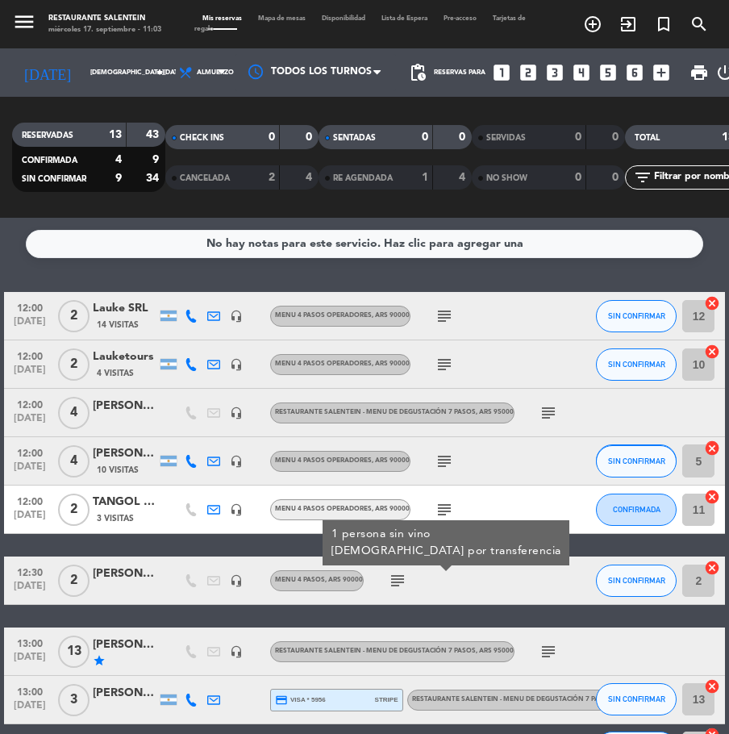
click at [109, 580] on div "[PERSON_NAME]" at bounding box center [125, 574] width 65 height 19
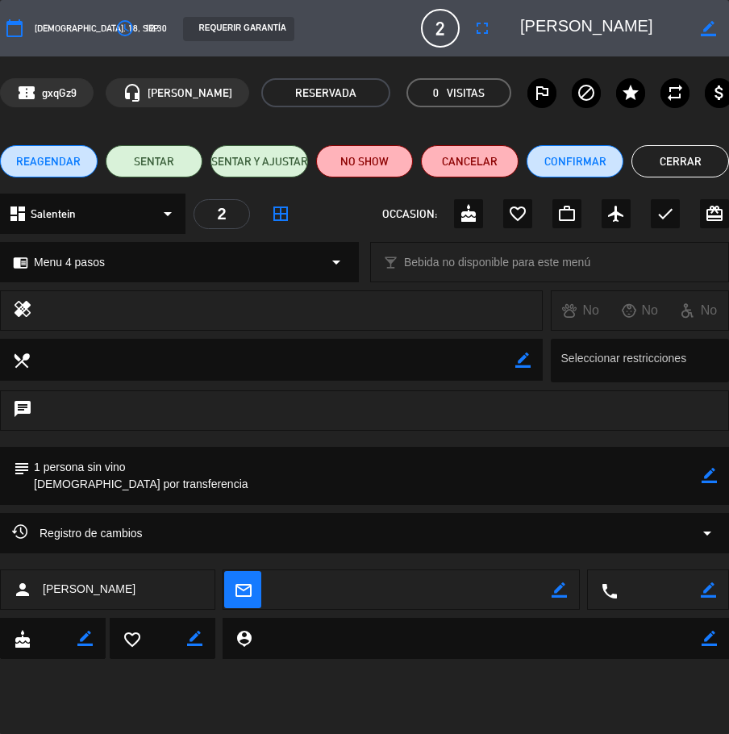
drag, startPoint x: 629, startPoint y: 32, endPoint x: 552, endPoint y: 27, distance: 77.6
click at [552, 27] on div "border_color" at bounding box center [619, 28] width 220 height 29
click at [652, 157] on button "Cerrar" at bounding box center [681, 161] width 98 height 32
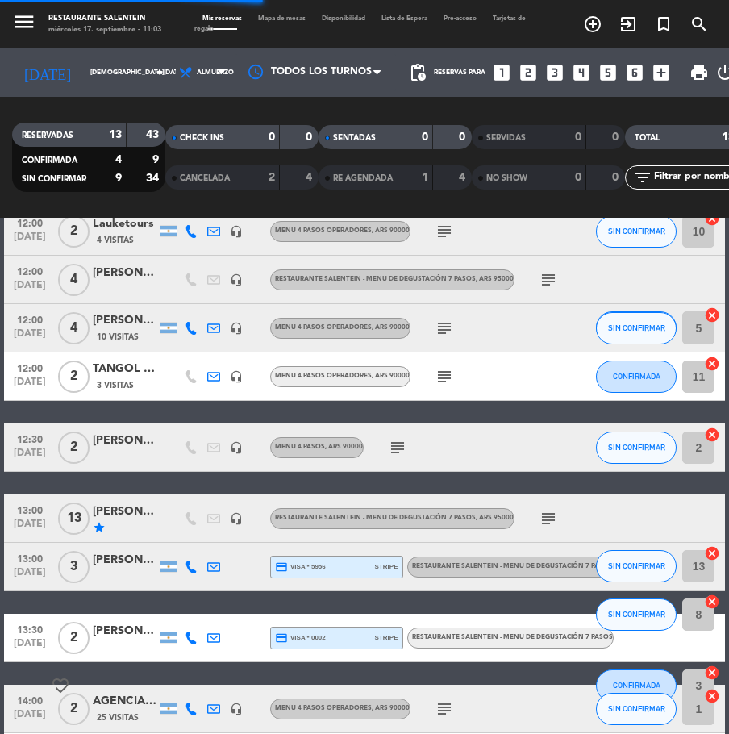
scroll to position [161, 0]
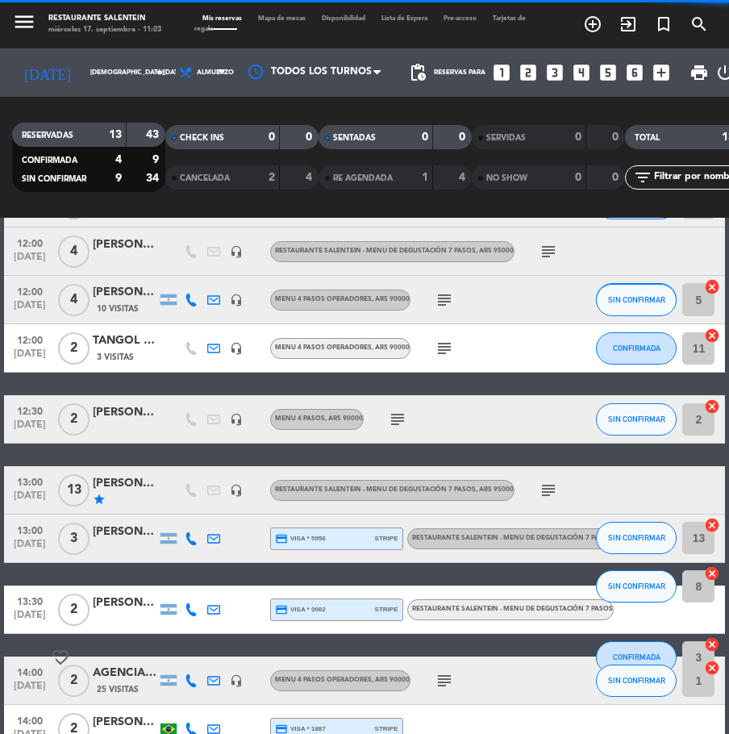
click at [122, 484] on div "[PERSON_NAME]" at bounding box center [125, 483] width 65 height 19
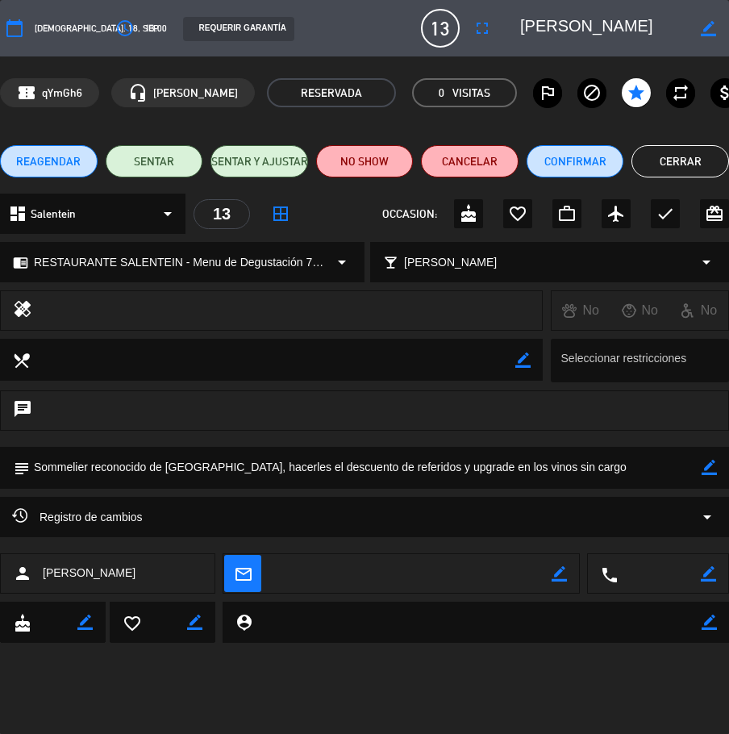
drag, startPoint x: 558, startPoint y: 23, endPoint x: 654, endPoint y: 27, distance: 96.1
click at [649, 12] on div "calendar_today [DEMOGRAPHIC_DATA]. 18, sep. access_time 13:00 REQUERIR GARANTÍA…" at bounding box center [364, 28] width 729 height 39
drag, startPoint x: 654, startPoint y: 27, endPoint x: 553, endPoint y: 23, distance: 100.9
click at [553, 23] on textarea at bounding box center [603, 28] width 167 height 29
click at [658, 166] on button "Cerrar" at bounding box center [681, 161] width 98 height 32
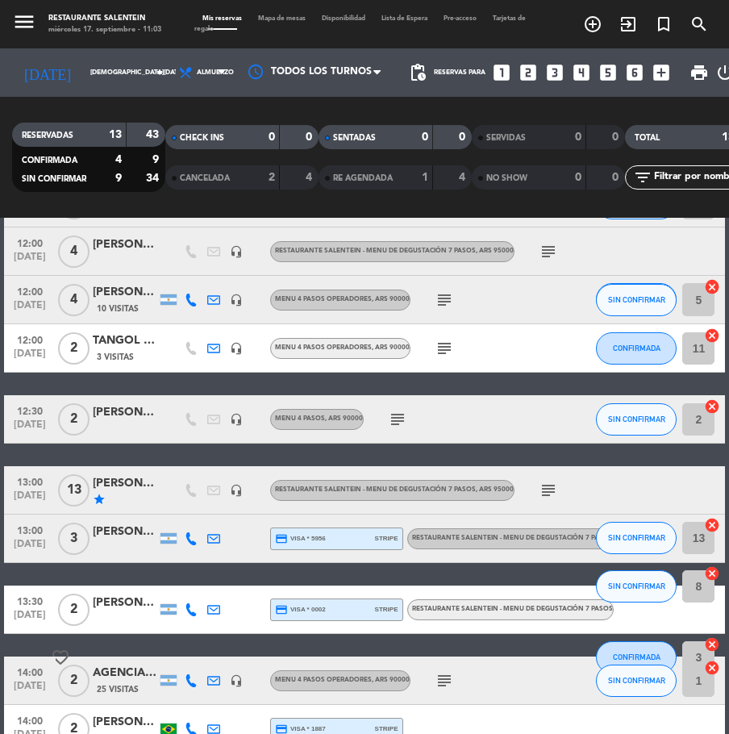
click at [106, 532] on div "[PERSON_NAME]" at bounding box center [125, 532] width 65 height 19
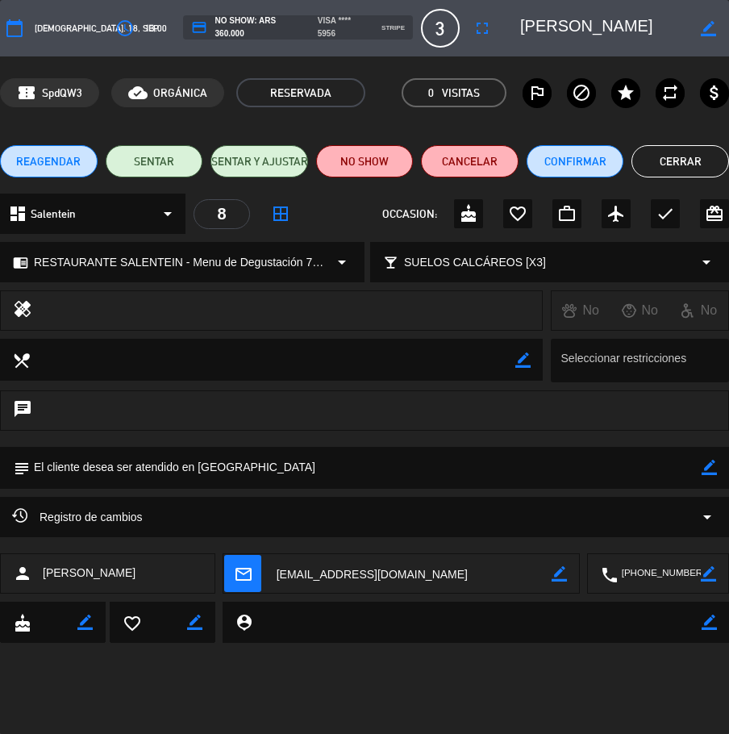
drag, startPoint x: 639, startPoint y: 28, endPoint x: 569, endPoint y: 71, distance: 82.2
click at [555, 27] on textarea at bounding box center [603, 28] width 167 height 29
click at [513, 581] on textarea at bounding box center [412, 574] width 279 height 40
drag, startPoint x: 677, startPoint y: 23, endPoint x: 551, endPoint y: 31, distance: 126.1
click at [551, 31] on div "border_color" at bounding box center [619, 28] width 220 height 29
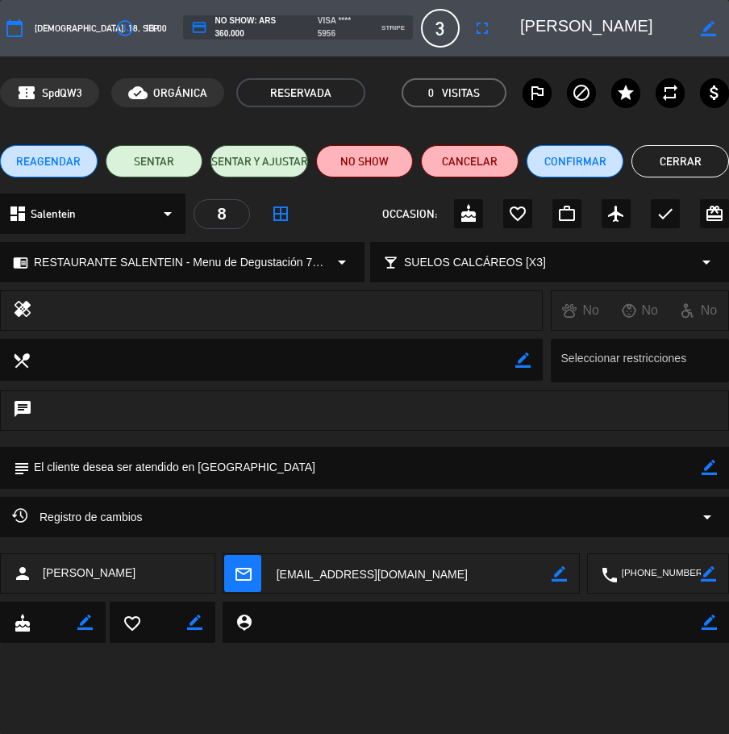
click at [670, 157] on button "Cerrar" at bounding box center [681, 161] width 98 height 32
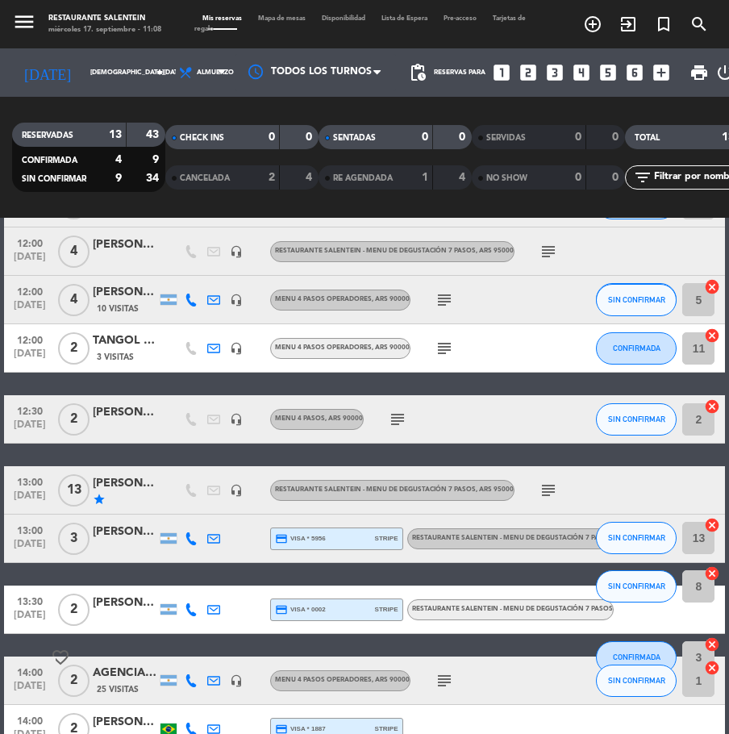
click at [105, 603] on div "[PERSON_NAME]" at bounding box center [125, 603] width 65 height 19
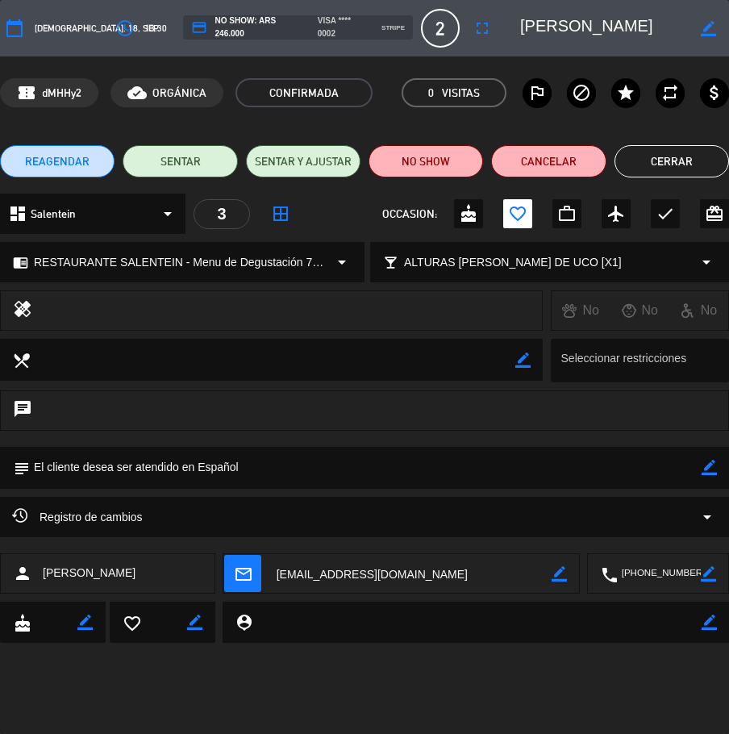
drag, startPoint x: 630, startPoint y: 20, endPoint x: 554, endPoint y: 23, distance: 75.9
click at [554, 23] on textarea at bounding box center [603, 28] width 167 height 29
drag, startPoint x: 688, startPoint y: 147, endPoint x: 680, endPoint y: 148, distance: 8.2
click at [687, 147] on button "Cerrar" at bounding box center [672, 161] width 115 height 32
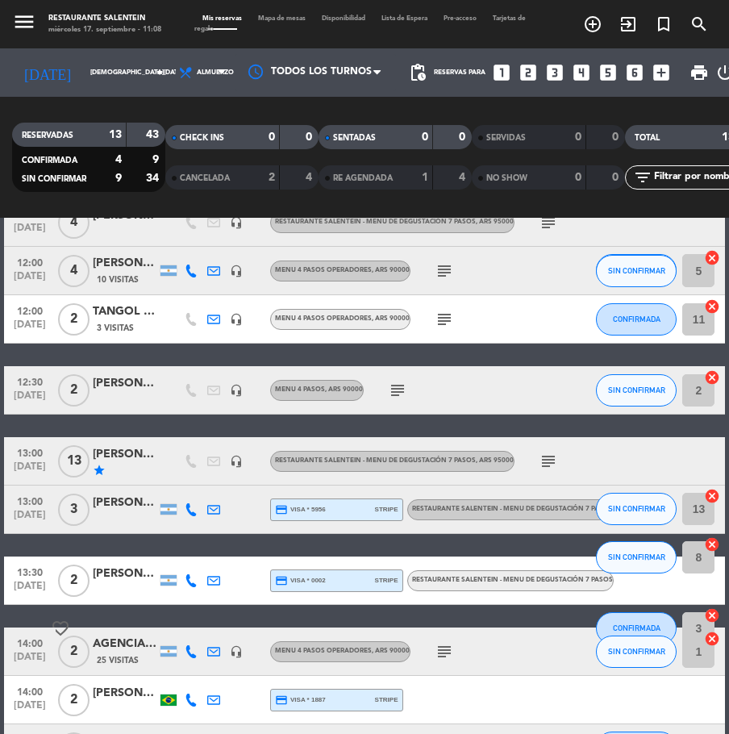
scroll to position [242, 0]
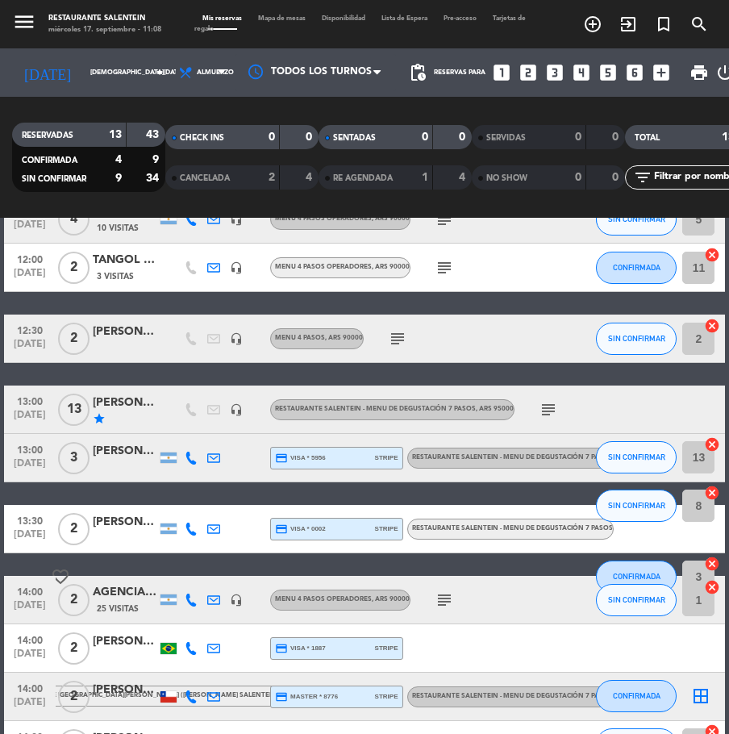
click at [117, 595] on div "AGENCIA [PERSON_NAME]" at bounding box center [125, 592] width 65 height 19
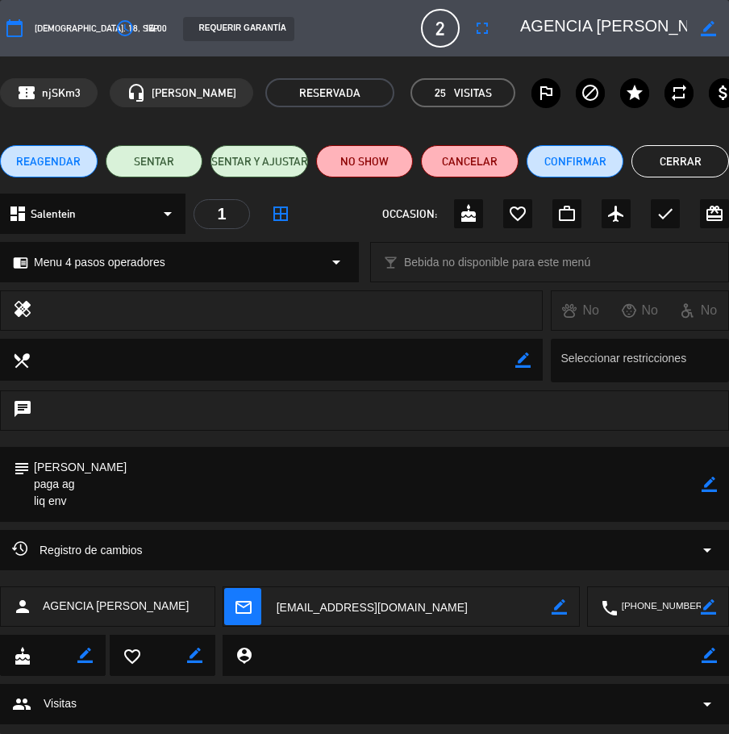
drag, startPoint x: 77, startPoint y: 468, endPoint x: 31, endPoint y: 468, distance: 46.0
click at [31, 468] on textarea at bounding box center [366, 484] width 672 height 75
click at [645, 177] on button "Cerrar" at bounding box center [681, 161] width 98 height 32
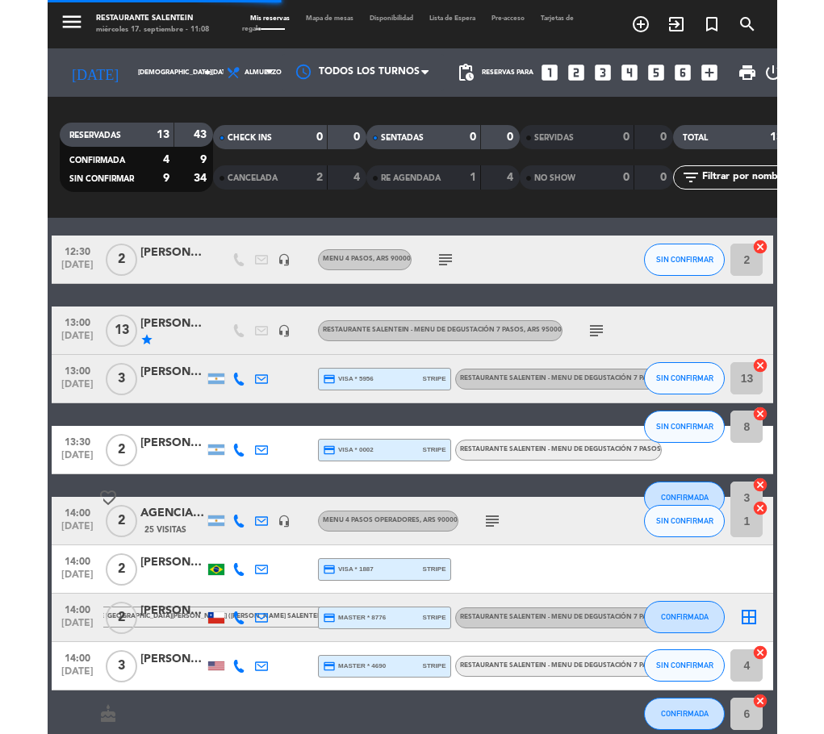
scroll to position [323, 0]
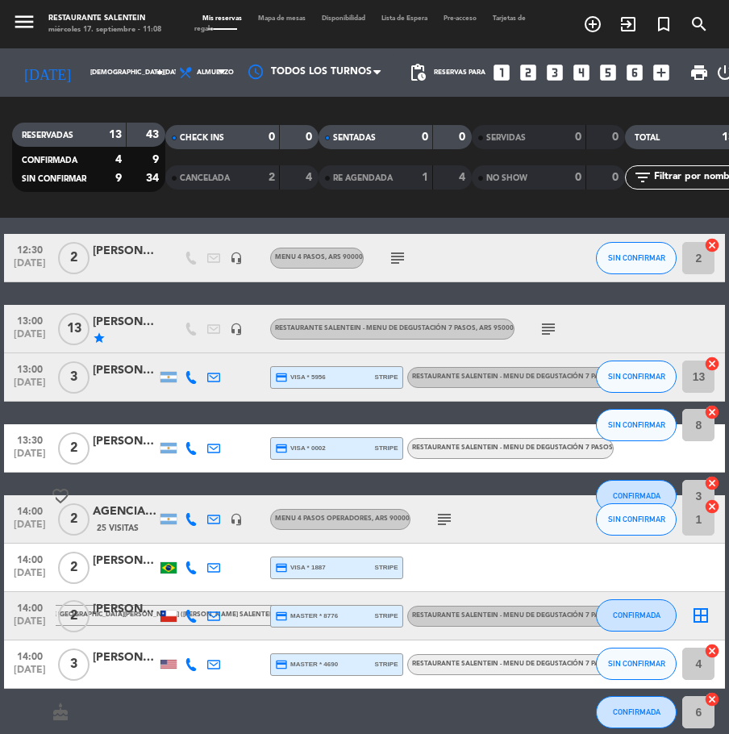
click at [110, 565] on div "[PERSON_NAME] De [PERSON_NAME]" at bounding box center [125, 561] width 65 height 19
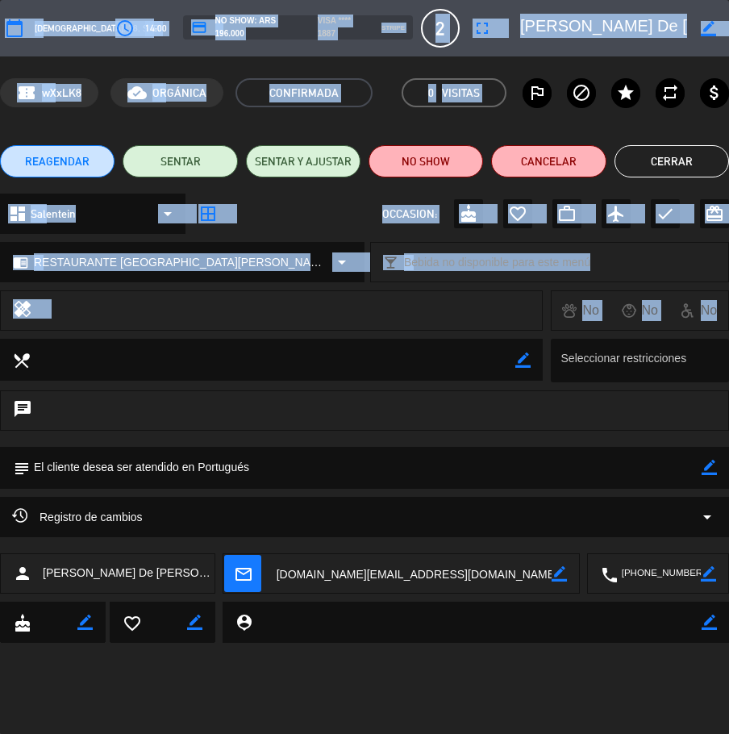
drag, startPoint x: 0, startPoint y: 353, endPoint x: -34, endPoint y: 354, distance: 33.9
click at [0, 354] on html "close × Restaurante Salentein × chrome_reader_mode Listado de Reservas account_…" at bounding box center [364, 367] width 729 height 734
click at [662, 155] on button "Cerrar" at bounding box center [672, 161] width 115 height 32
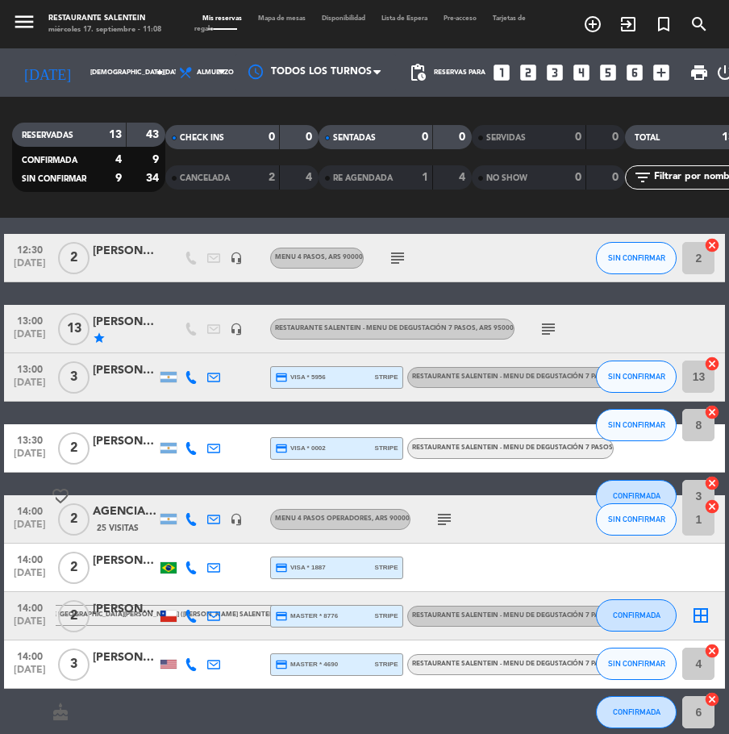
click at [151, 705] on div at bounding box center [162, 712] width 44 height 48
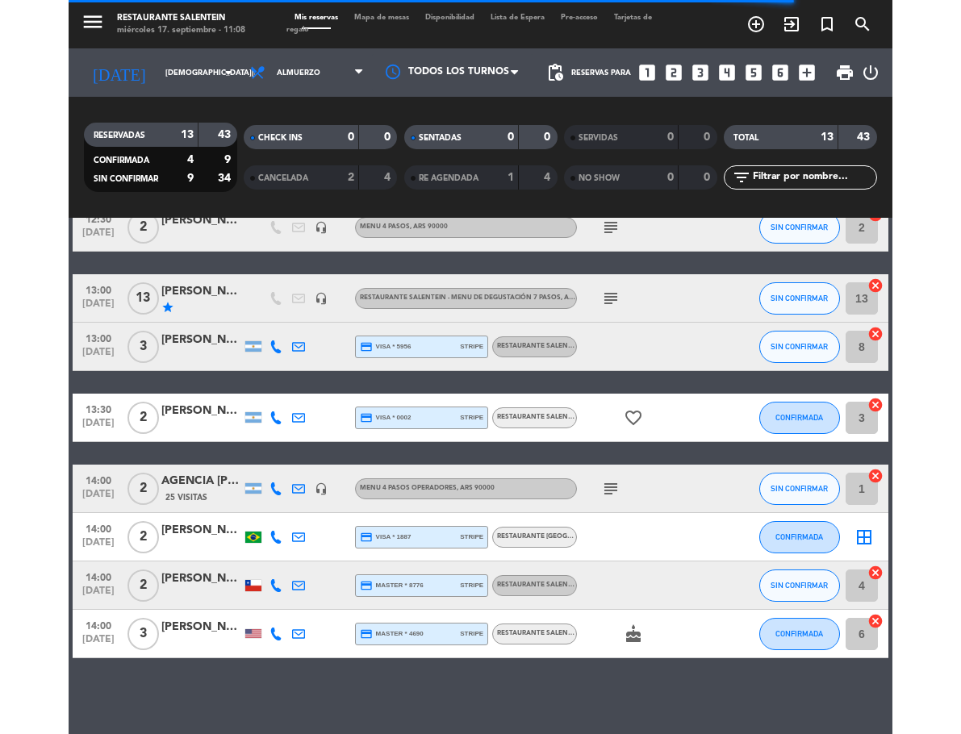
scroll to position [358, 0]
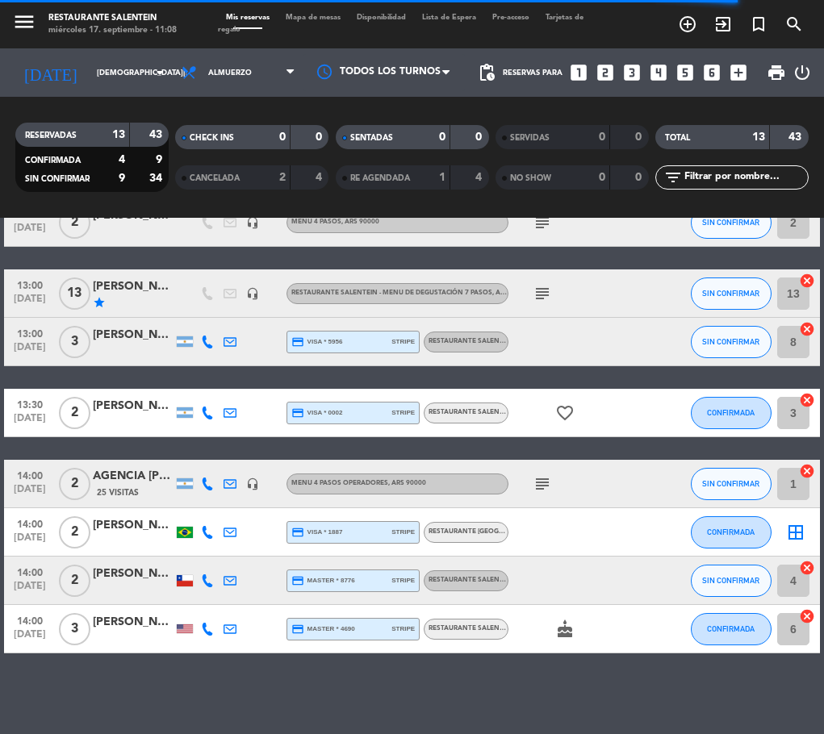
click at [118, 585] on div at bounding box center [133, 589] width 81 height 13
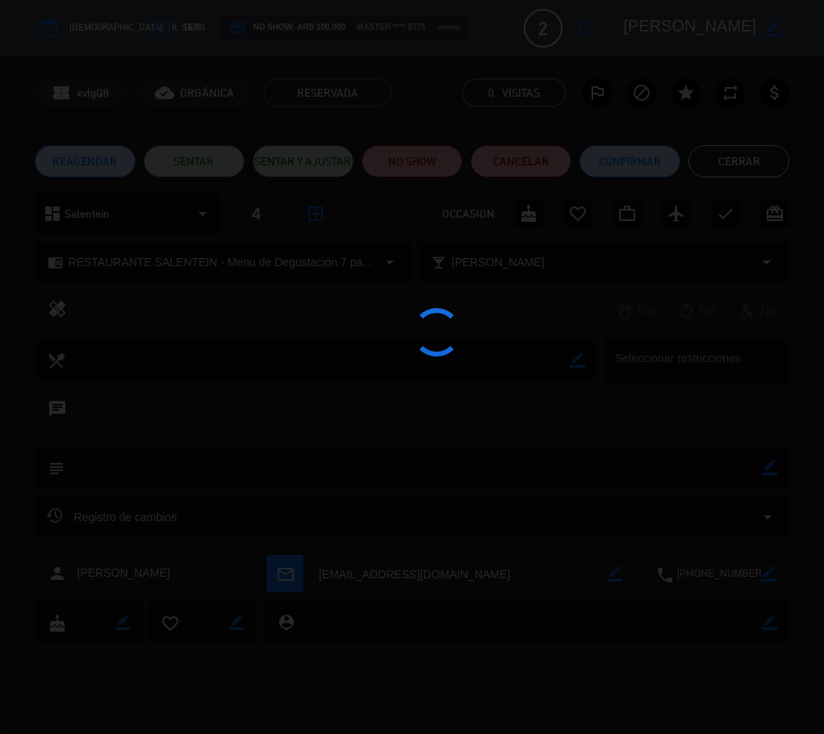
click at [622, 29] on div at bounding box center [412, 367] width 824 height 734
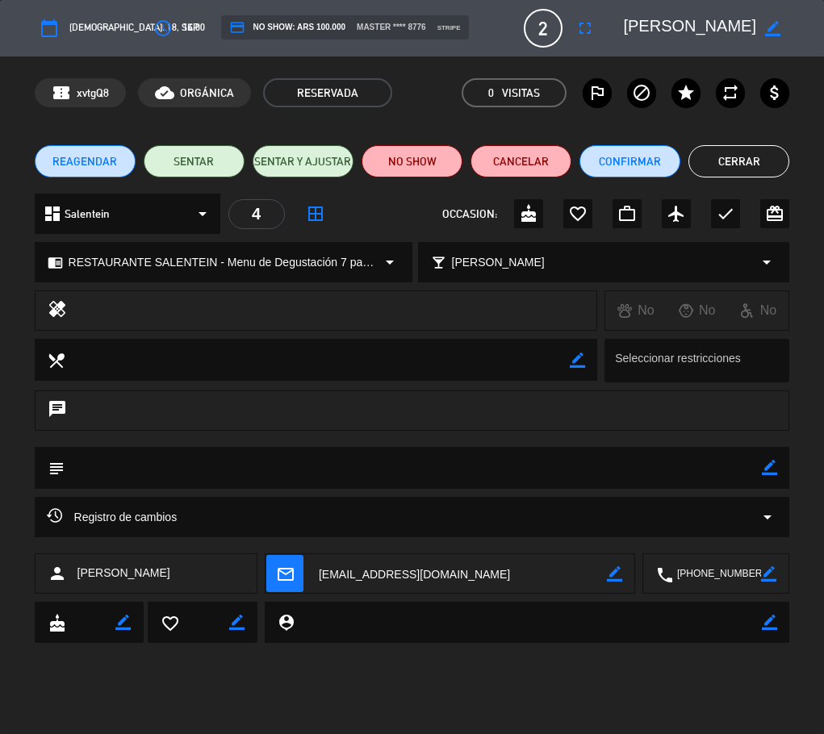
drag, startPoint x: 619, startPoint y: 21, endPoint x: 691, endPoint y: 34, distance: 73.7
click at [691, 35] on div "border_color" at bounding box center [700, 28] width 177 height 29
drag, startPoint x: 722, startPoint y: 23, endPoint x: 628, endPoint y: 15, distance: 94.7
click at [628, 15] on textarea at bounding box center [689, 28] width 133 height 29
click at [726, 165] on button "Cerrar" at bounding box center [738, 161] width 101 height 32
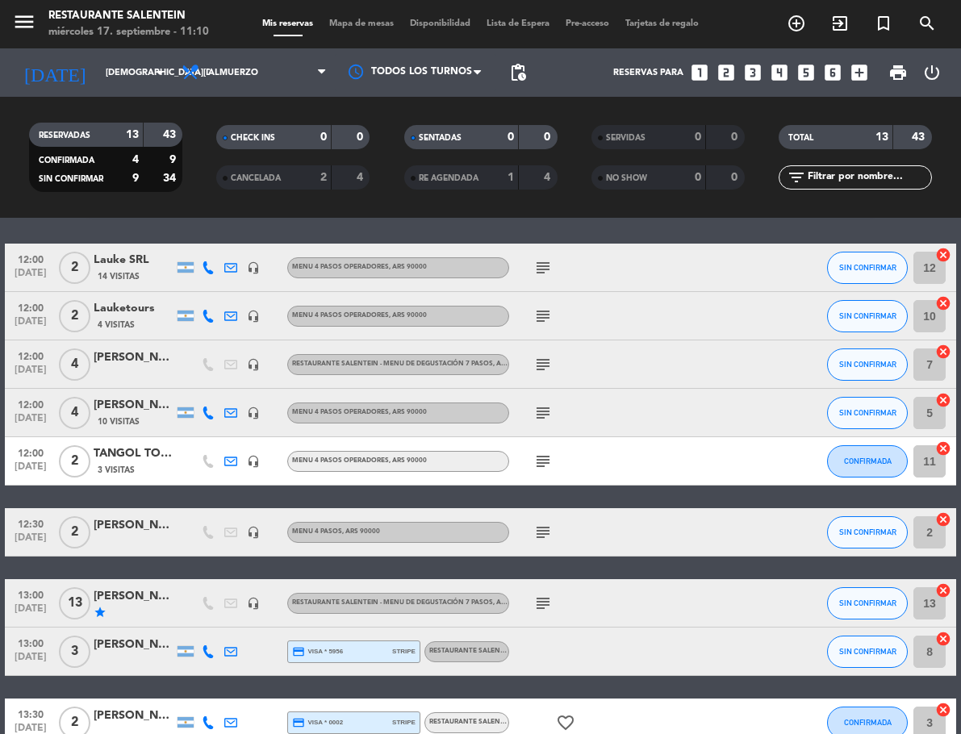
scroll to position [0, 0]
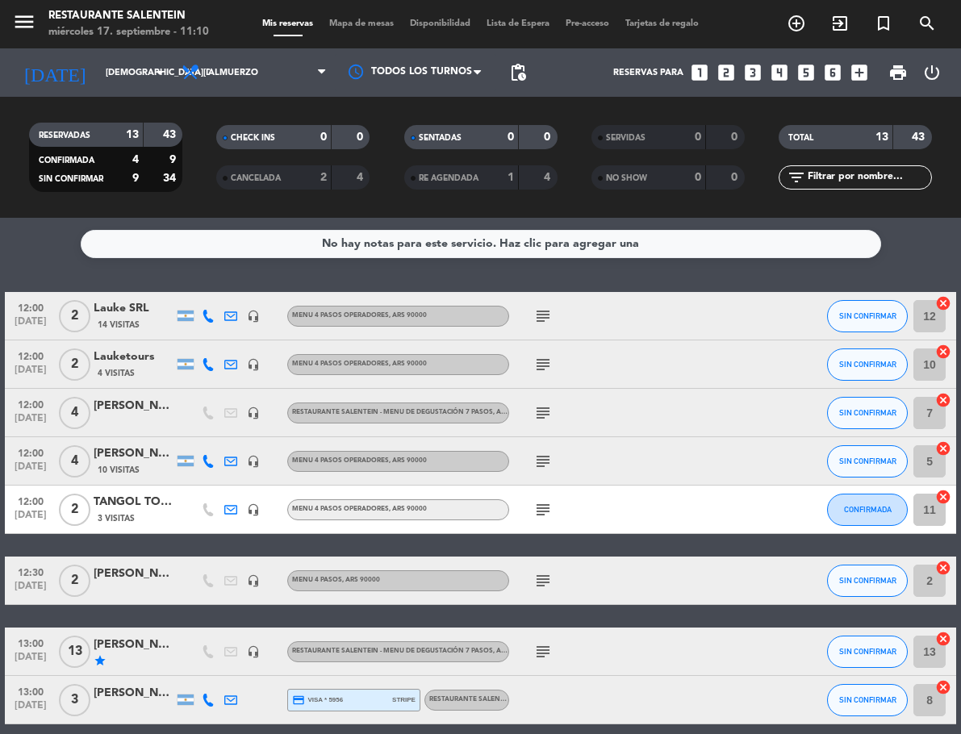
click at [526, 315] on div "subject" at bounding box center [577, 316] width 136 height 48
click at [534, 315] on icon "subject" at bounding box center [542, 316] width 19 height 19
click at [533, 420] on icon "subject" at bounding box center [542, 412] width 19 height 19
click at [547, 460] on icon "subject" at bounding box center [542, 461] width 19 height 19
click at [545, 418] on icon "subject" at bounding box center [542, 412] width 19 height 19
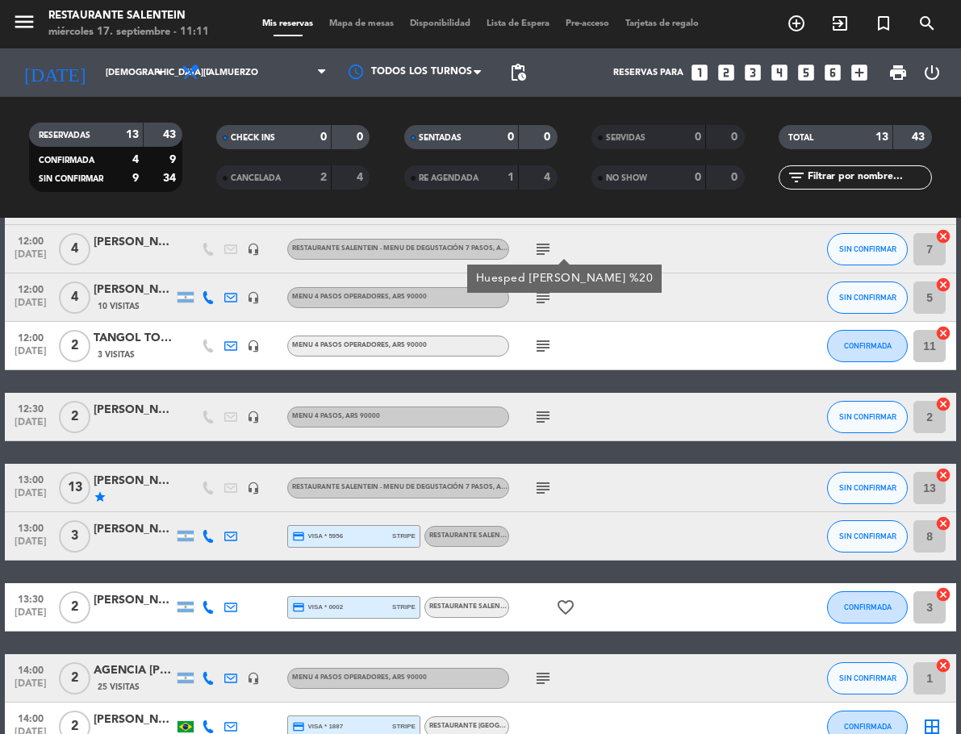
scroll to position [242, 0]
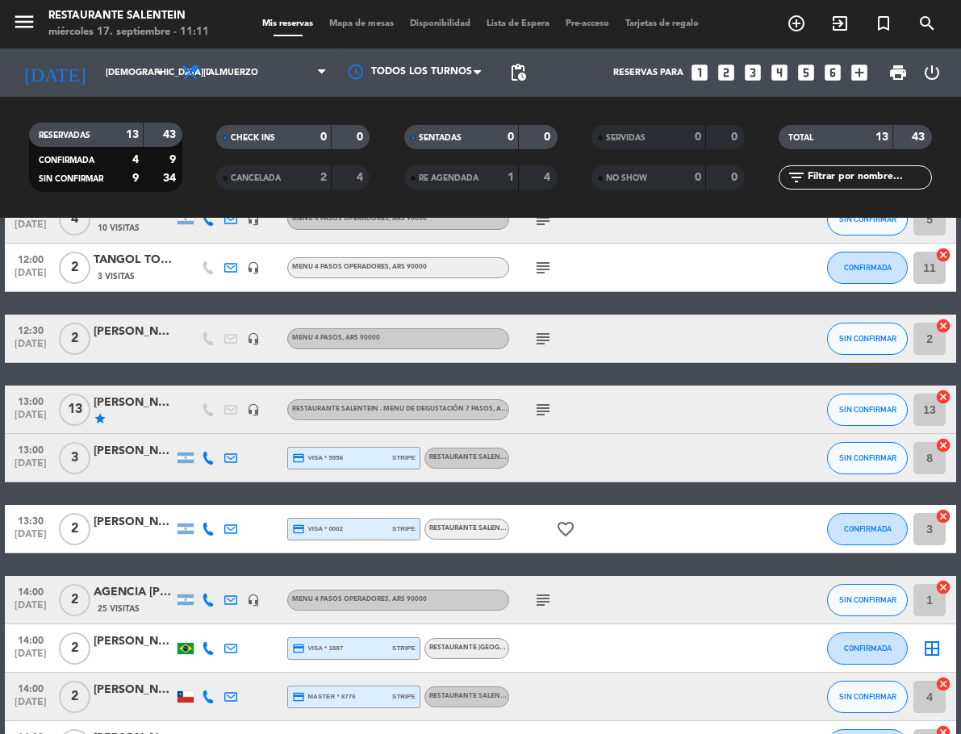
click at [468, 530] on span "RESTAURANTE SALENTEIN - Menu de Degustación 7 pasos" at bounding box center [529, 528] width 201 height 6
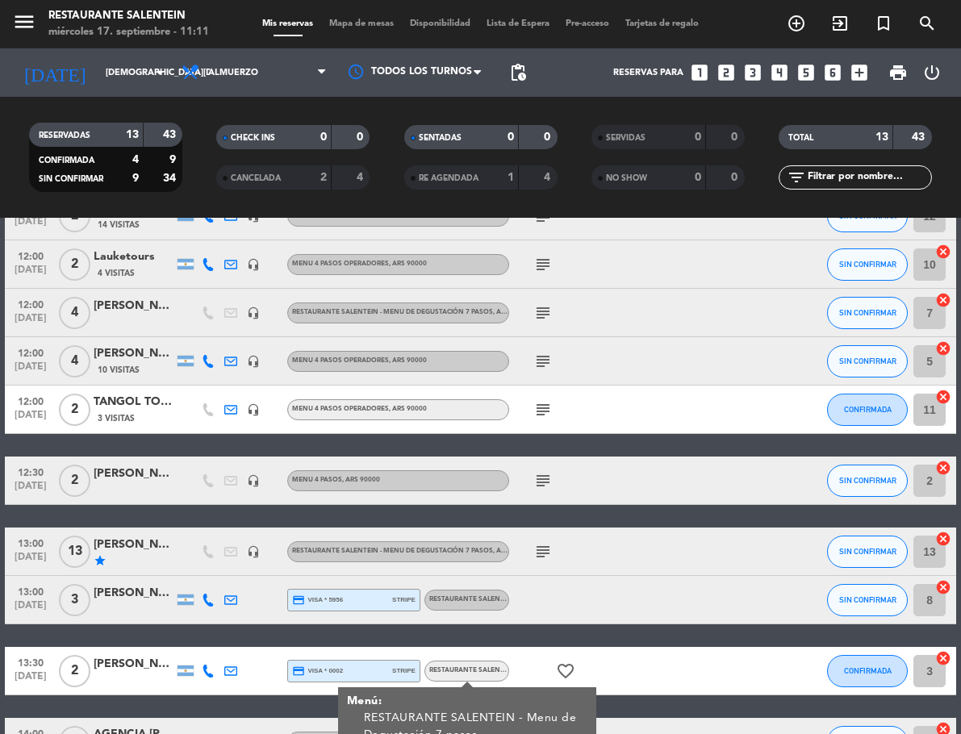
scroll to position [0, 0]
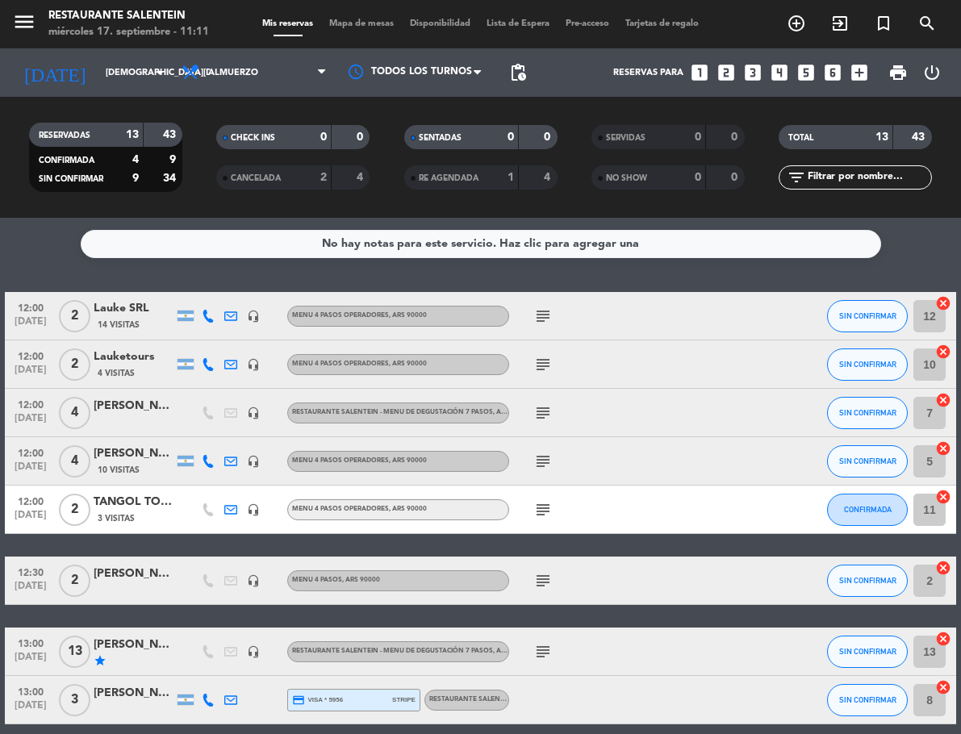
click at [535, 313] on icon "subject" at bounding box center [542, 316] width 19 height 19
drag, startPoint x: 652, startPoint y: 357, endPoint x: 612, endPoint y: 365, distance: 41.1
click at [648, 359] on div at bounding box center [667, 364] width 44 height 48
click at [546, 369] on icon "subject" at bounding box center [542, 364] width 19 height 19
click at [541, 470] on icon "subject" at bounding box center [542, 461] width 19 height 19
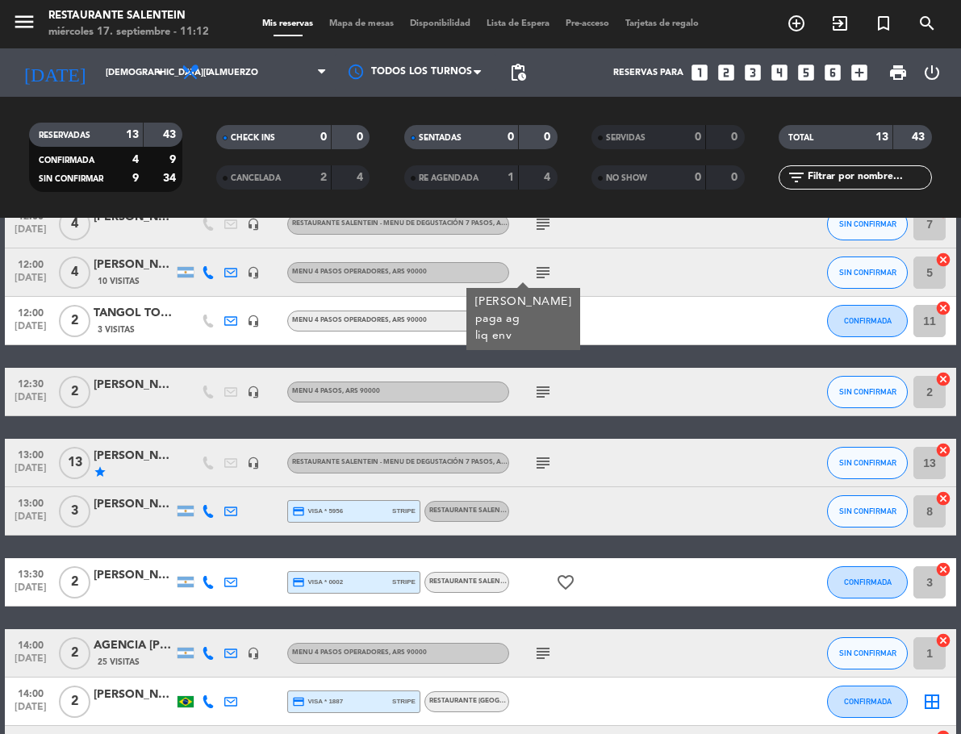
scroll to position [161, 0]
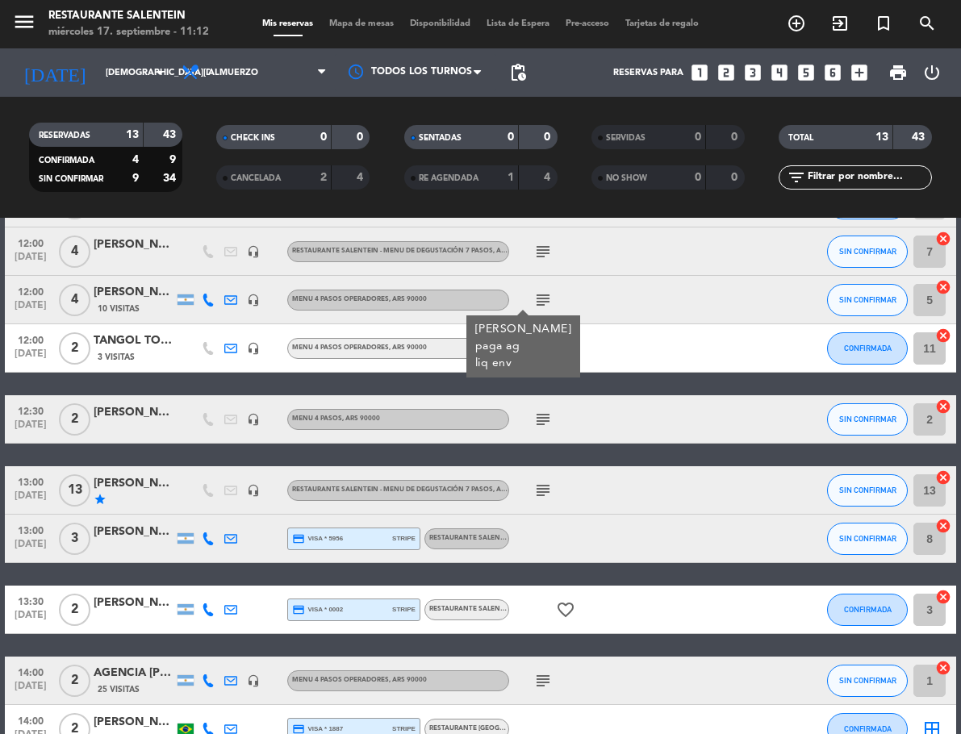
drag, startPoint x: 691, startPoint y: 362, endPoint x: 656, endPoint y: 362, distance: 34.7
click at [686, 362] on div "12:00 [DATE] 2 TANGOL TOUR 3 Visitas headset_mic Menu 4 pasos operadores , ARS …" at bounding box center [480, 348] width 951 height 48
click at [551, 345] on icon "subject" at bounding box center [542, 348] width 19 height 19
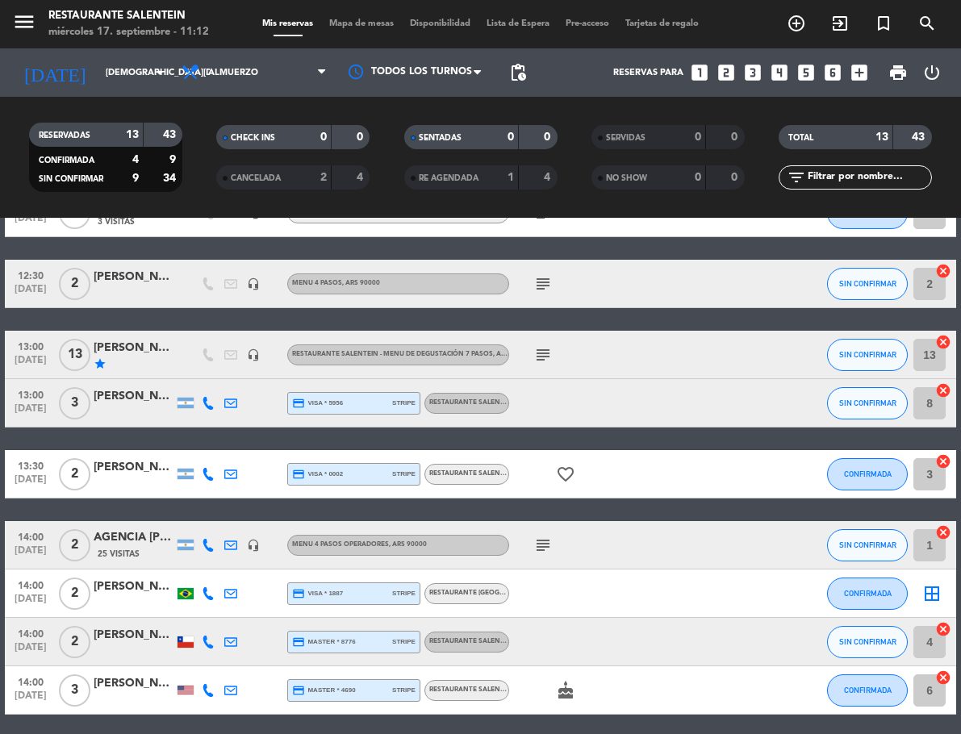
scroll to position [323, 0]
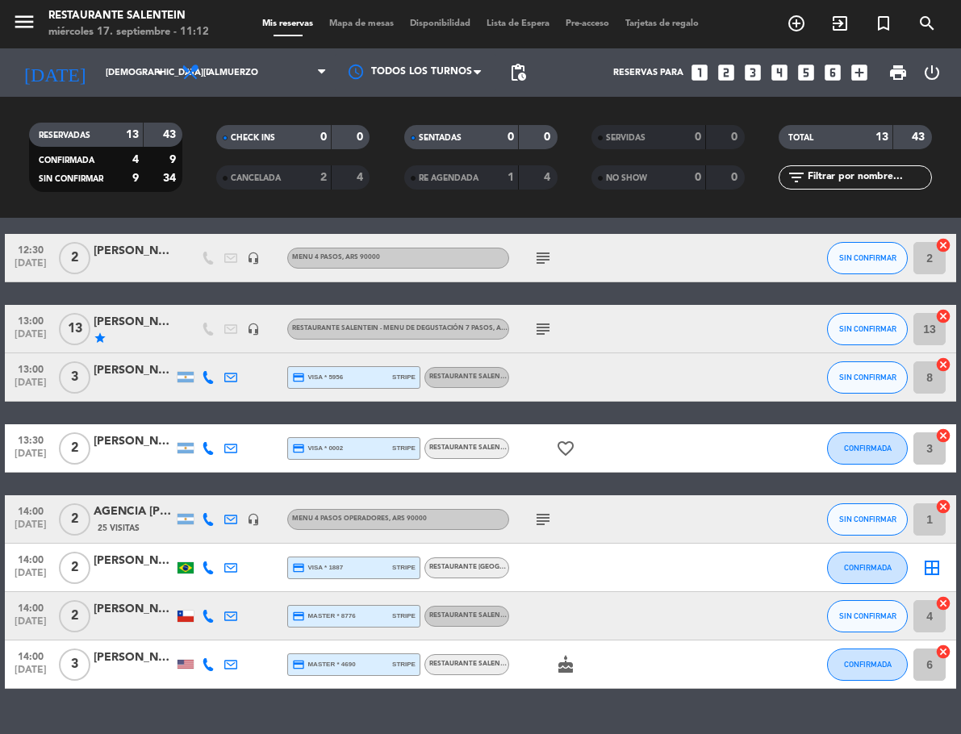
click at [532, 516] on span "subject" at bounding box center [543, 519] width 23 height 19
click at [545, 519] on icon "subject" at bounding box center [542, 519] width 19 height 19
click at [436, 656] on div "RESTAURANTE SALENTEIN - Menu de Degustación 7 pasos , ARS 95000" at bounding box center [466, 664] width 85 height 21
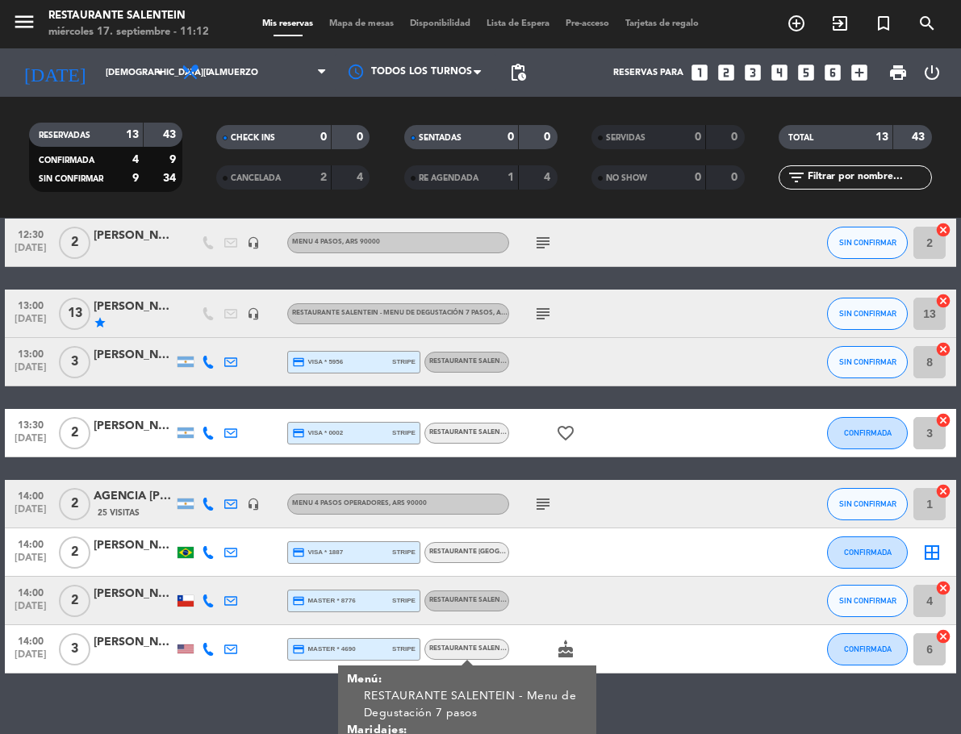
scroll to position [365, 0]
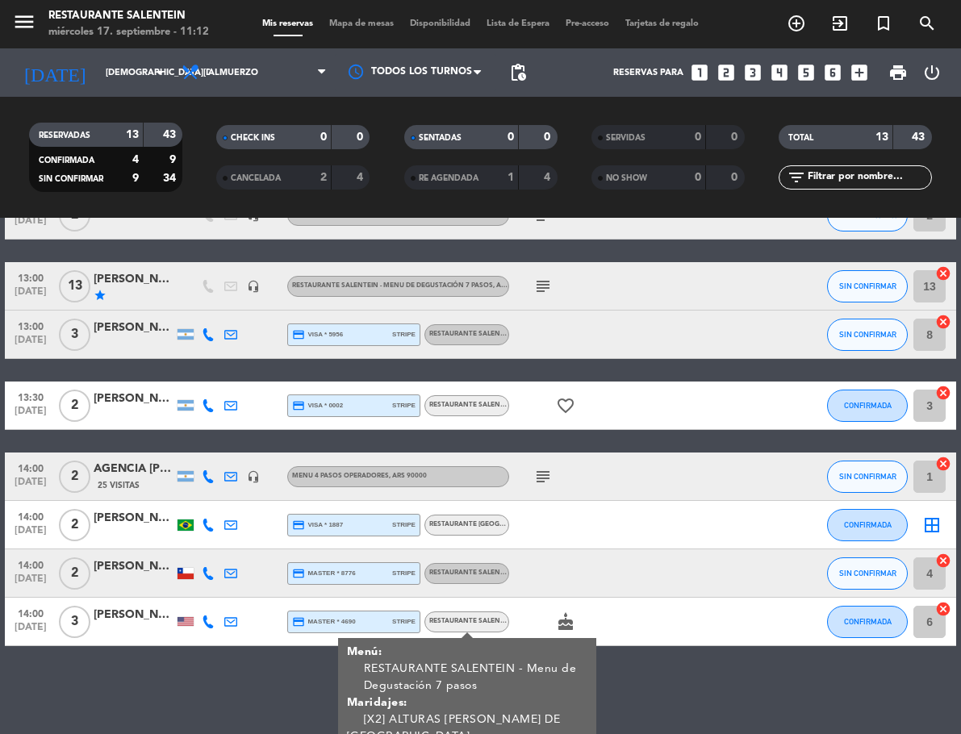
click at [128, 611] on div "[PERSON_NAME]" at bounding box center [134, 615] width 81 height 19
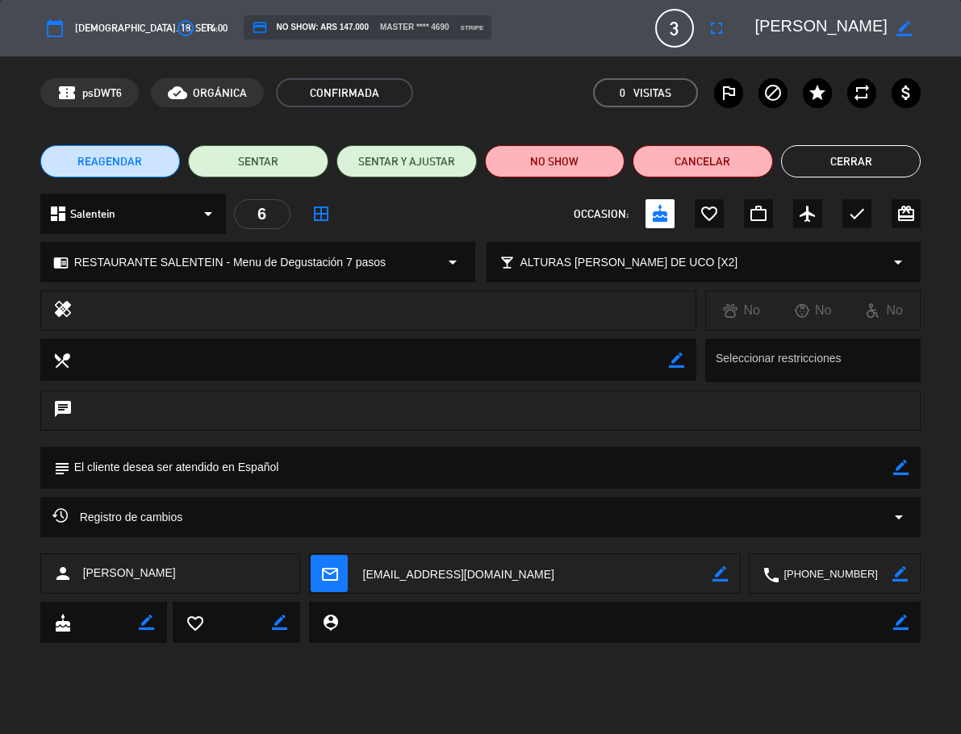
drag, startPoint x: 762, startPoint y: 24, endPoint x: 770, endPoint y: 31, distance: 10.3
click at [879, 17] on textarea at bounding box center [820, 28] width 133 height 29
drag, startPoint x: 820, startPoint y: 162, endPoint x: 779, endPoint y: 157, distance: 40.6
click at [820, 161] on button "Cerrar" at bounding box center [851, 161] width 140 height 32
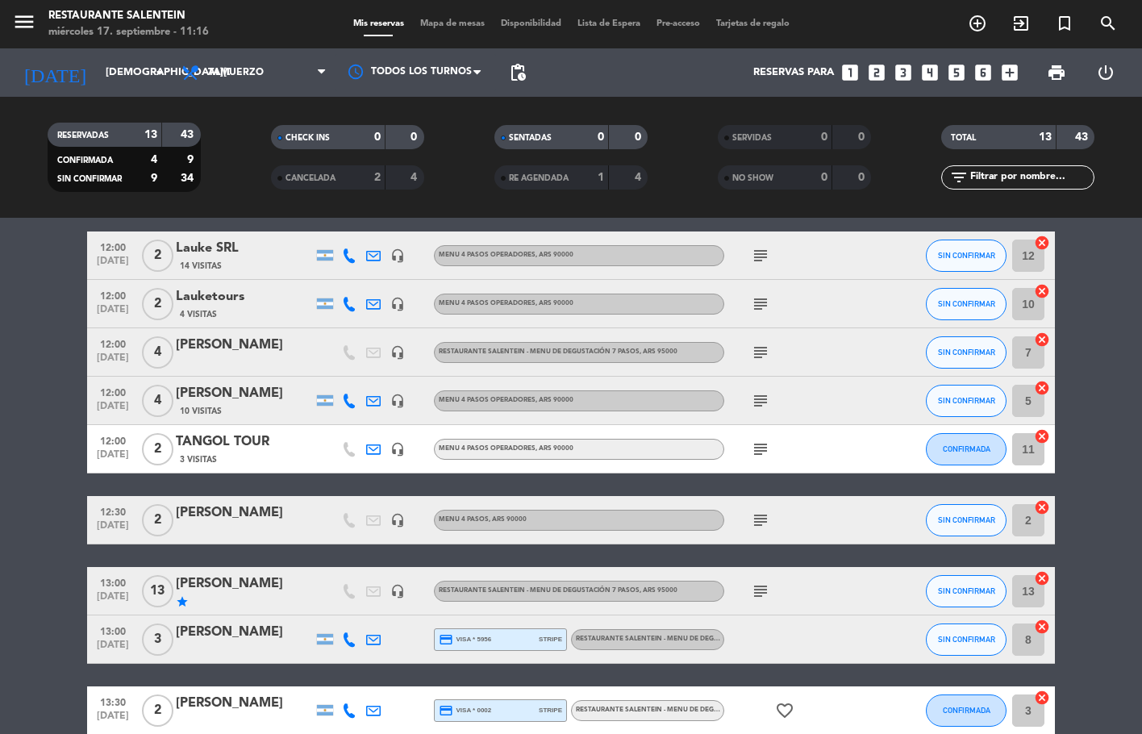
scroll to position [35, 0]
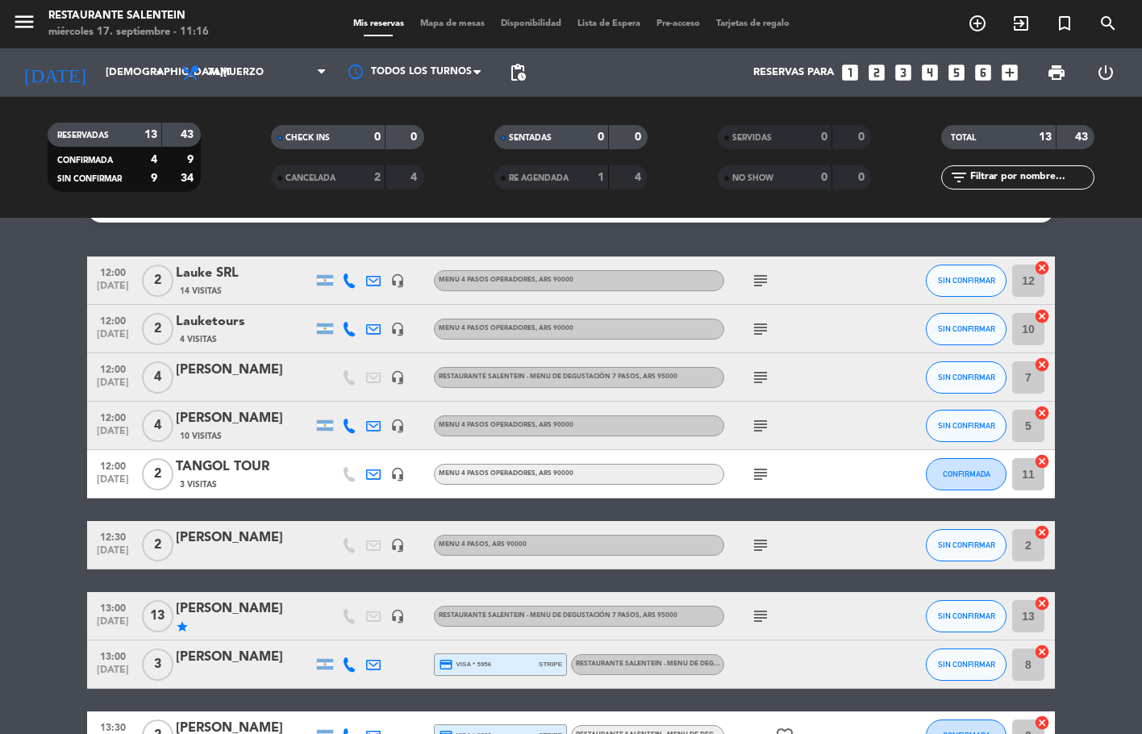
click at [758, 290] on icon "subject" at bounding box center [760, 280] width 19 height 19
drag, startPoint x: 725, startPoint y: 307, endPoint x: 800, endPoint y: 313, distance: 74.4
click at [800, 313] on div "[PERSON_NAME] paga ag liq env" at bounding box center [774, 327] width 114 height 62
click at [118, 76] on input "[DEMOGRAPHIC_DATA][DATE]" at bounding box center [168, 72] width 140 height 29
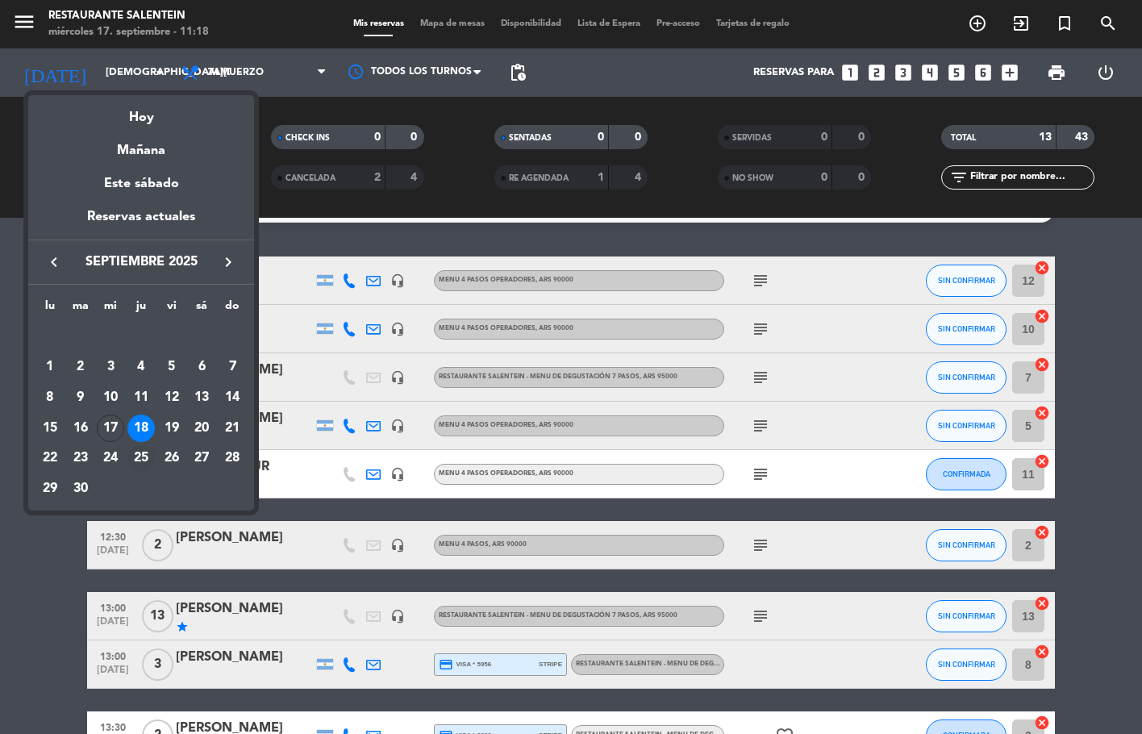
click at [140, 452] on div "25" at bounding box center [140, 458] width 27 height 27
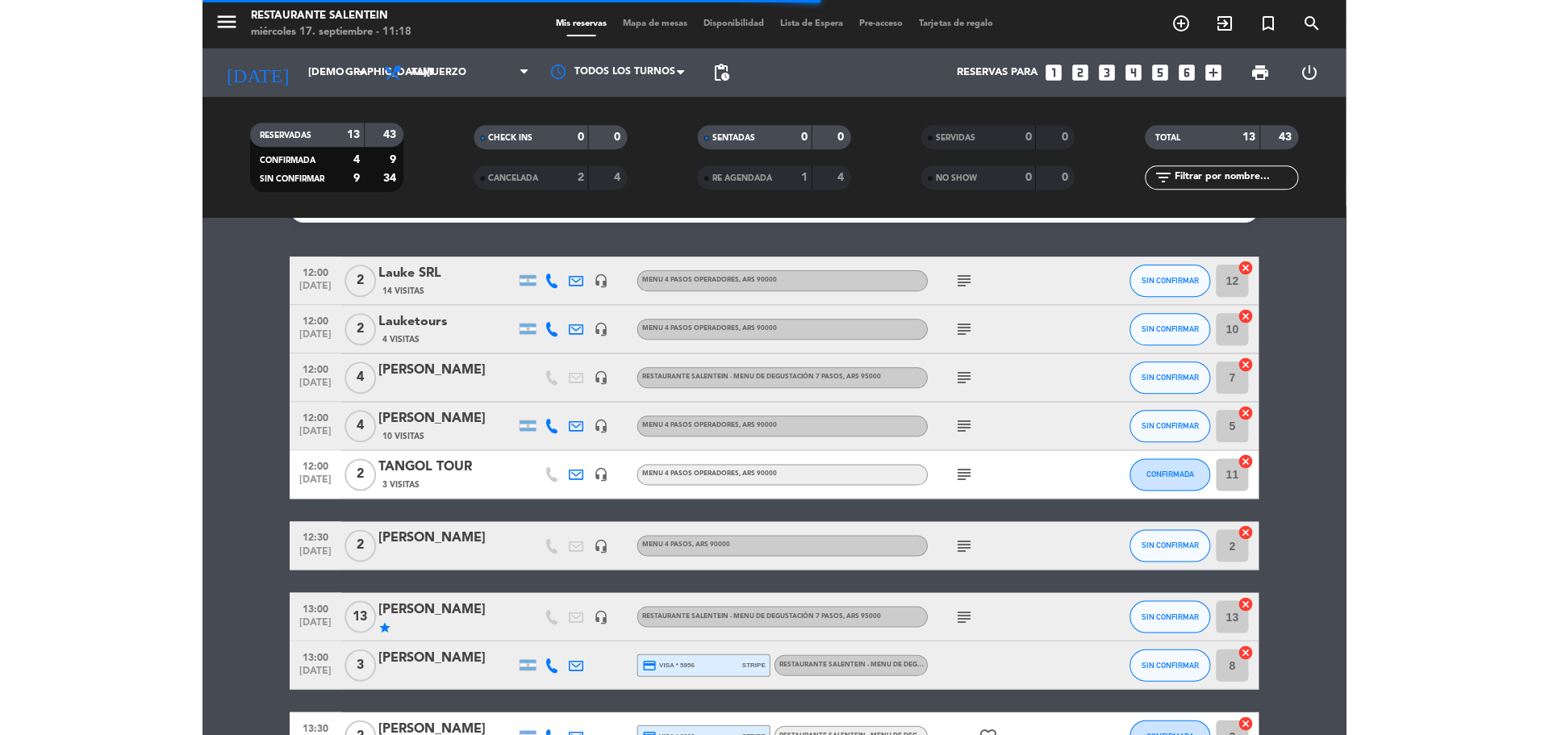
scroll to position [0, 0]
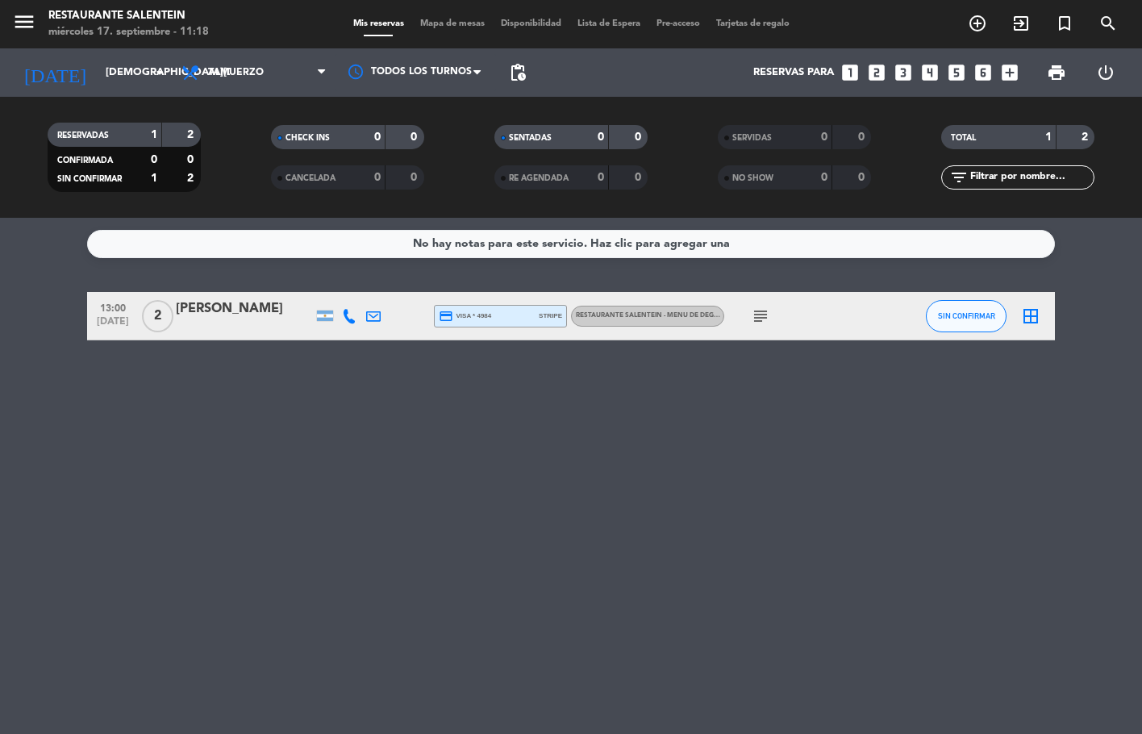
click at [641, 307] on div "RESTAURANTE SALENTEIN - Menu de Degustación 7 pasos" at bounding box center [647, 316] width 153 height 21
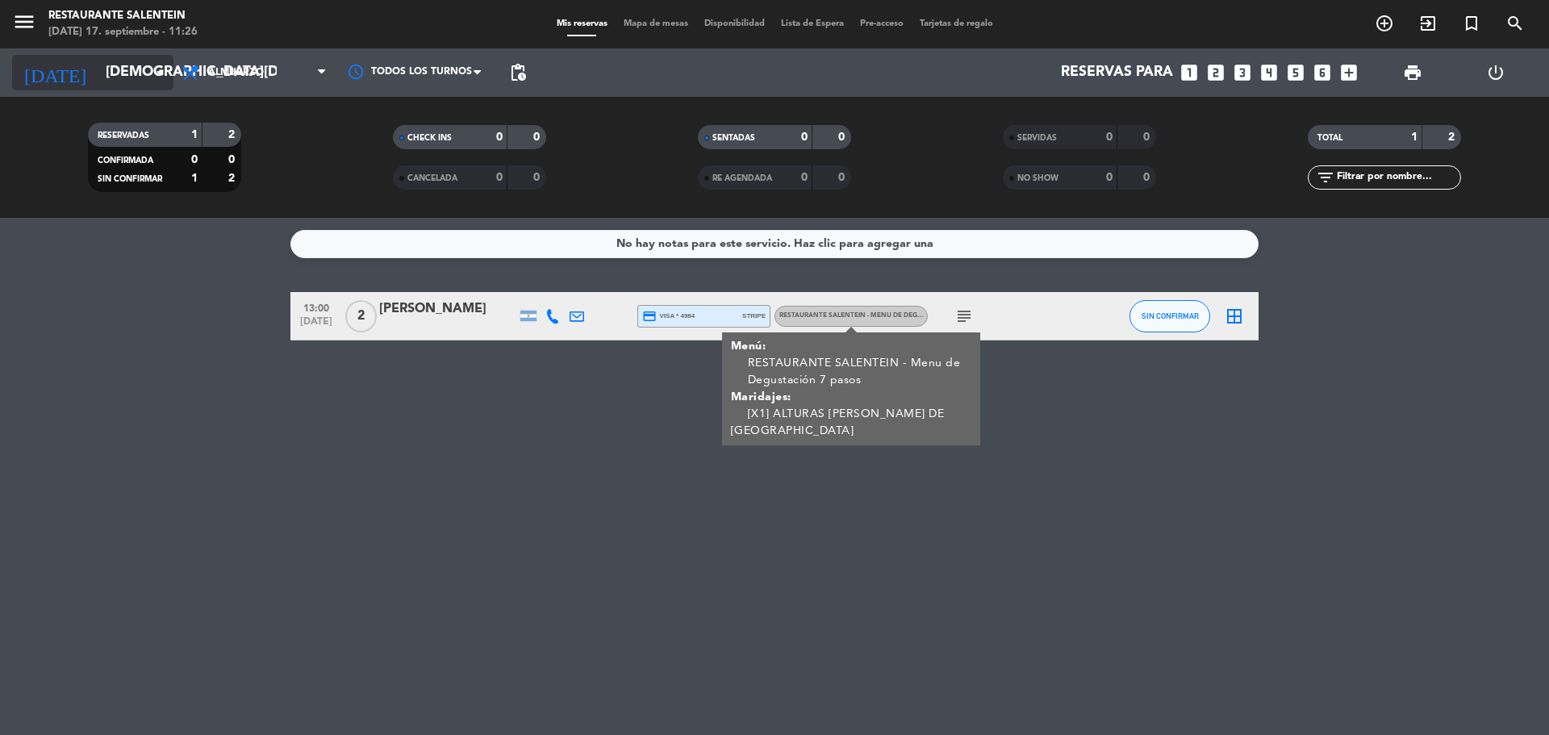
click at [157, 75] on icon "arrow_drop_down" at bounding box center [159, 72] width 19 height 19
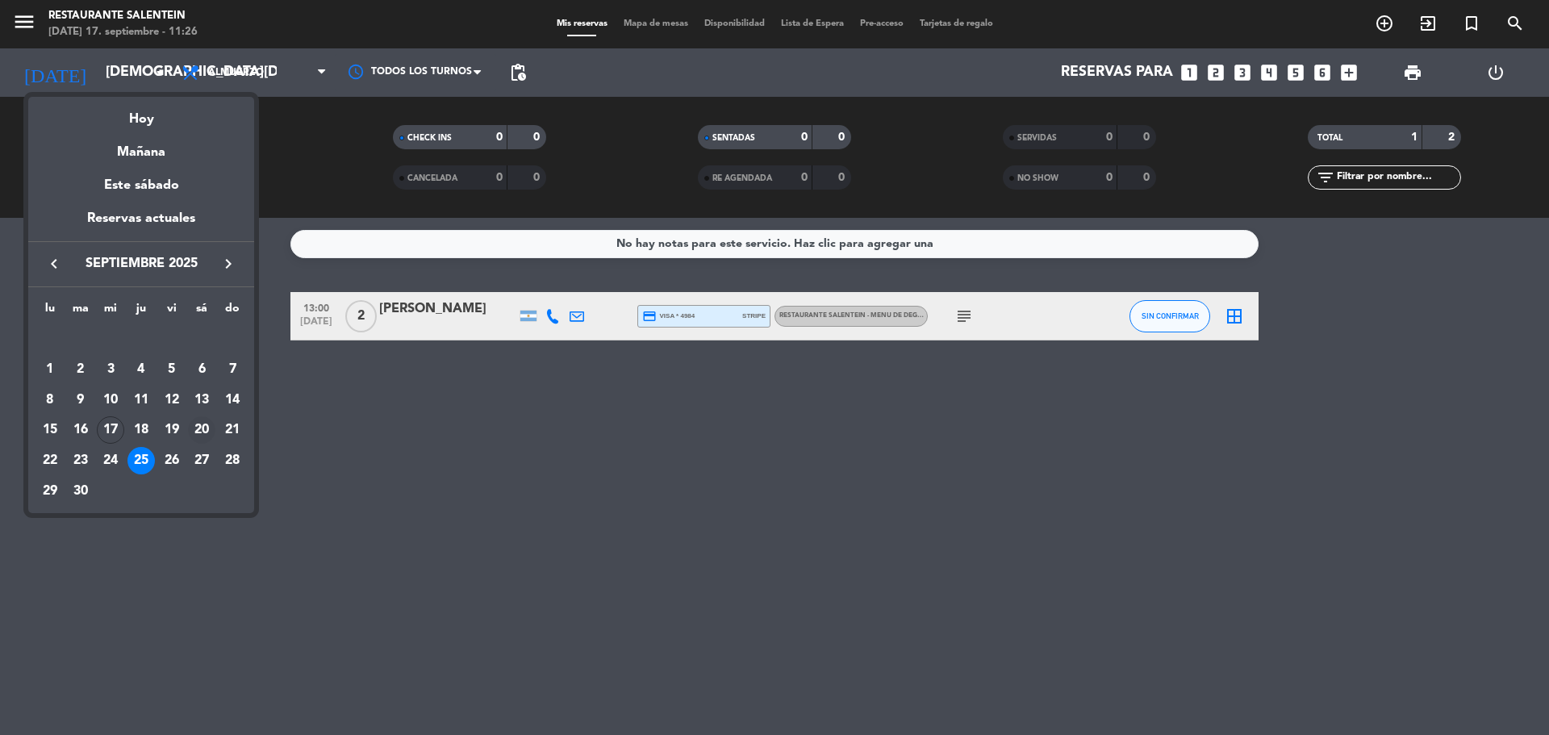
click at [201, 427] on div "20" at bounding box center [201, 429] width 27 height 27
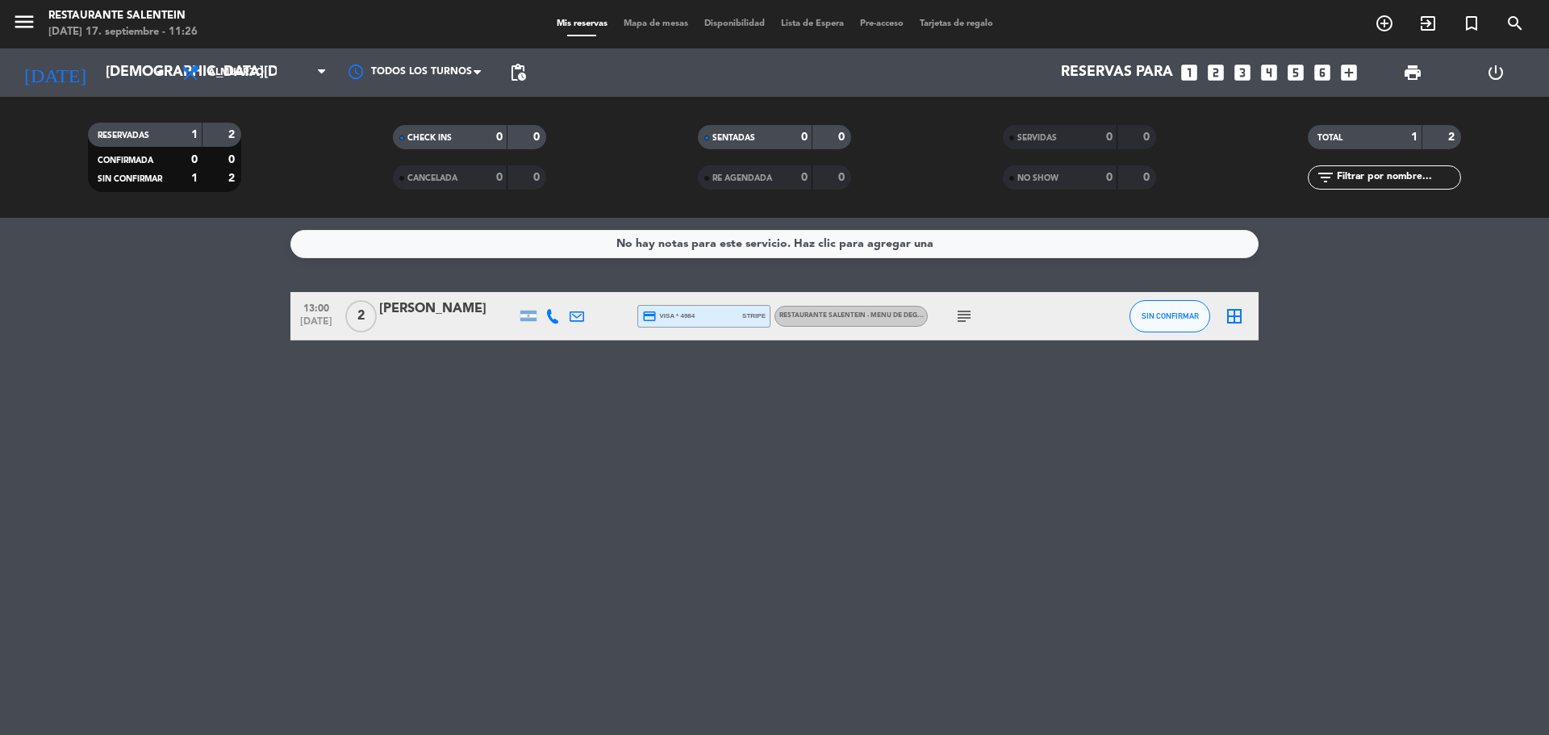
type input "[DATE]"
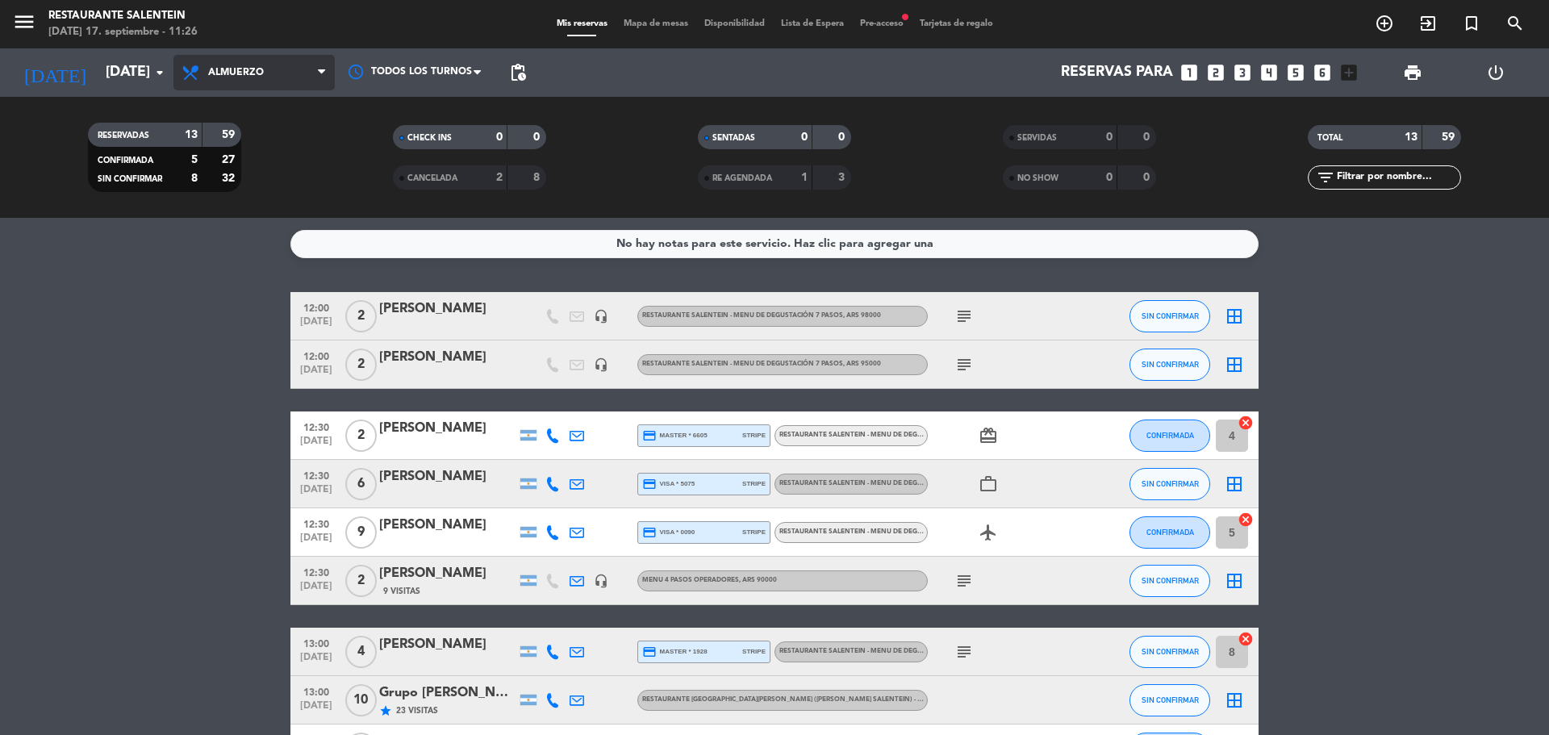
click at [283, 84] on span "Almuerzo" at bounding box center [253, 72] width 161 height 35
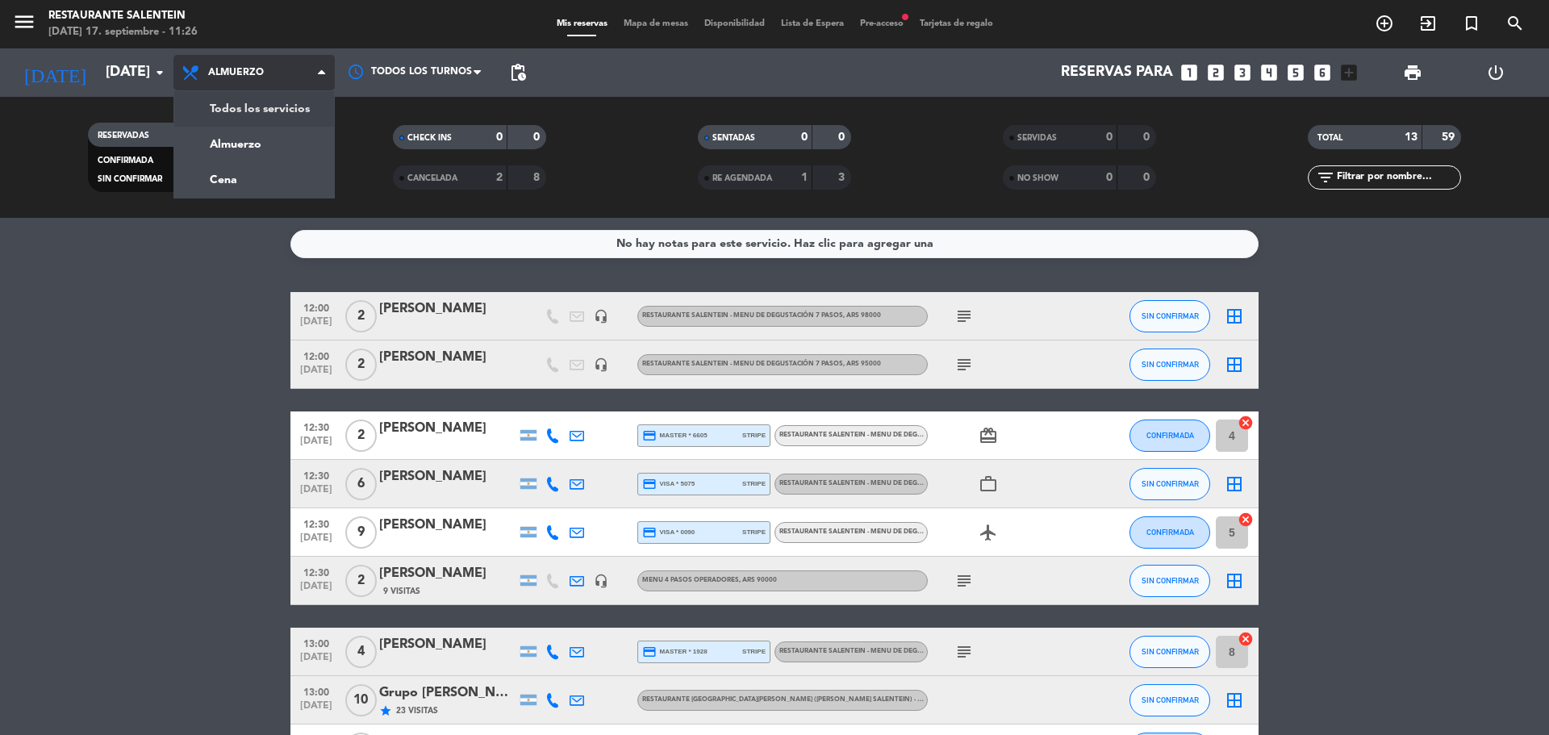
click at [279, 113] on div "menu Restaurante Salentein [DATE] 17. septiembre - 11:26 Mis reservas Mapa de m…" at bounding box center [774, 109] width 1549 height 218
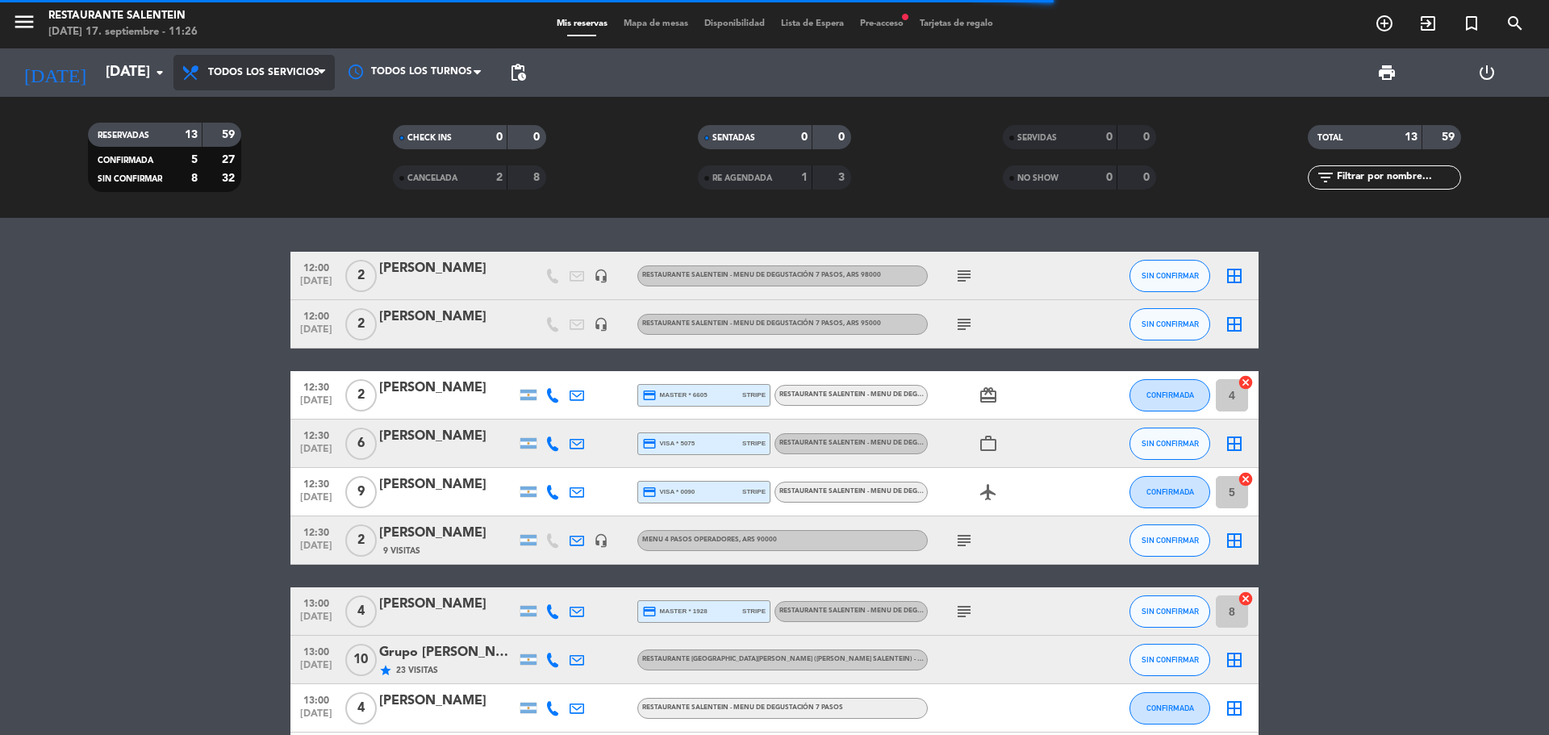
click at [248, 58] on span "Todos los servicios" at bounding box center [253, 72] width 161 height 35
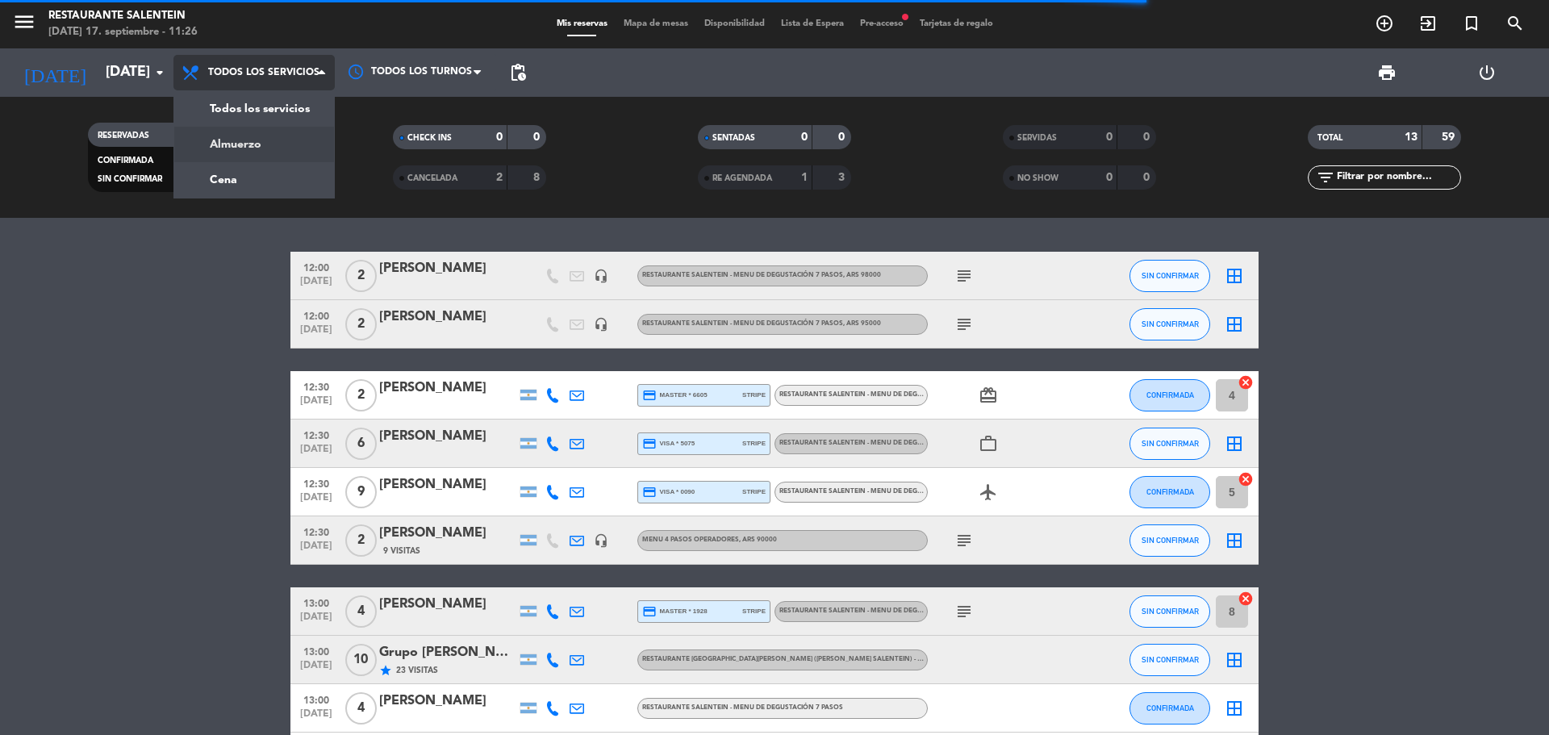
click at [248, 140] on div "menu Restaurante Salentein [DATE] 17. septiembre - 11:26 Mis reservas Mapa de m…" at bounding box center [774, 109] width 1549 height 218
